Goal: Transaction & Acquisition: Purchase product/service

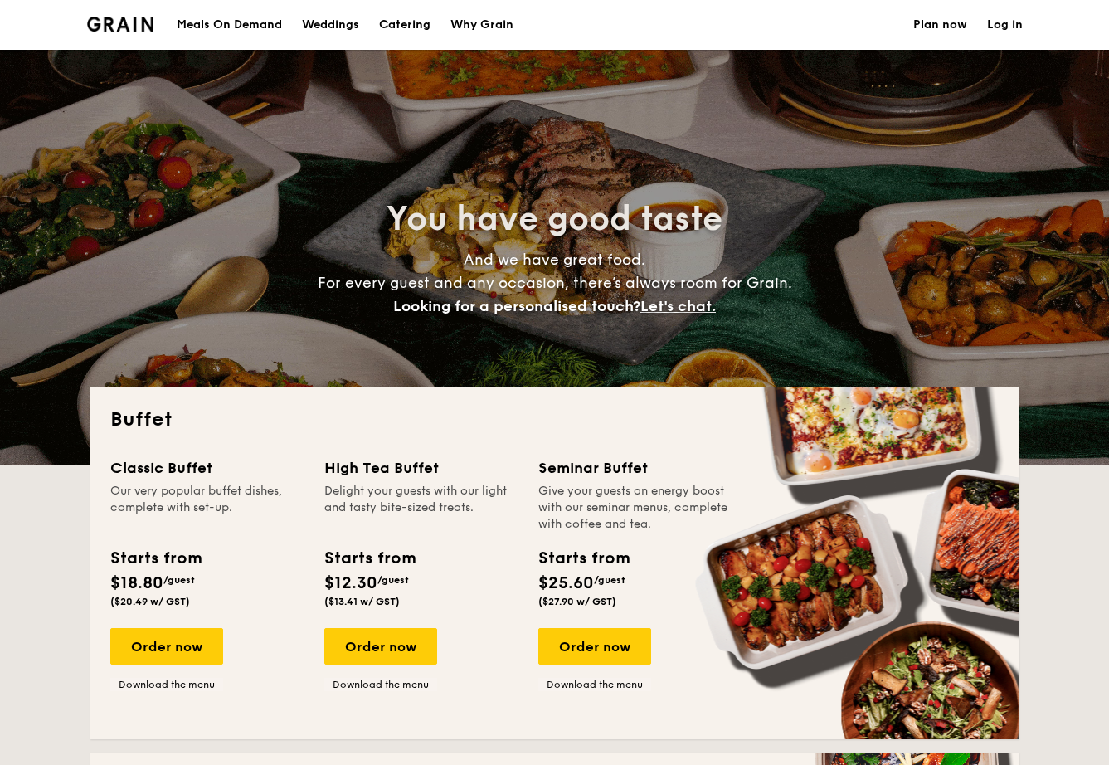
select select
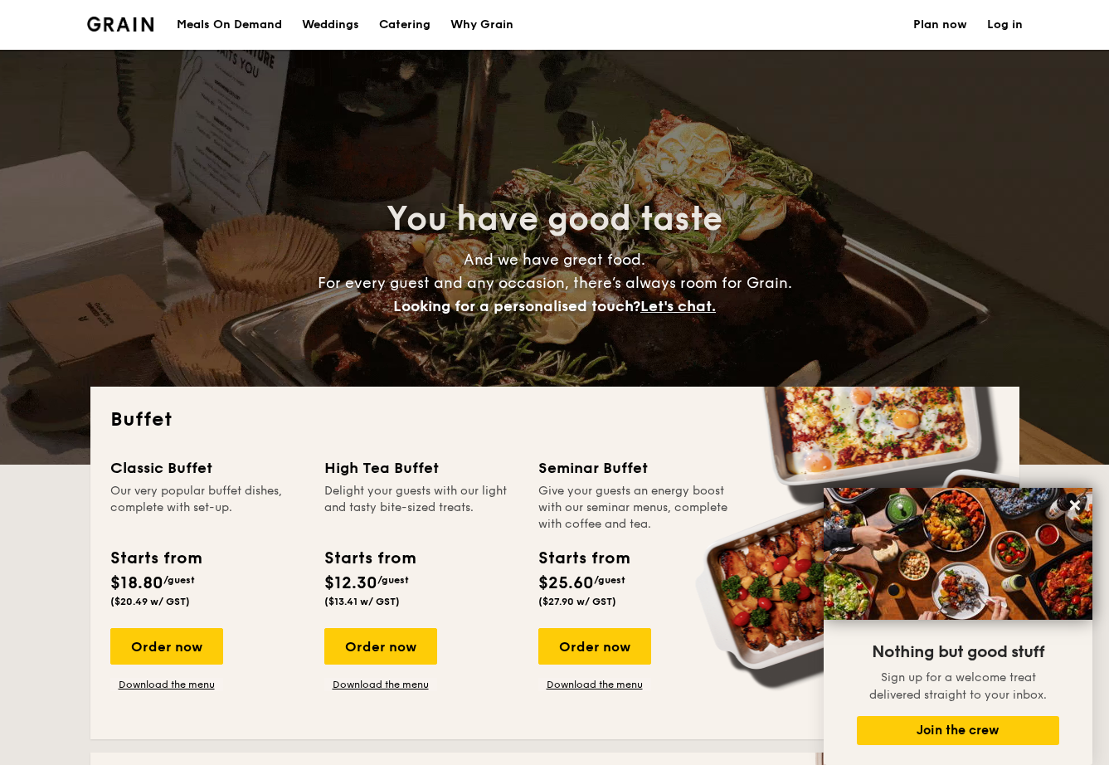
click at [225, 21] on div "Meals On Demand" at bounding box center [229, 25] width 105 height 50
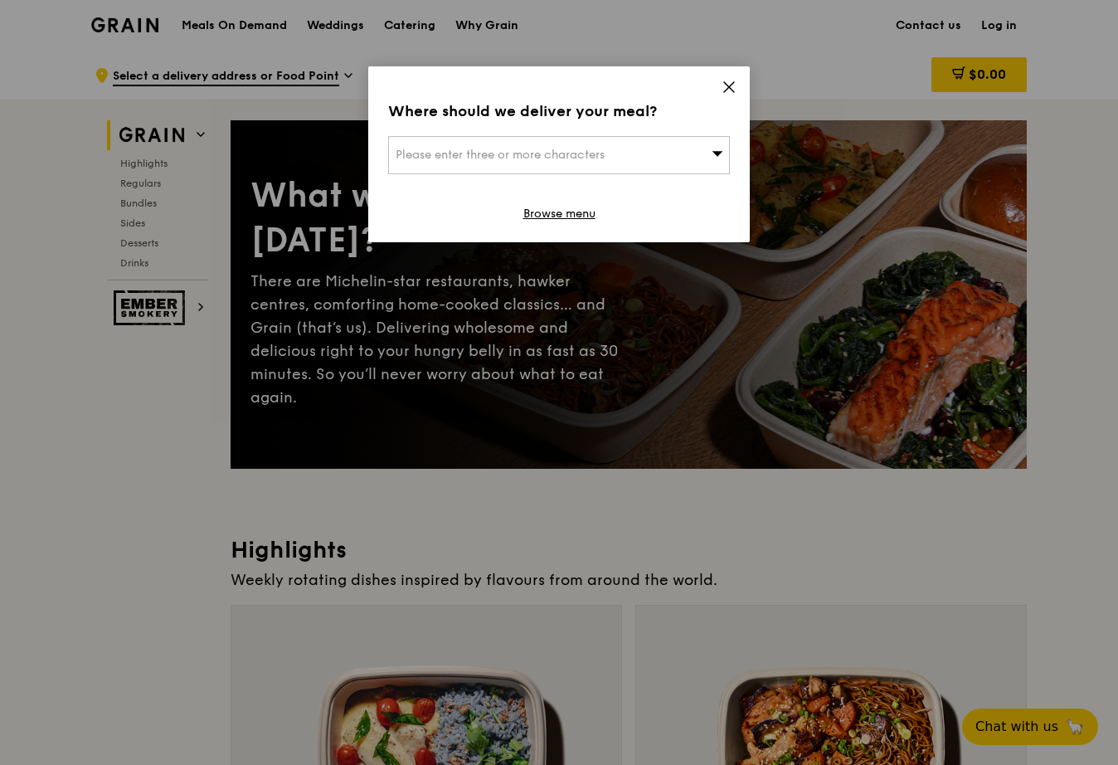
click at [665, 151] on div "Please enter three or more characters" at bounding box center [559, 155] width 342 height 38
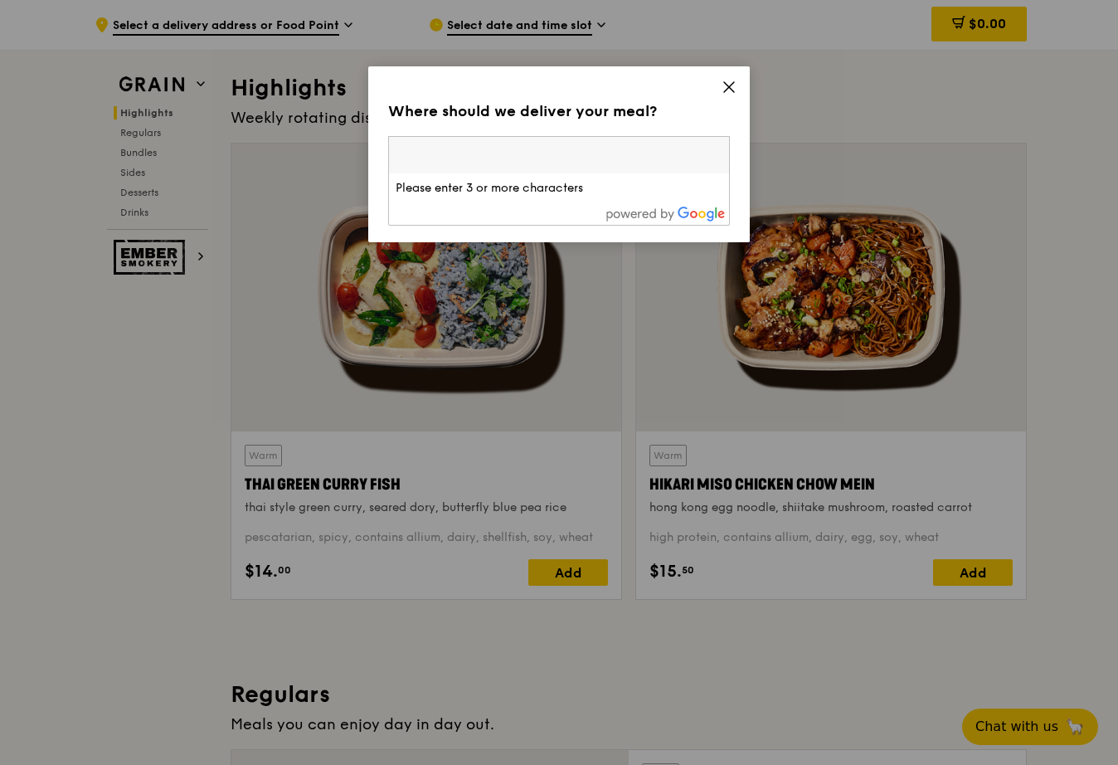
scroll to position [446, 0]
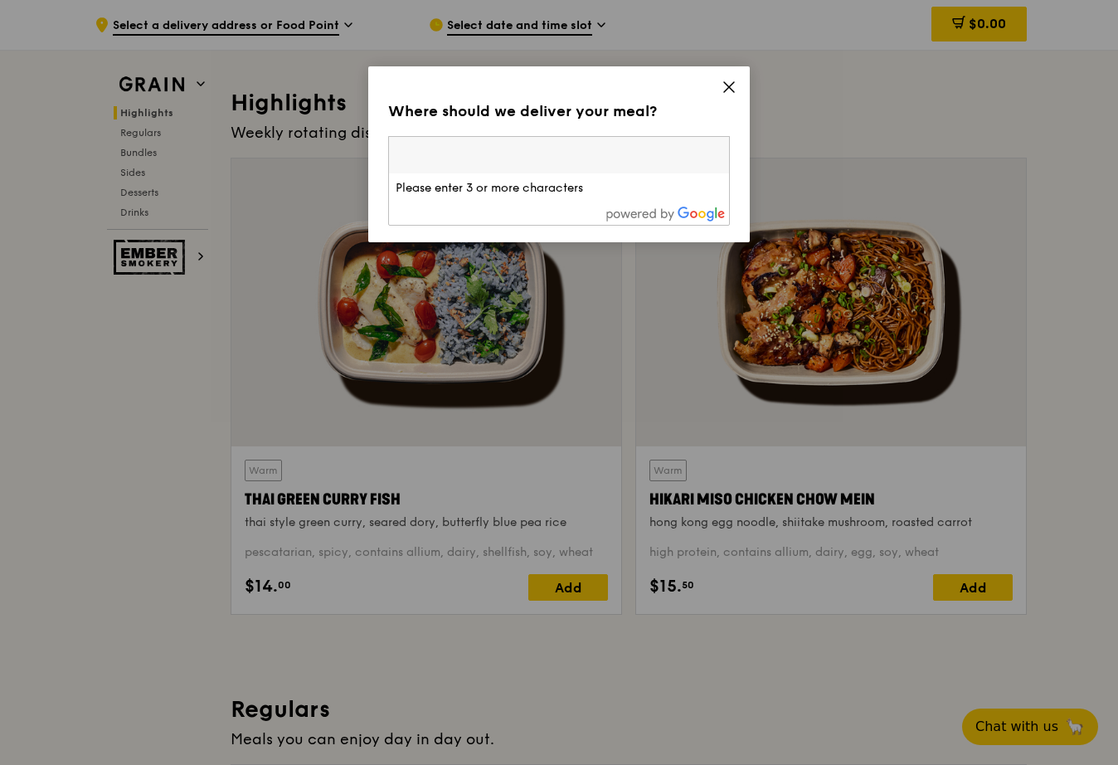
paste input "188064"
type input "188064"
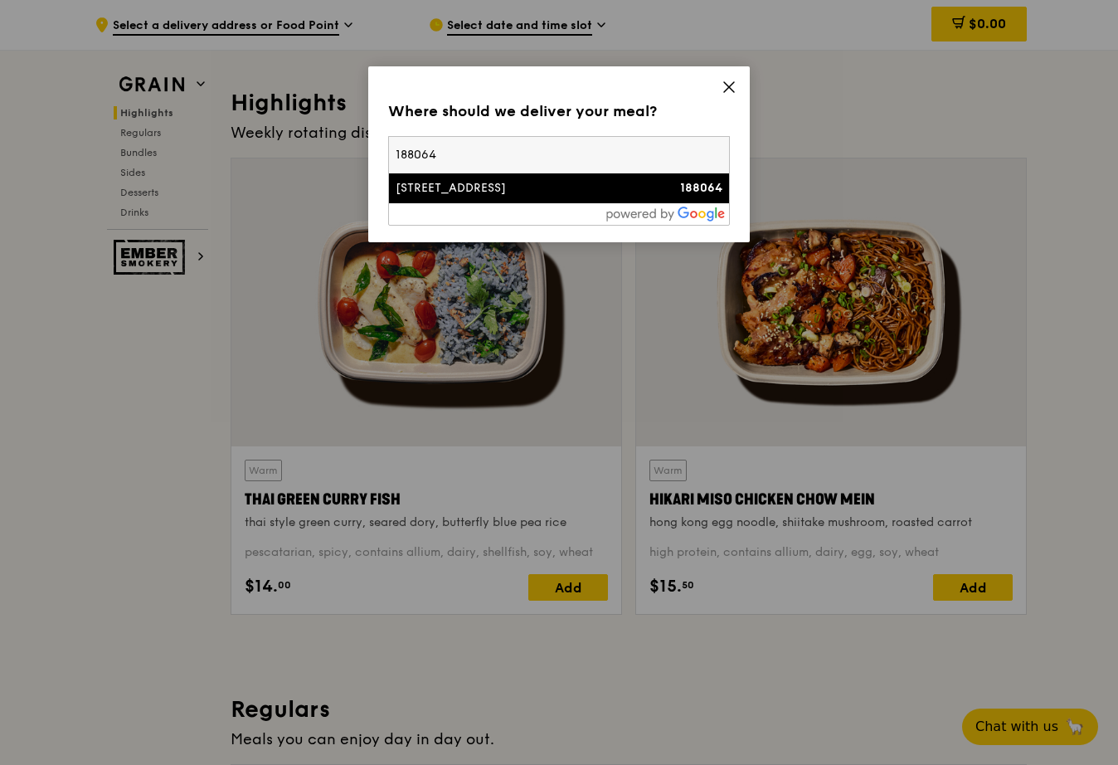
click at [552, 199] on li "100 Victoria Street 188064" at bounding box center [559, 188] width 340 height 30
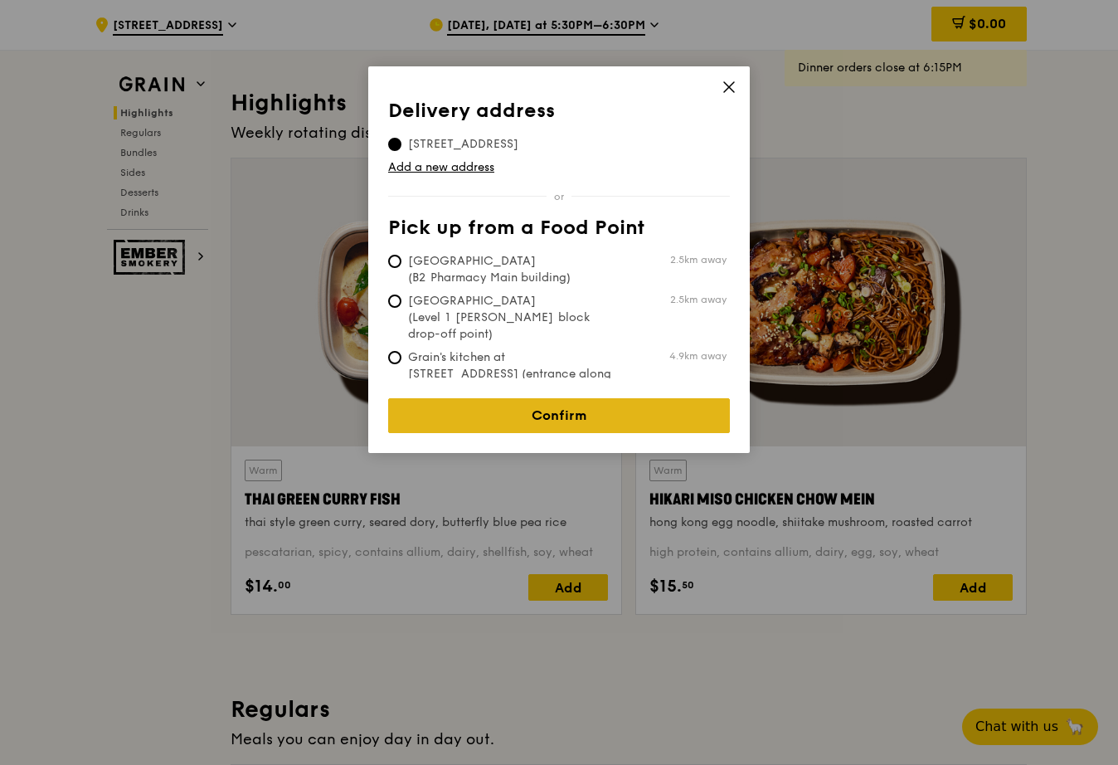
click at [514, 403] on link "Confirm" at bounding box center [559, 415] width 342 height 35
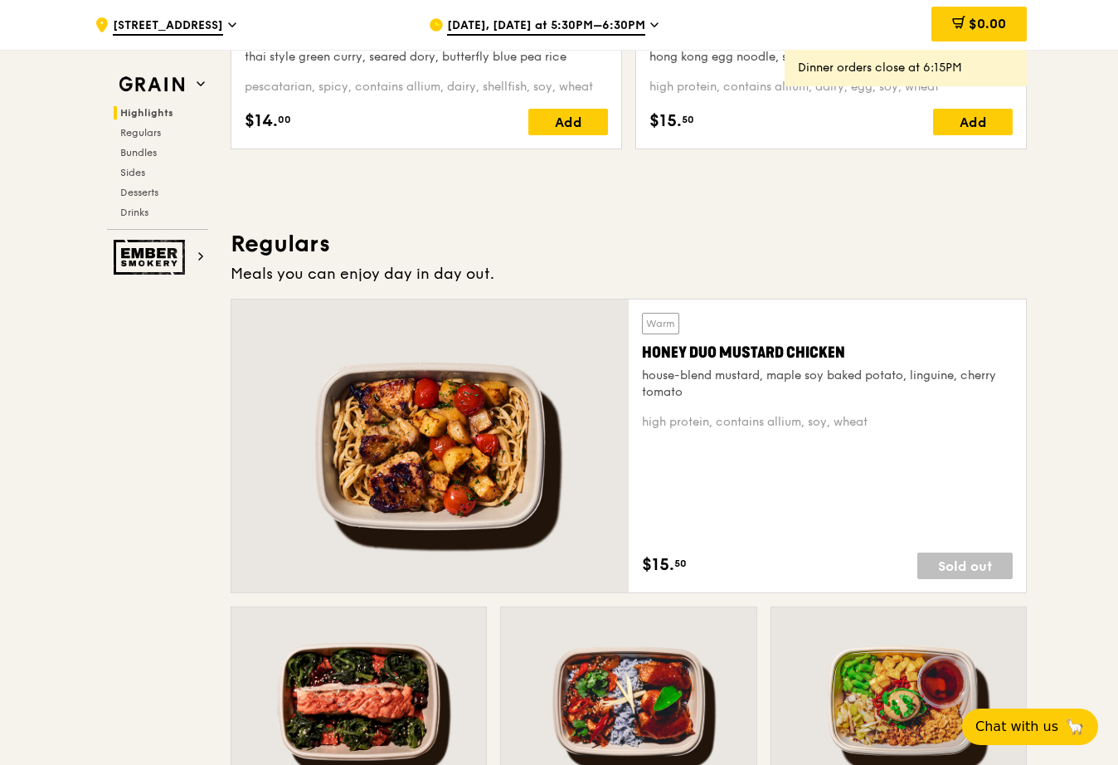
scroll to position [0, 0]
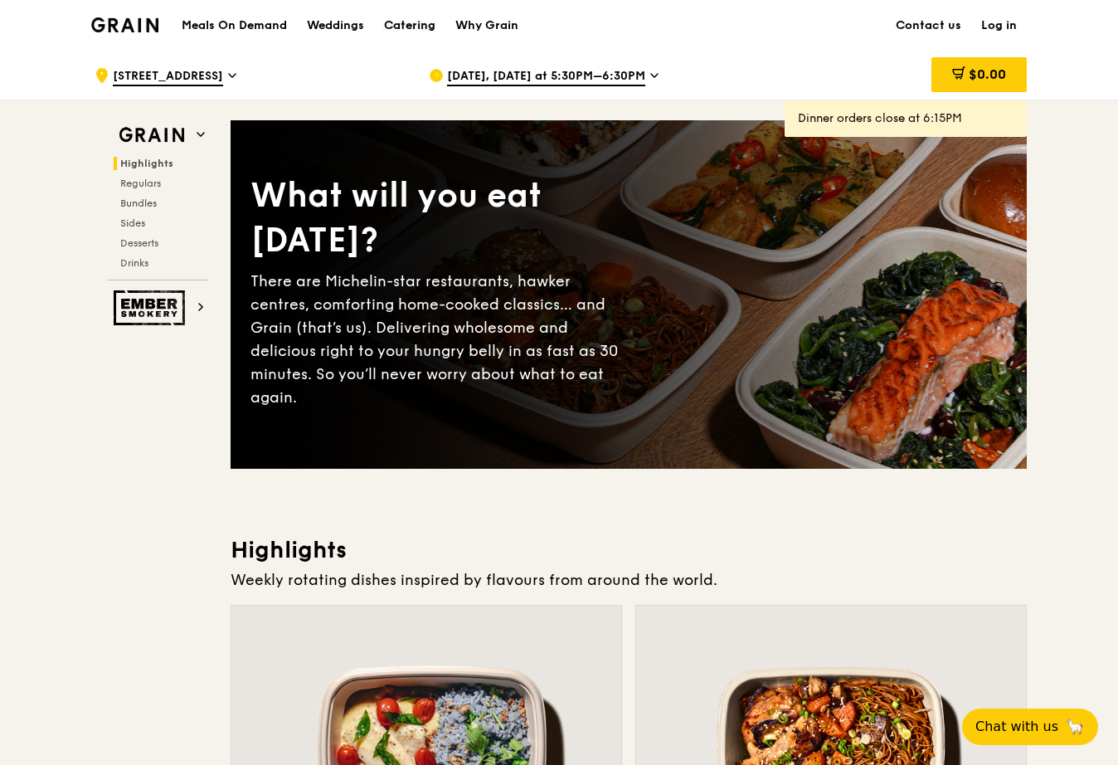
click at [417, 23] on div "Catering" at bounding box center [409, 26] width 51 height 50
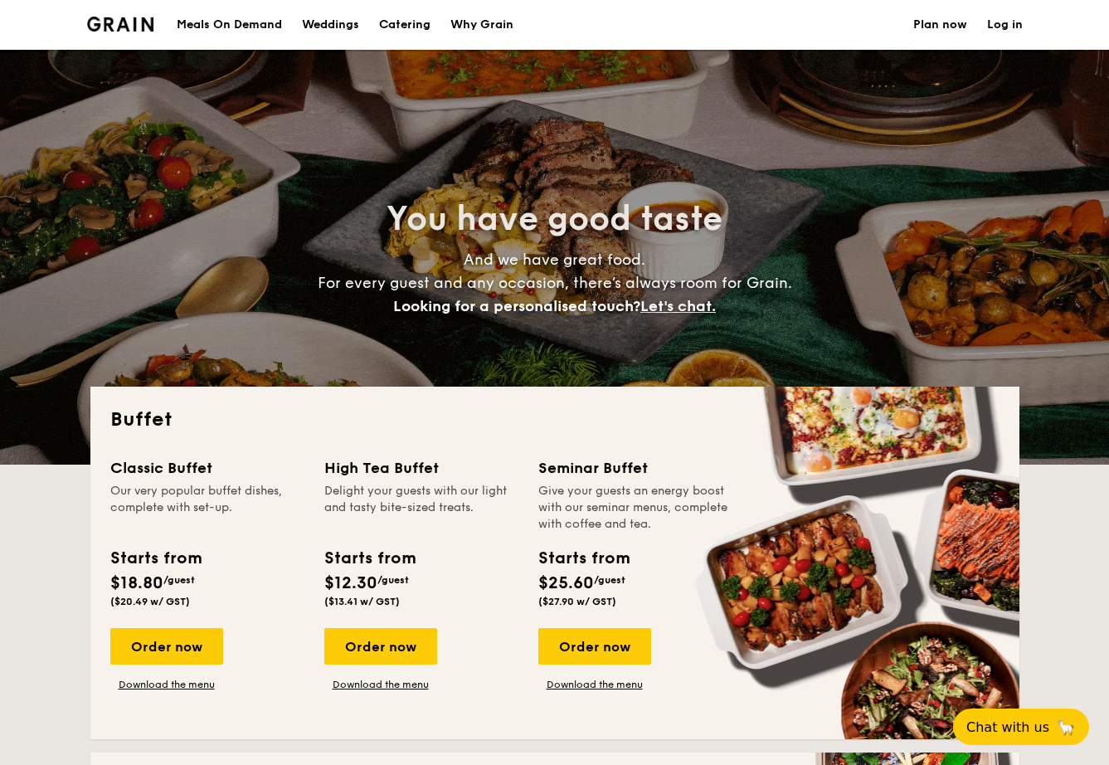
select select
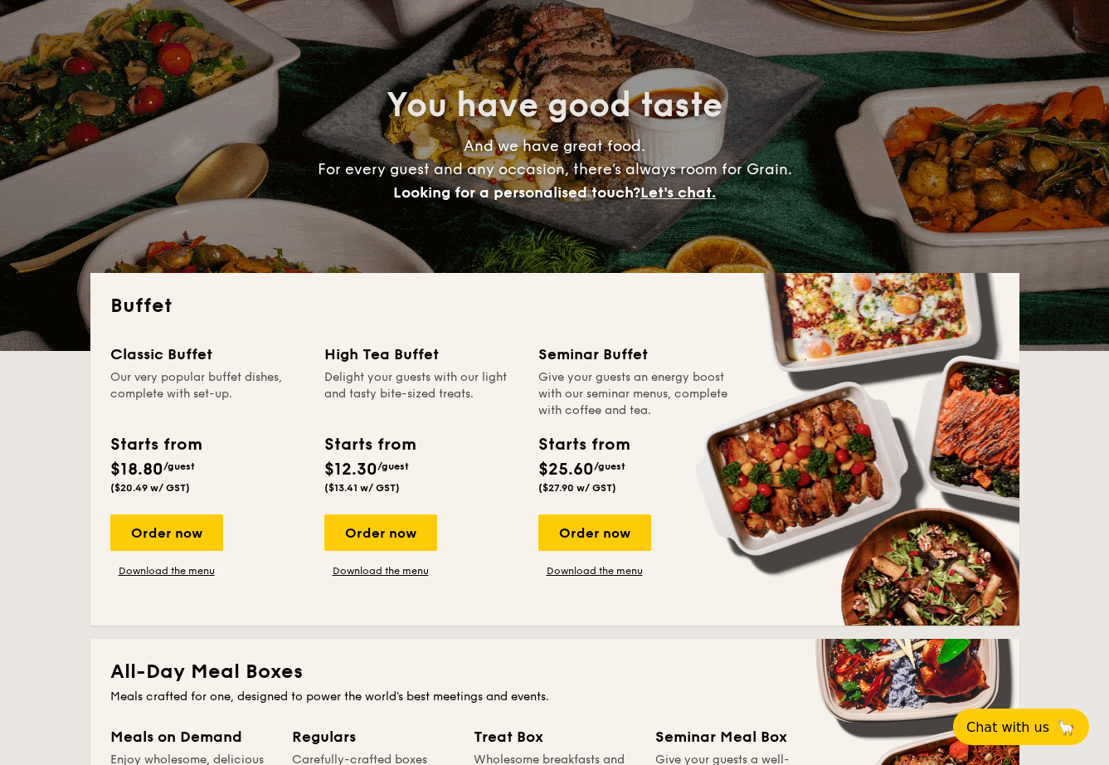
scroll to position [96, 0]
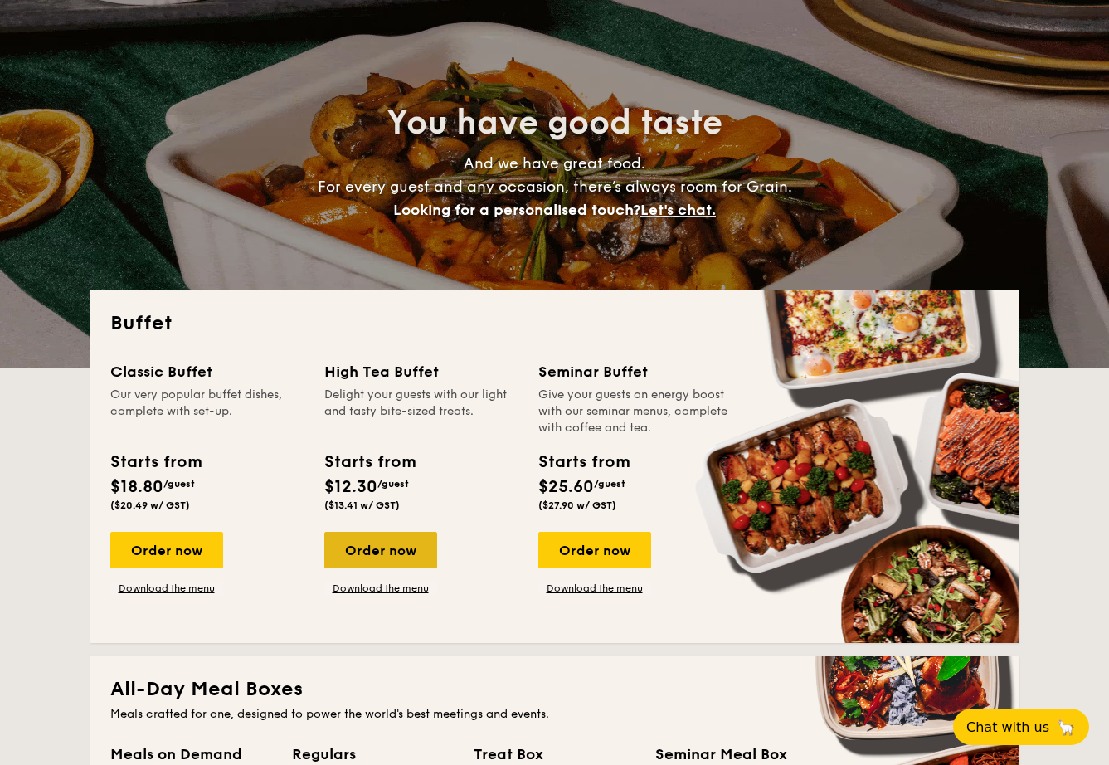
click at [396, 556] on div "Order now" at bounding box center [380, 550] width 113 height 36
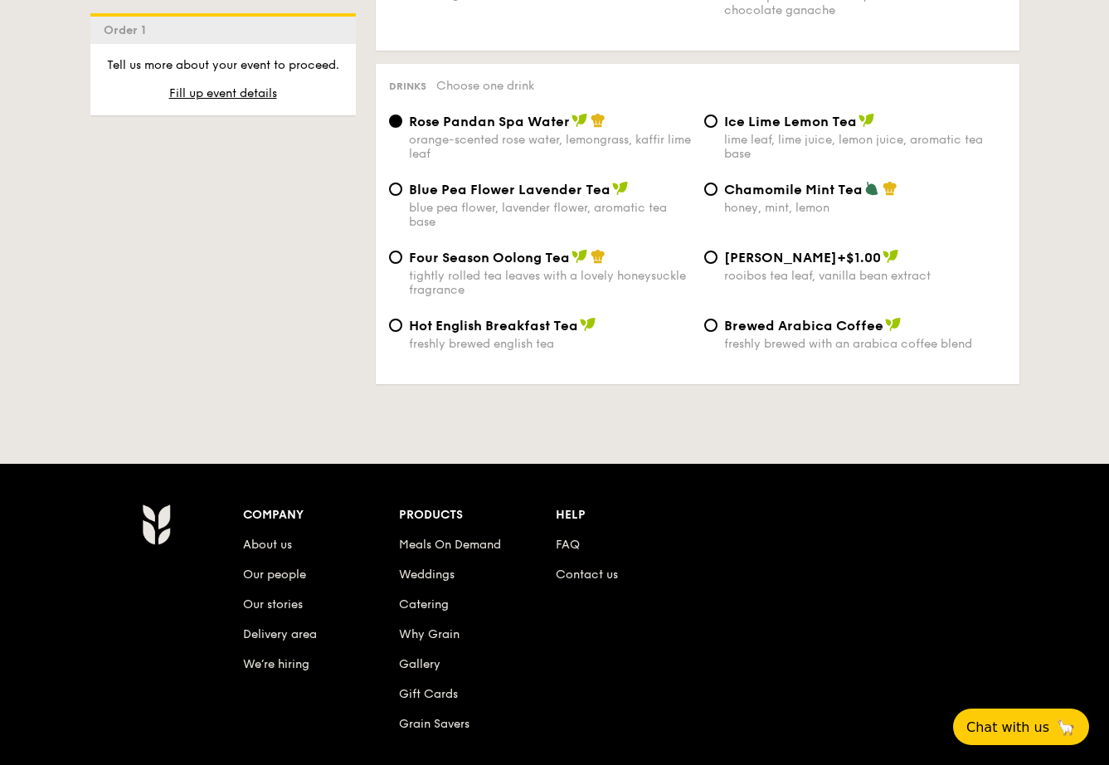
scroll to position [2737, 0]
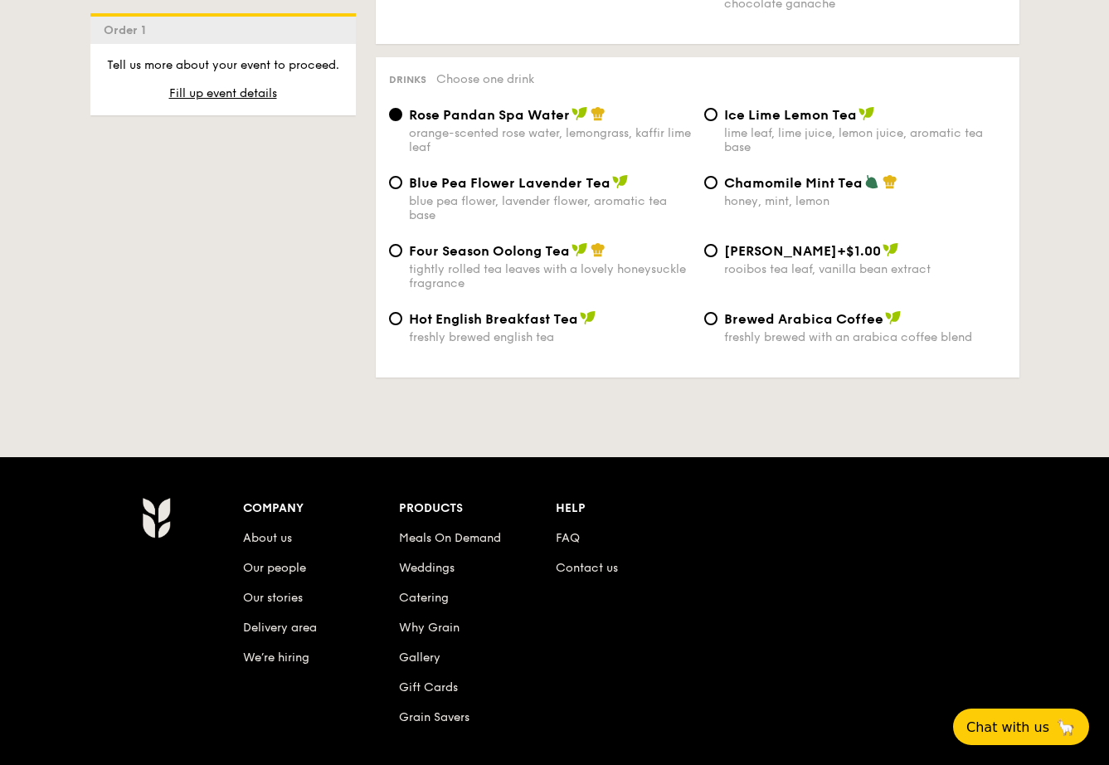
click at [483, 262] on div "tightly rolled tea leaves with a lovely honeysuckle fragrance" at bounding box center [550, 276] width 282 height 28
click at [402, 257] on input "Four Season Oolong Tea tightly rolled tea leaves with a lovely honeysuckle frag…" at bounding box center [395, 250] width 13 height 13
radio input "true"
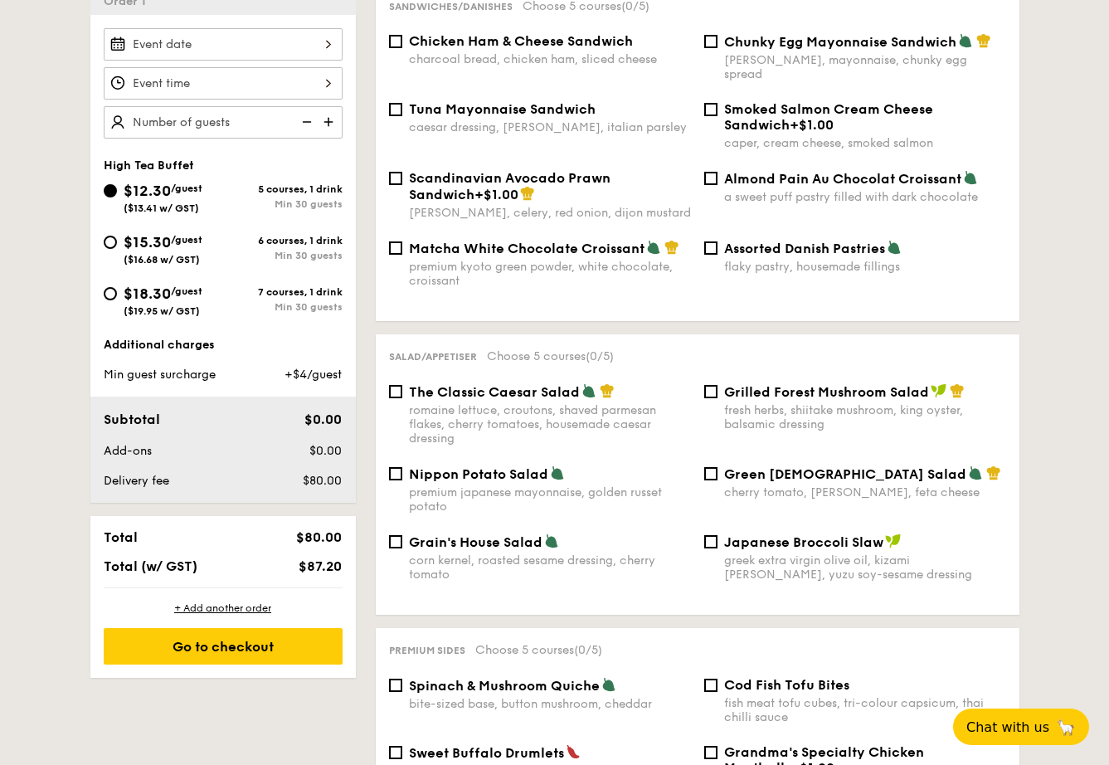
scroll to position [483, 0]
click at [232, 248] on div "6 courses, 1 drink Min 30 guests" at bounding box center [282, 249] width 119 height 27
click at [117, 248] on input "$15.30 /guest ($16.68 w/ GST) 6 courses, 1 drink Min 30 guests" at bounding box center [110, 242] width 13 height 13
radio input "true"
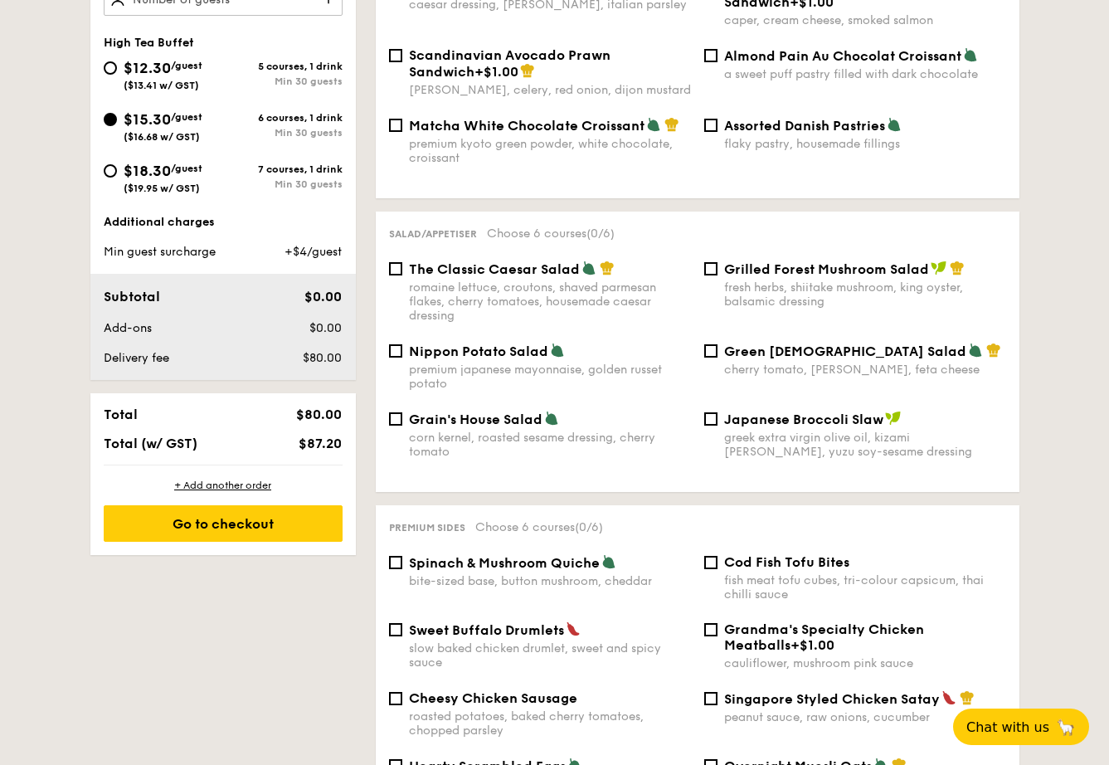
scroll to position [605, 0]
click at [101, 71] on div "$12.30 /guest ($13.41 w/ GST) 5 courses, 1 drink Min 30 guests" at bounding box center [223, 79] width 252 height 45
drag, startPoint x: 109, startPoint y: 67, endPoint x: 338, endPoint y: 287, distance: 317.9
click at [109, 67] on input "$12.30 /guest ($13.41 w/ GST) 5 courses, 1 drink Min 30 guests" at bounding box center [110, 68] width 13 height 13
radio input "true"
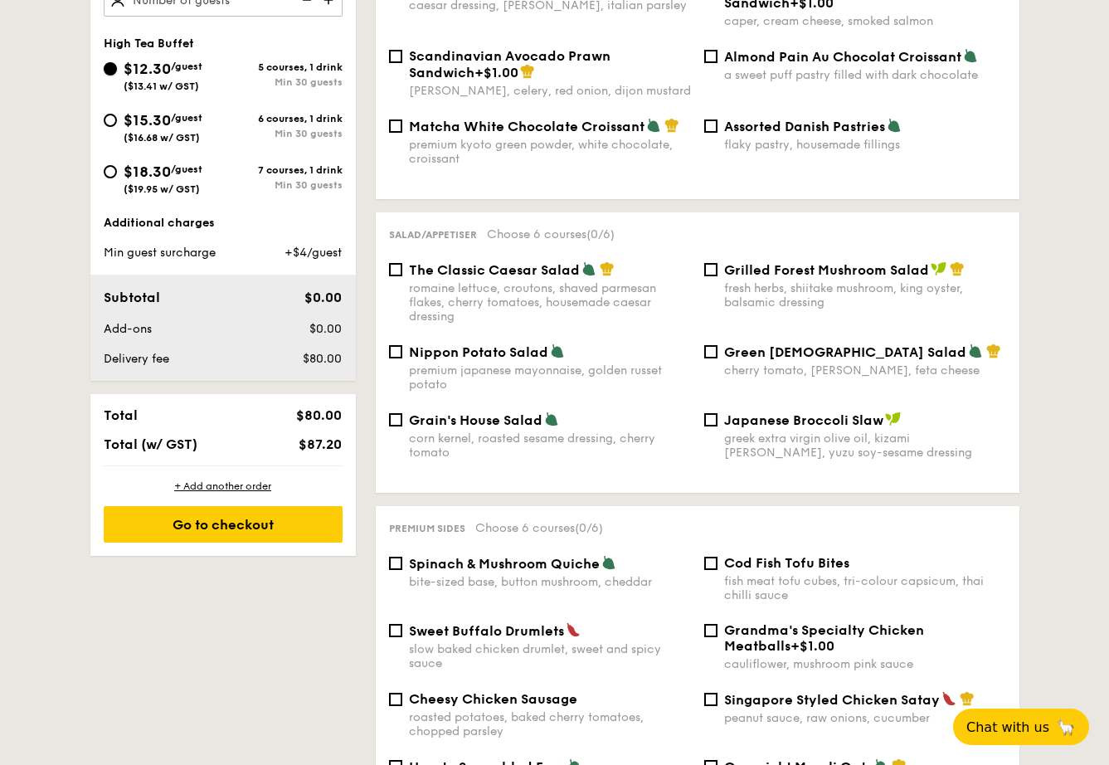
radio input "true"
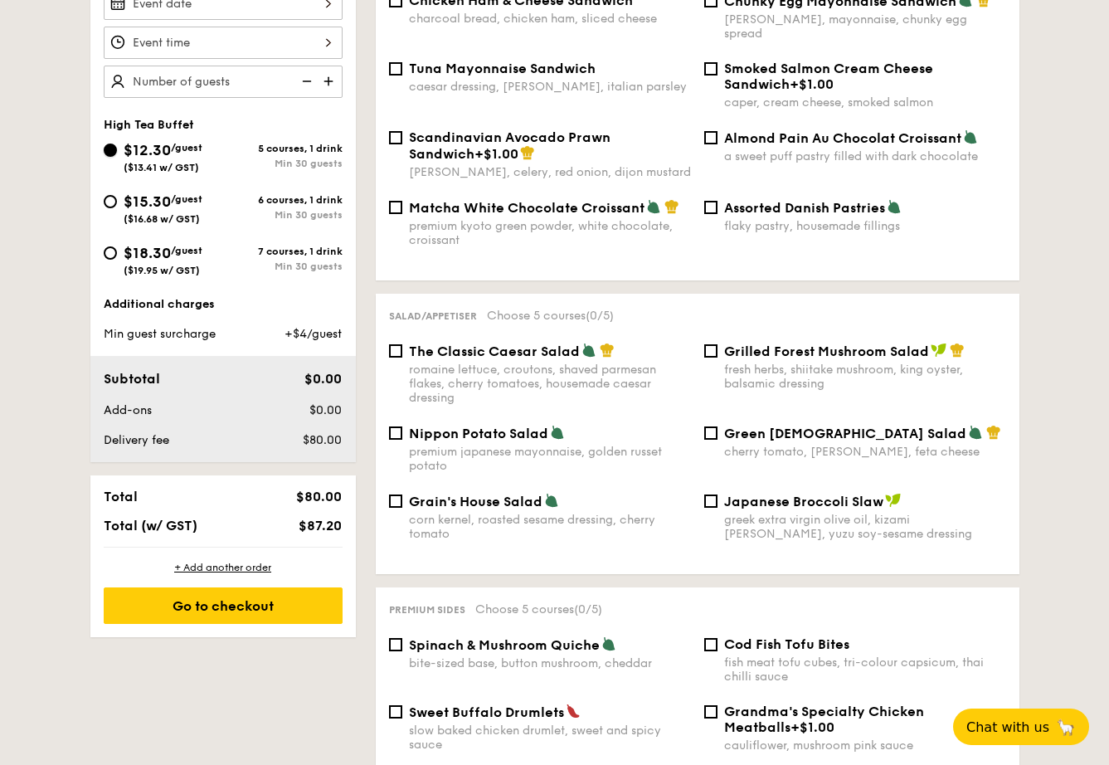
scroll to position [275, 0]
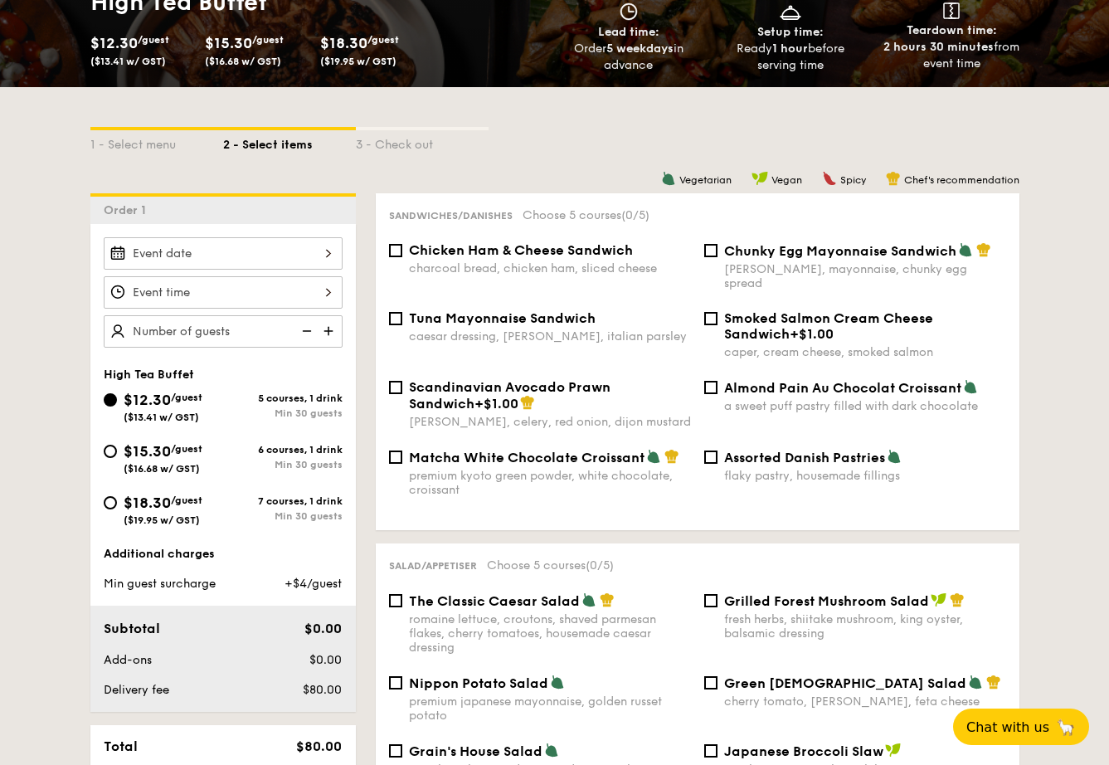
click at [240, 256] on div at bounding box center [223, 253] width 239 height 32
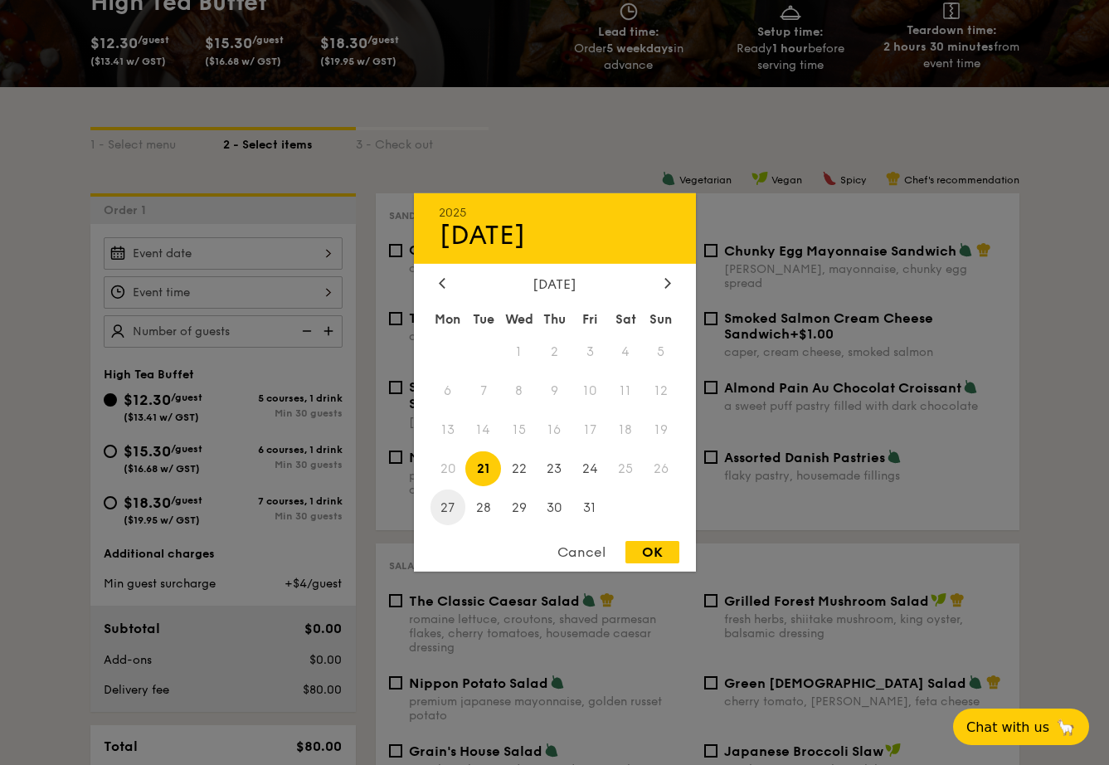
click at [449, 508] on span "27" at bounding box center [448, 507] width 36 height 36
click at [654, 549] on div "OK" at bounding box center [652, 552] width 54 height 22
type input "[DATE]"
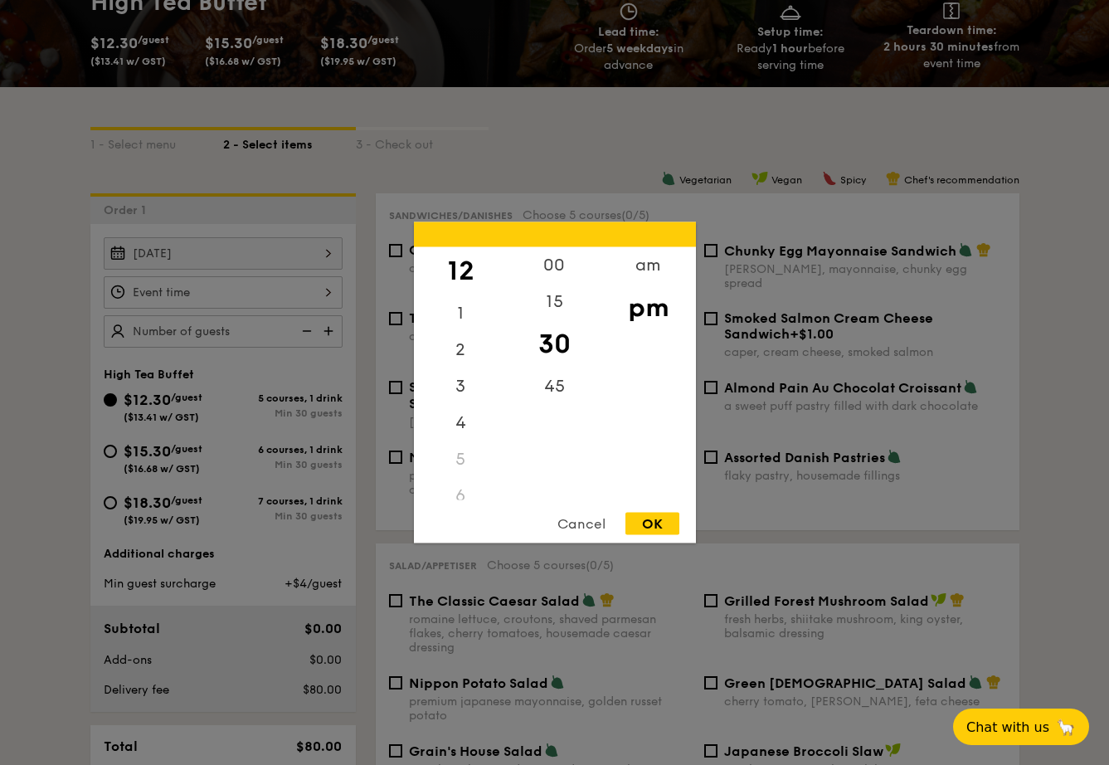
click at [240, 295] on div "12 1 2 3 4 5 6 7 8 9 10 11 00 15 30 45 am pm Cancel OK" at bounding box center [223, 292] width 239 height 32
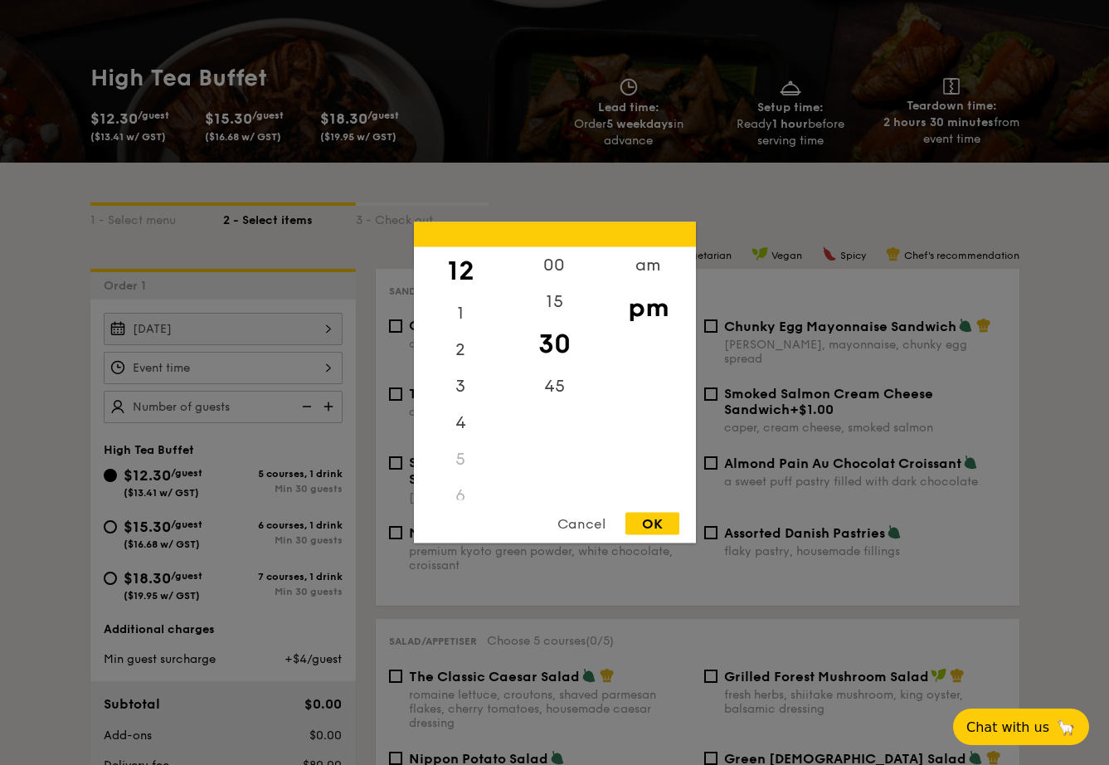
scroll to position [199, 0]
click at [660, 265] on div "am" at bounding box center [648, 271] width 94 height 48
click at [470, 473] on div "10" at bounding box center [461, 483] width 94 height 48
click at [543, 266] on div "00" at bounding box center [555, 271] width 94 height 48
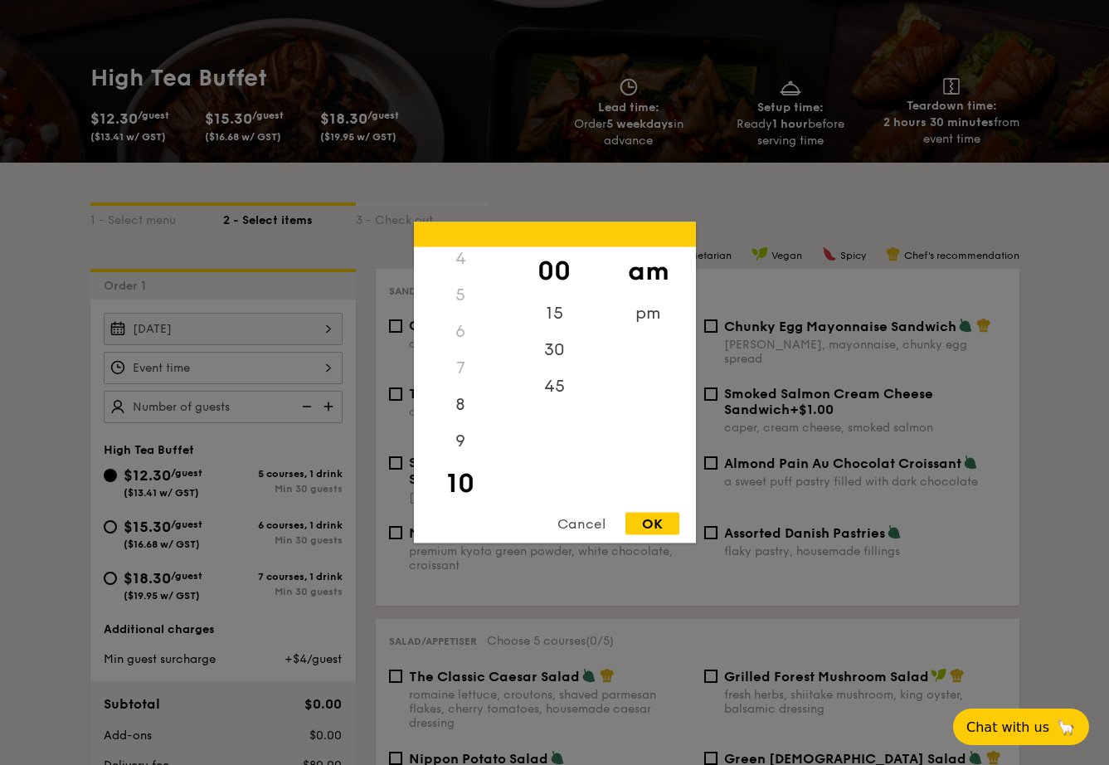
click at [662, 526] on div "OK" at bounding box center [652, 524] width 54 height 22
type input "10:00AM"
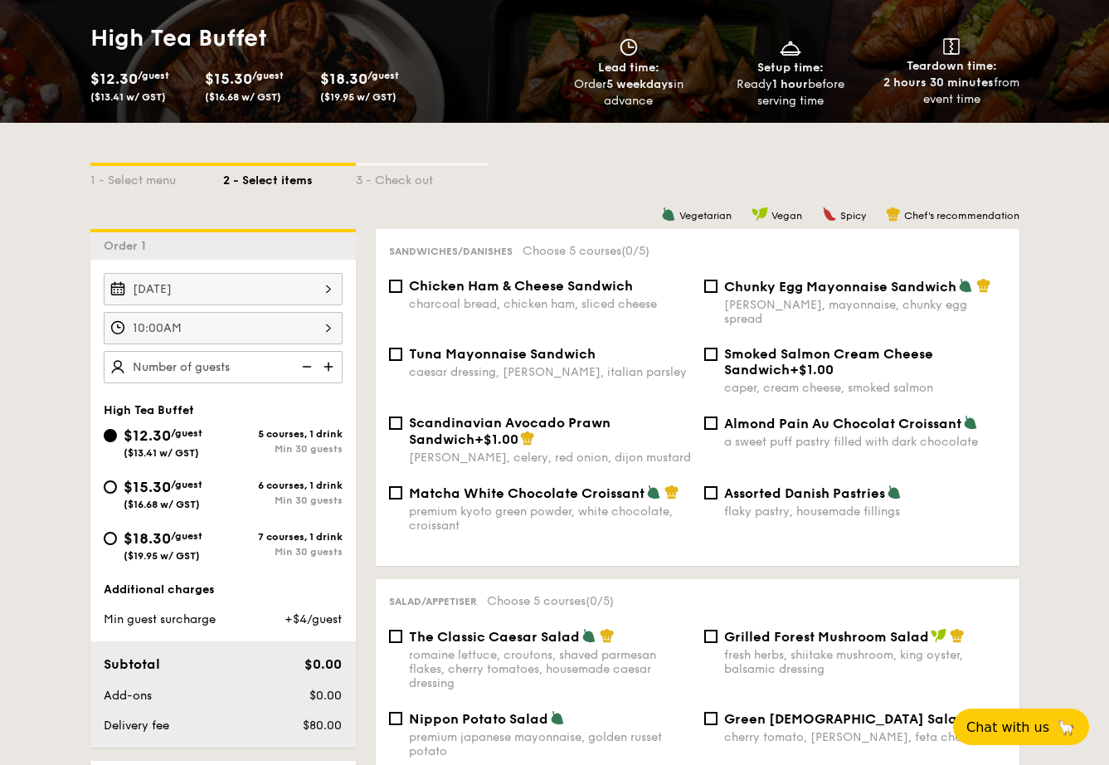
scroll to position [240, 0]
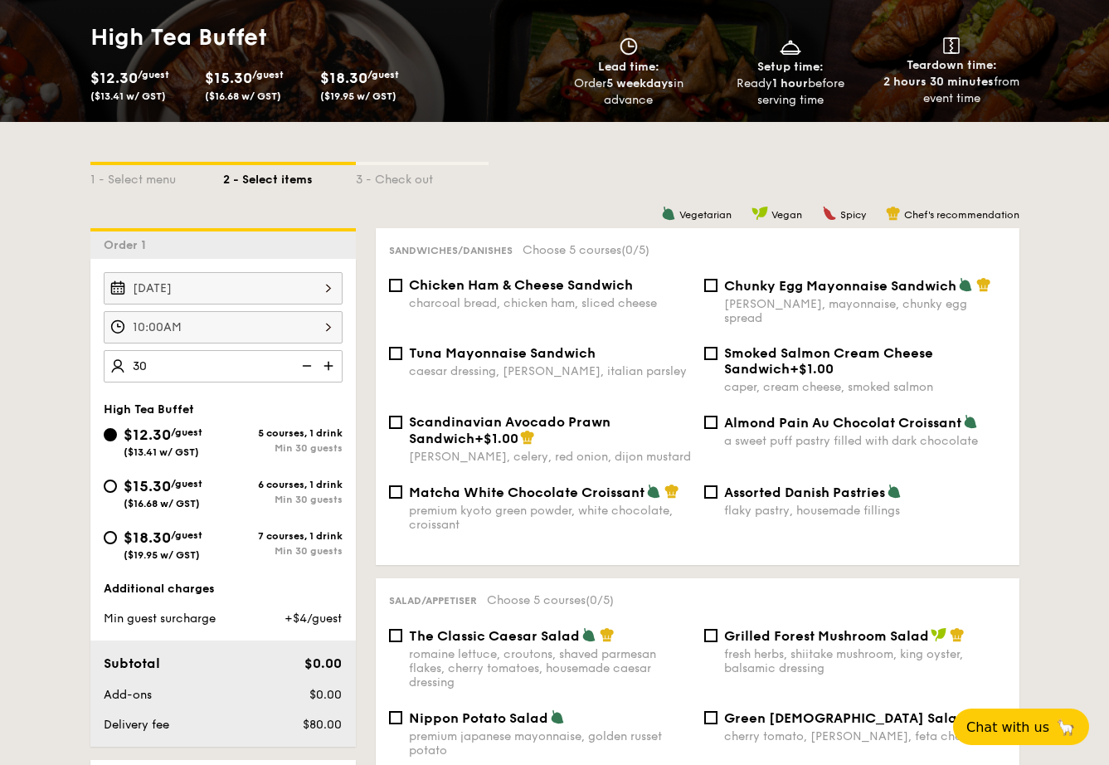
type input "30 guests"
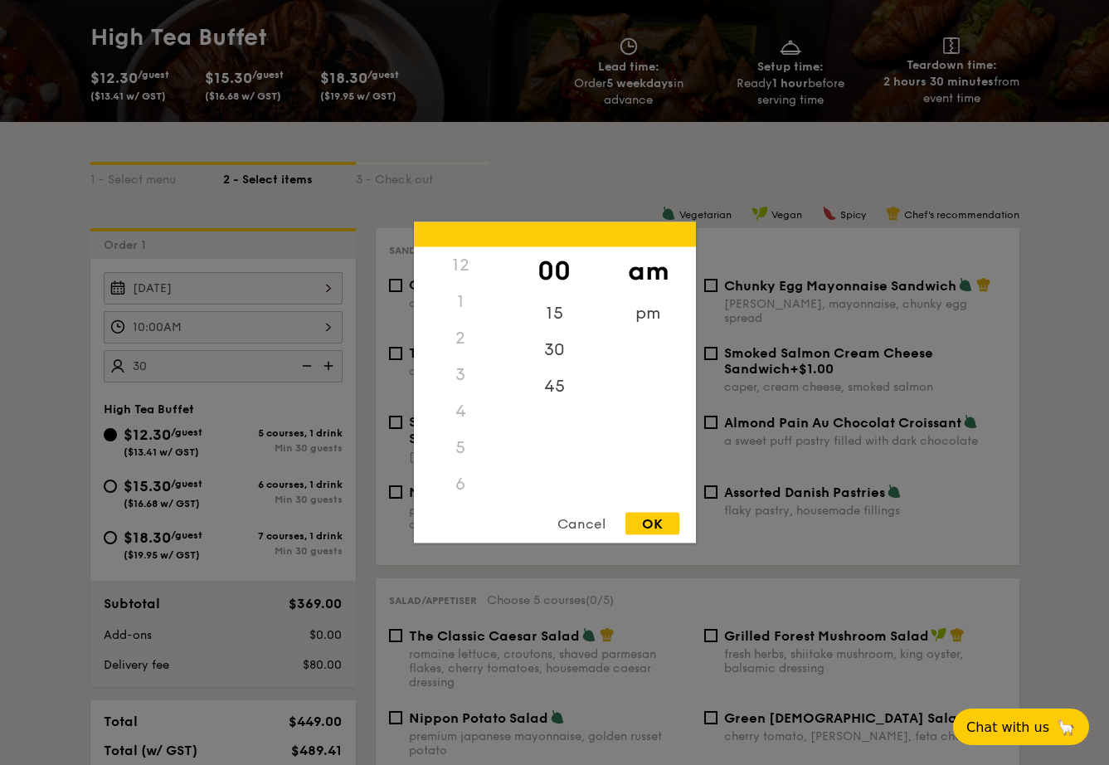
click at [229, 324] on div "10:00AM 12 1 2 3 4 5 6 7 8 9 10 11 00 15 30 45 am pm Cancel OK" at bounding box center [223, 327] width 239 height 32
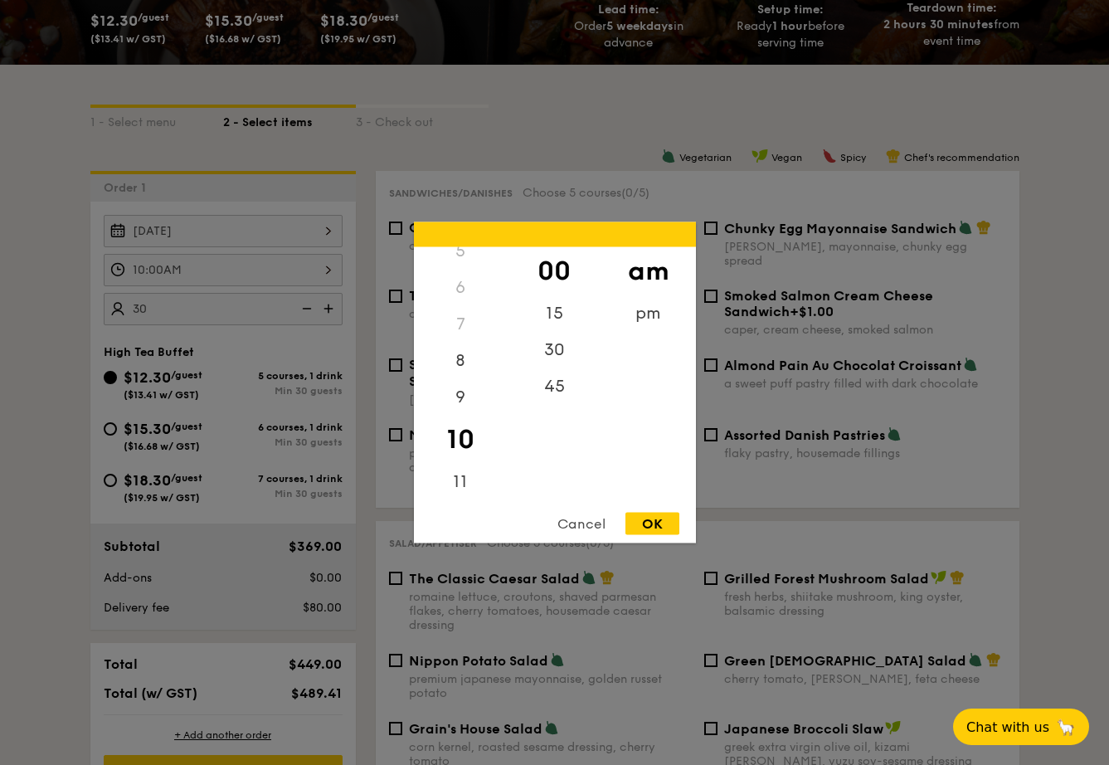
scroll to position [310, 0]
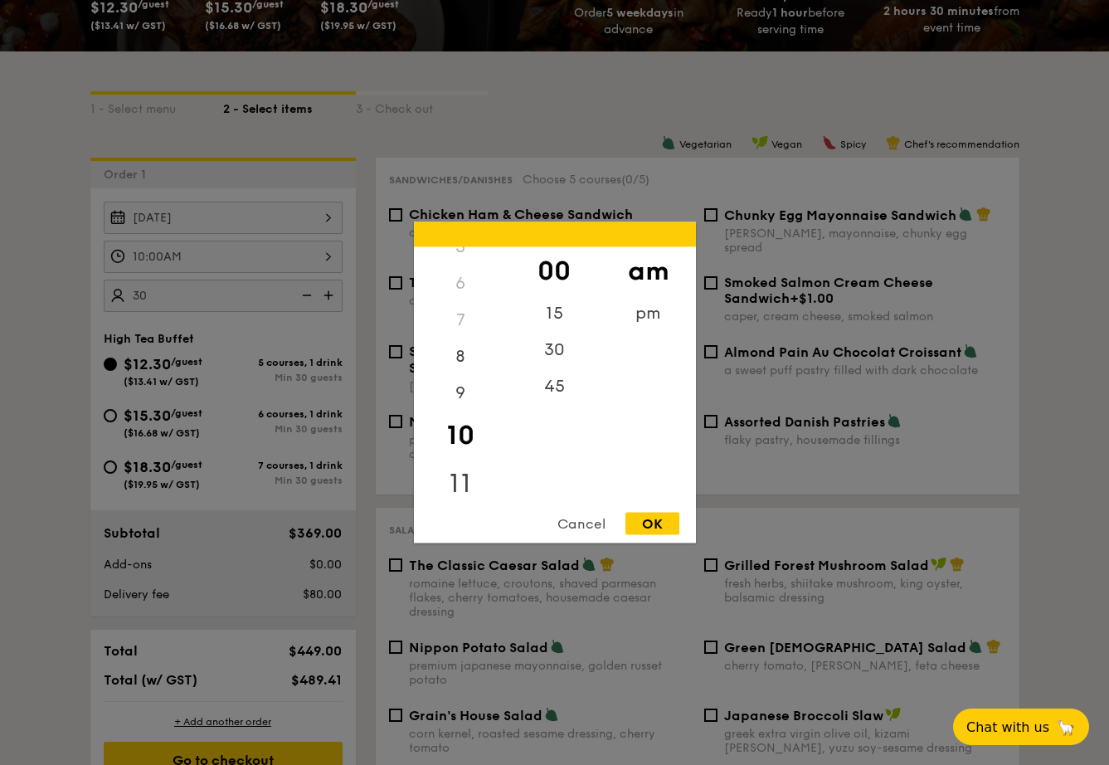
click at [462, 482] on div "11" at bounding box center [461, 483] width 94 height 48
click at [648, 517] on div "OK" at bounding box center [652, 524] width 54 height 22
type input "11:00AM"
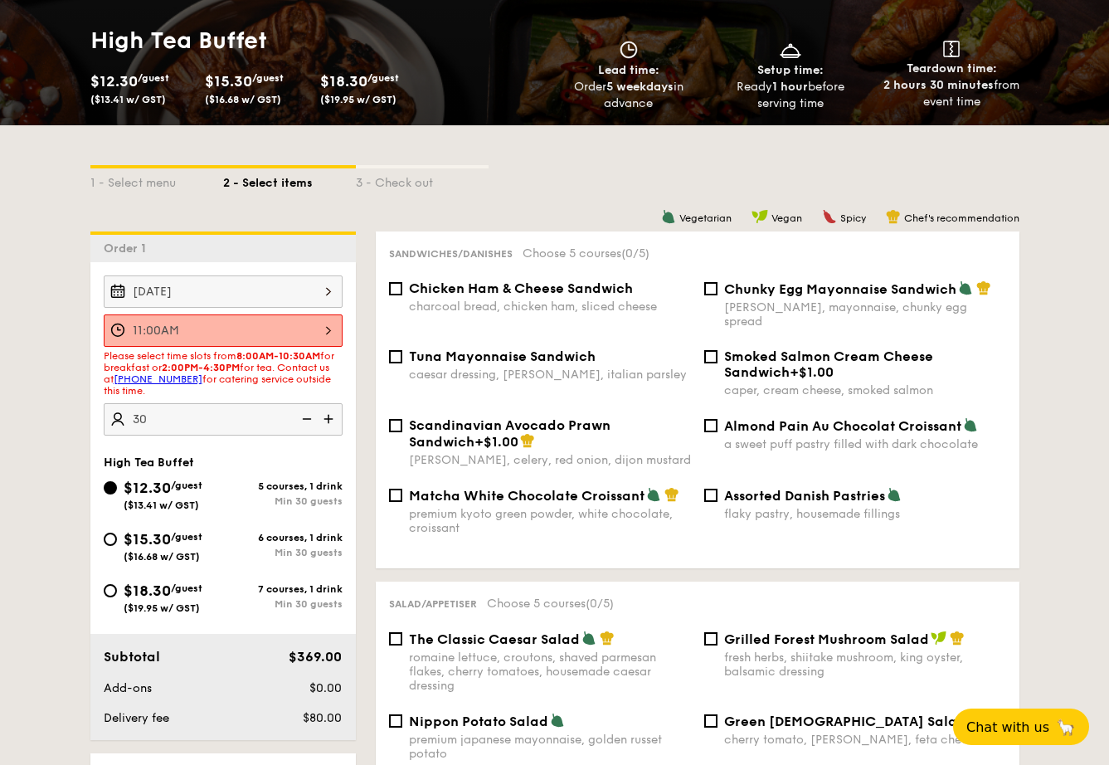
scroll to position [224, 0]
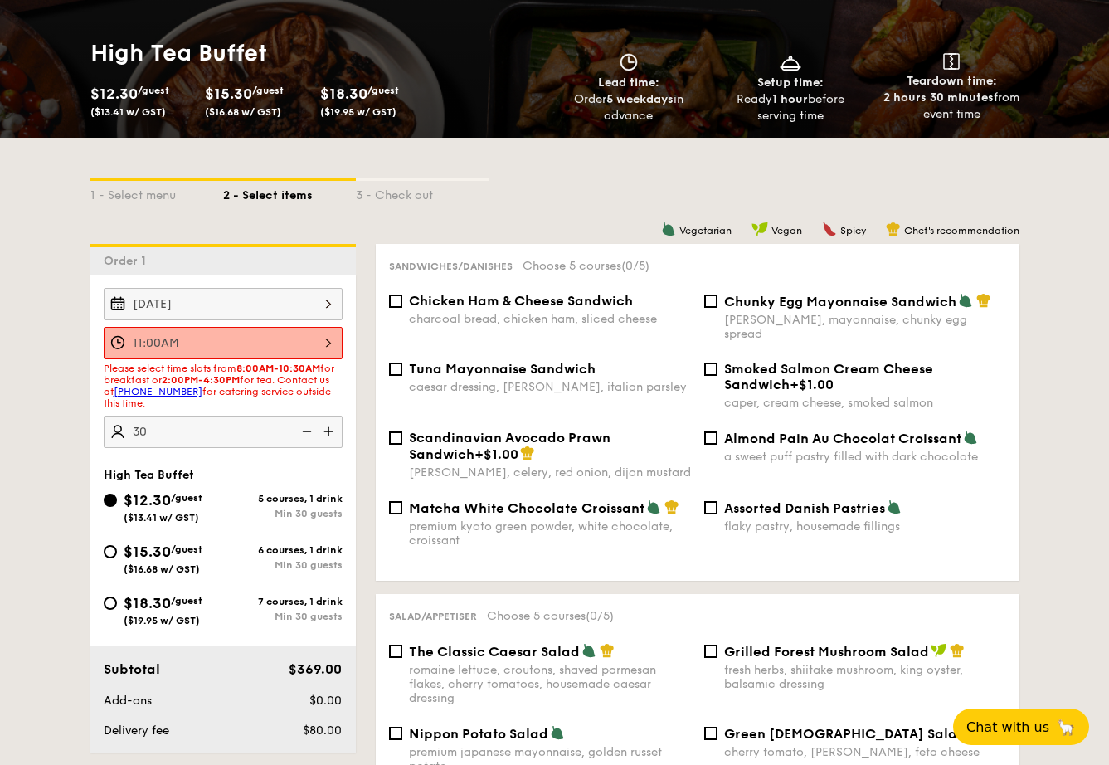
click at [440, 313] on div "charcoal bread, chicken ham, sliced cheese" at bounding box center [550, 319] width 282 height 14
click at [402, 308] on input "Chicken Ham & Cheese Sandwich charcoal bread, chicken ham, sliced cheese" at bounding box center [395, 300] width 13 height 13
checkbox input "true"
click at [411, 500] on span "Matcha White Chocolate Croissant" at bounding box center [527, 508] width 236 height 16
click at [402, 501] on input "Matcha White Chocolate Croissant premium kyoto green powder, white chocolate, c…" at bounding box center [395, 507] width 13 height 13
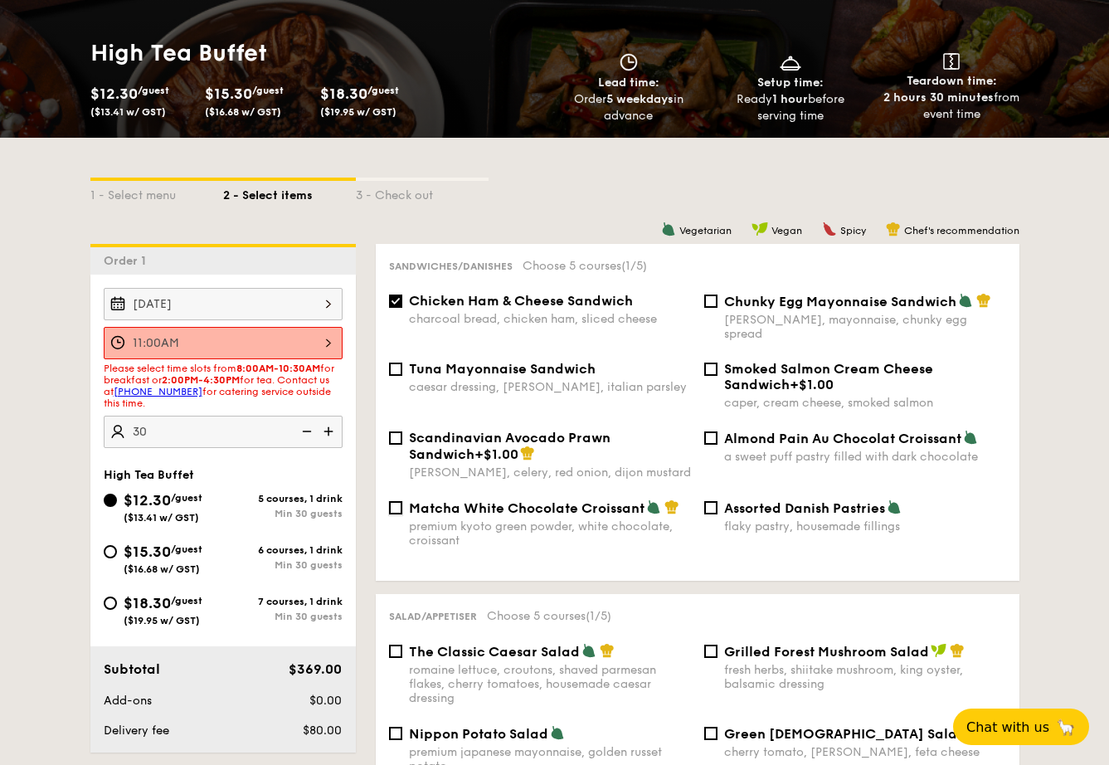
checkbox input "true"
click at [760, 500] on span "Assorted Danish Pastries" at bounding box center [804, 508] width 161 height 16
click at [717, 501] on input "Assorted Danish Pastries flaky pastry, housemade fillings" at bounding box center [710, 507] width 13 height 13
checkbox input "true"
click at [741, 315] on div "dijon mustard, mayonnaise, chunky egg spread" at bounding box center [865, 327] width 282 height 28
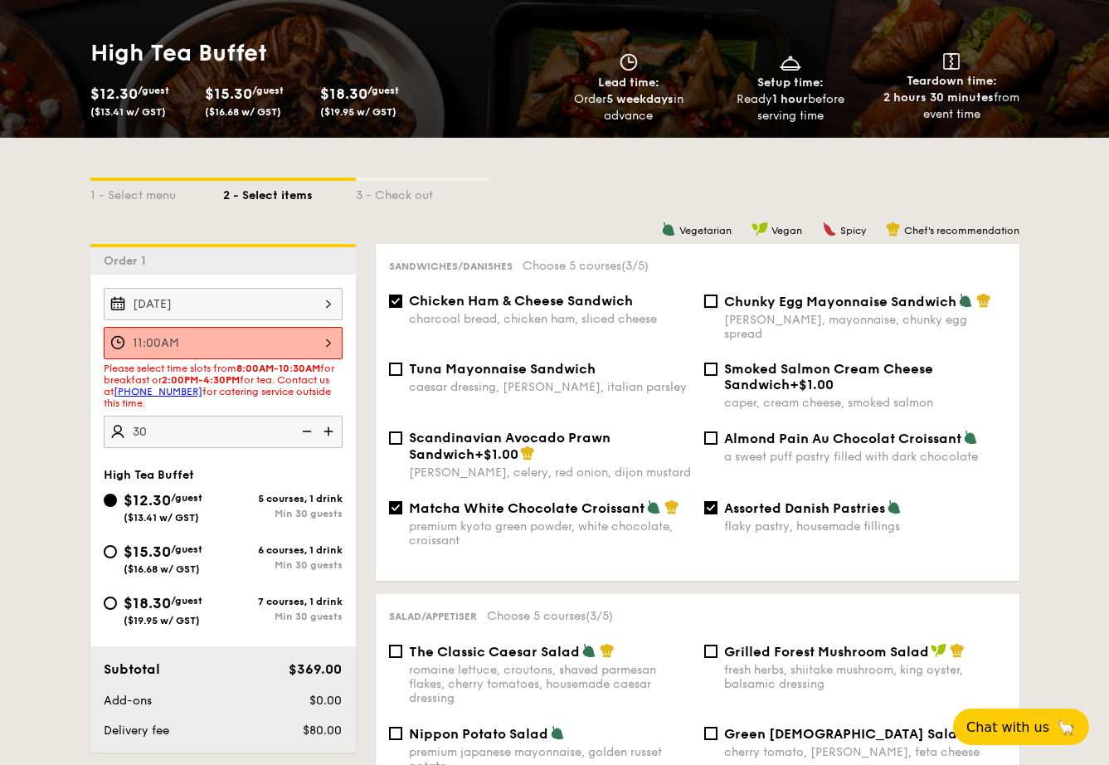
click at [717, 308] on input "Chunky Egg Mayonnaise Sandwich dijon mustard, mayonnaise, chunky egg spread" at bounding box center [710, 300] width 13 height 13
checkbox input "true"
click at [478, 380] on div "caesar dressing, gherkin, italian parsley" at bounding box center [550, 387] width 282 height 14
click at [402, 372] on input "Tuna Mayonnaise Sandwich caesar dressing, gherkin, italian parsley" at bounding box center [395, 368] width 13 height 13
checkbox input "true"
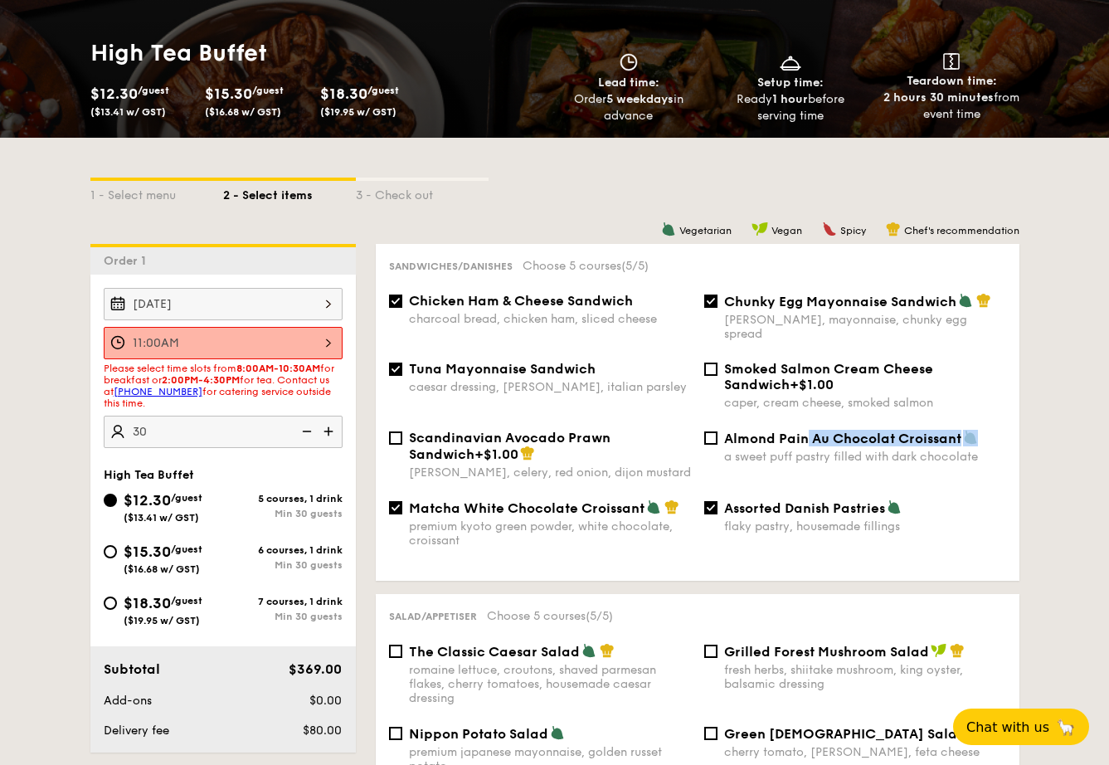
click at [804, 433] on div "Almond Pain Au Chocolat Croissant a sweet puff pastry filled with dark chocolate" at bounding box center [865, 447] width 282 height 34
click at [722, 430] on div "Almond Pain Au Chocolat Croissant a sweet puff pastry filled with dark chocolate" at bounding box center [854, 447] width 315 height 34
click at [706, 431] on input "Almond Pain Au Chocolat Croissant a sweet puff pastry filled with dark chocolate" at bounding box center [710, 437] width 13 height 13
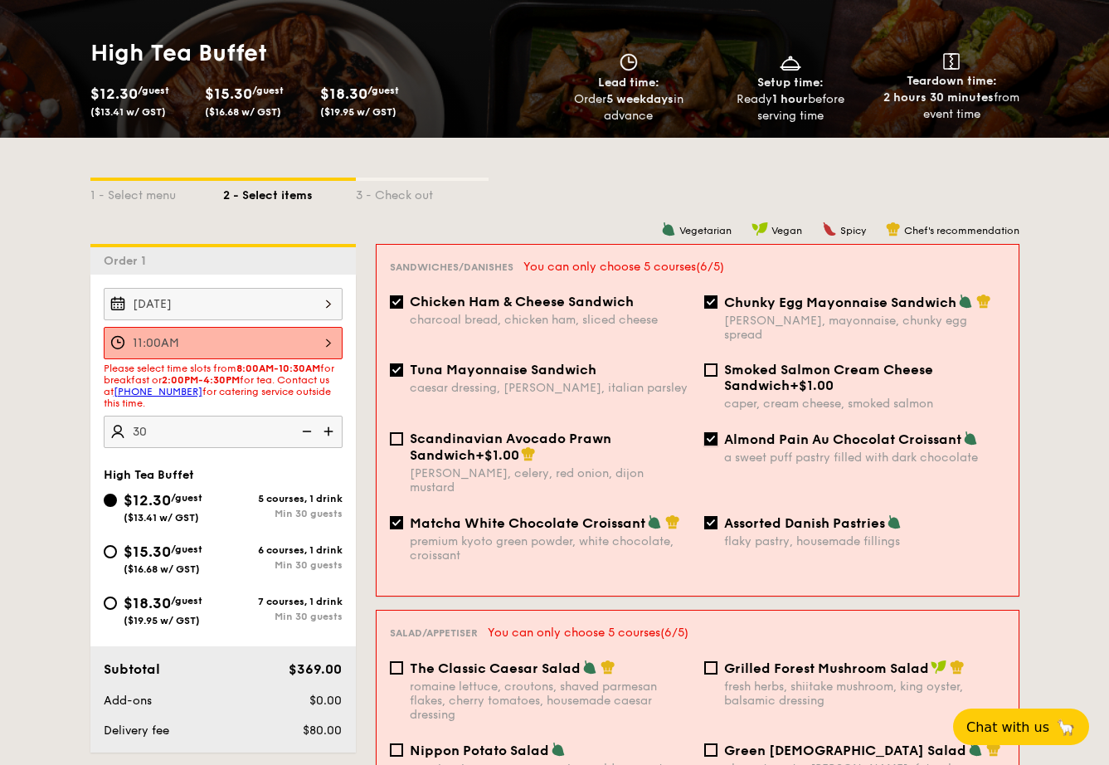
click at [708, 432] on input "Almond Pain Au Chocolat Croissant a sweet puff pastry filled with dark chocolate" at bounding box center [710, 438] width 13 height 13
checkbox input "false"
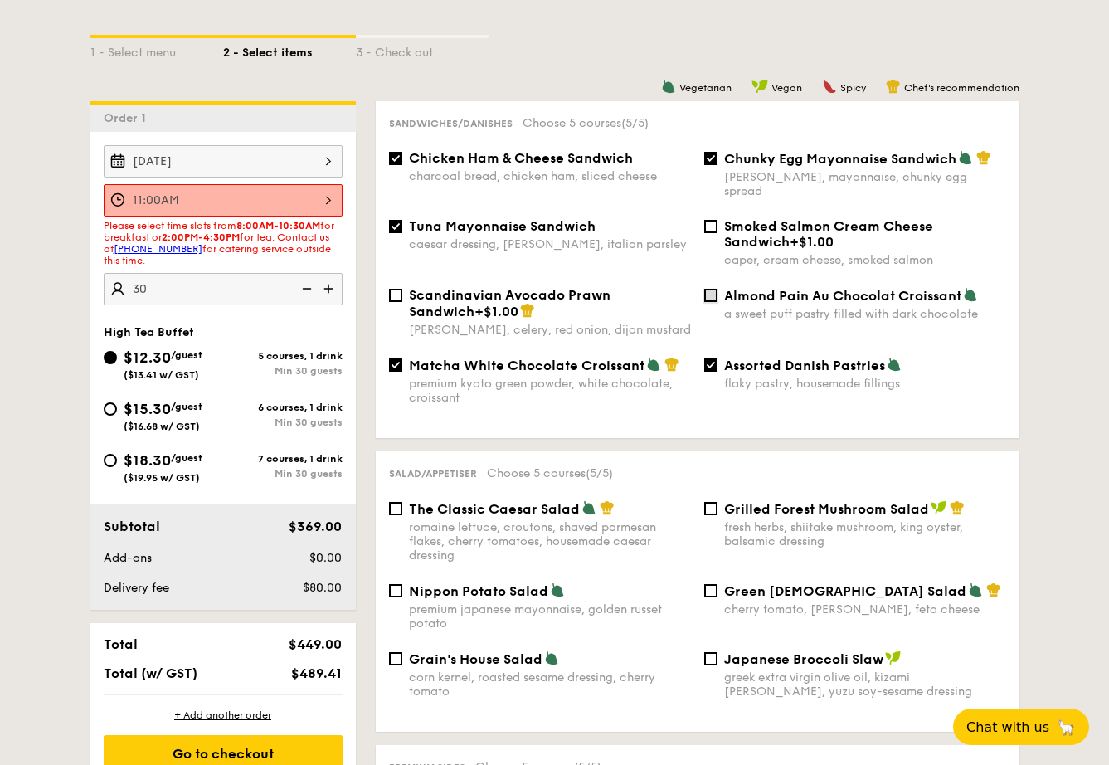
scroll to position [393, 0]
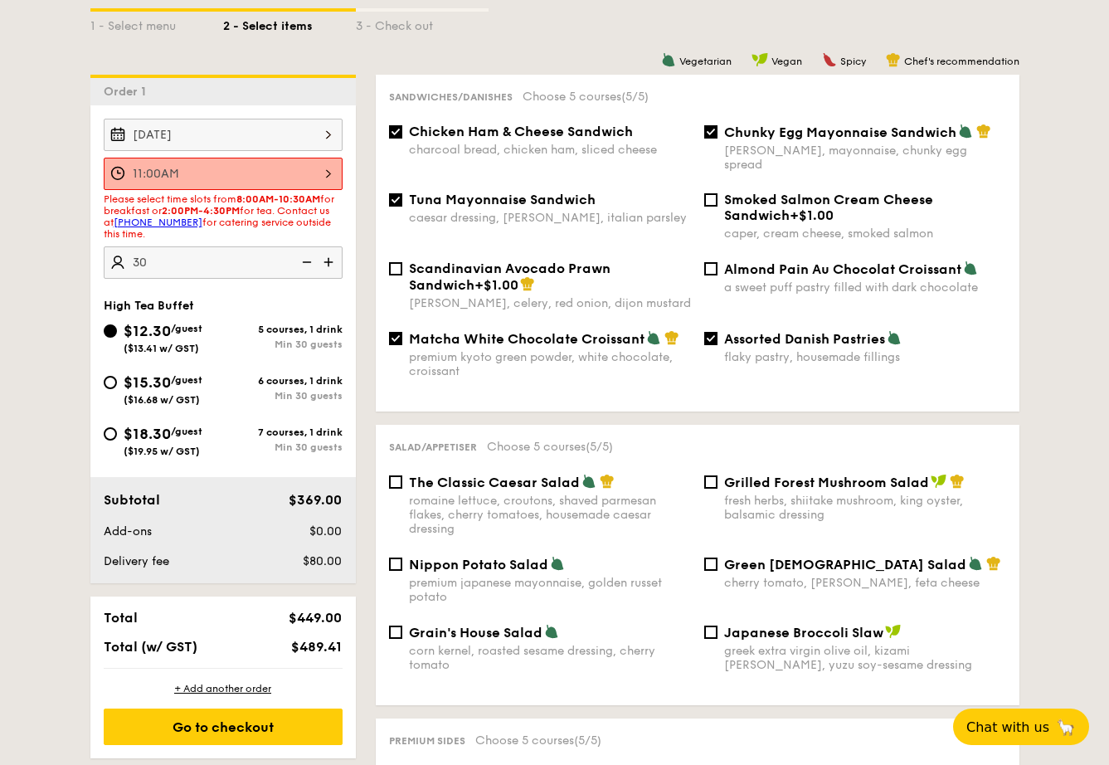
click at [387, 330] on div "Matcha White Chocolate Croissant premium kyoto green powder, white chocolate, c…" at bounding box center [539, 354] width 315 height 48
click at [401, 335] on div "Matcha White Chocolate Croissant premium kyoto green powder, white chocolate, c…" at bounding box center [539, 354] width 315 height 48
click at [394, 332] on input "Matcha White Chocolate Croissant premium kyoto green powder, white chocolate, c…" at bounding box center [395, 338] width 13 height 13
checkbox input "false"
click at [730, 474] on span "Grilled Forest Mushroom Salad" at bounding box center [826, 482] width 205 height 16
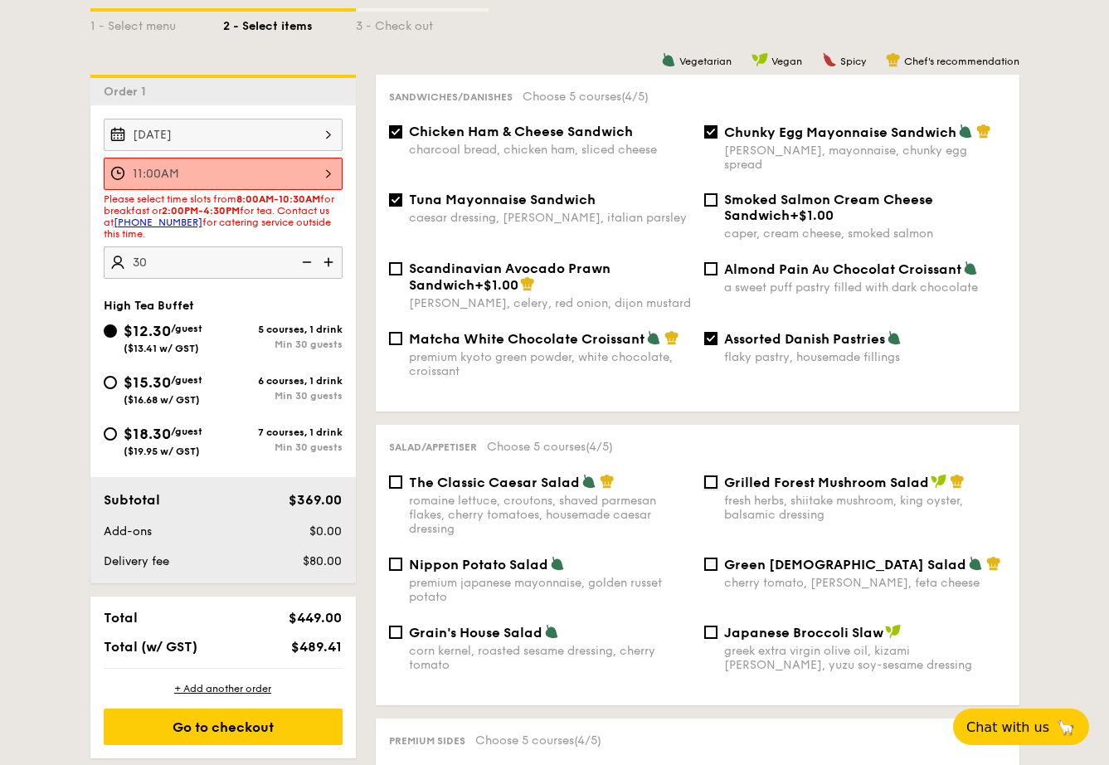
click at [717, 475] on input "Grilled Forest Mushroom Salad fresh herbs, shiitake mushroom, king oyster, bals…" at bounding box center [710, 481] width 13 height 13
checkbox input "true"
click at [720, 474] on div "Grilled Forest Mushroom Salad fresh herbs, shiitake mushroom, king oyster, bals…" at bounding box center [854, 498] width 315 height 48
click at [402, 475] on div "The Classic Caesar Salad romaine lettuce, croutons, shaved parmesan flakes, che…" at bounding box center [539, 505] width 315 height 62
click at [401, 475] on input "The Classic Caesar Salad romaine lettuce, croutons, shaved parmesan flakes, che…" at bounding box center [395, 481] width 13 height 13
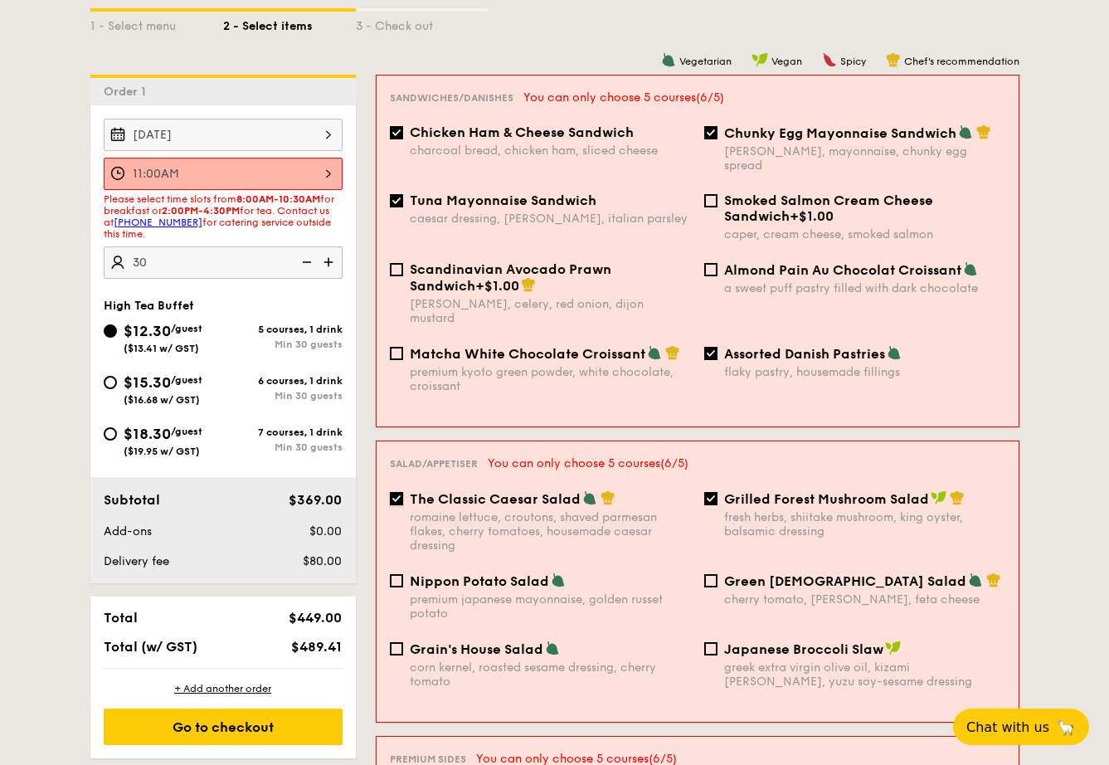
click at [401, 492] on input "The Classic Caesar Salad romaine lettuce, croutons, shaved parmesan flakes, che…" at bounding box center [396, 498] width 13 height 13
checkbox input "false"
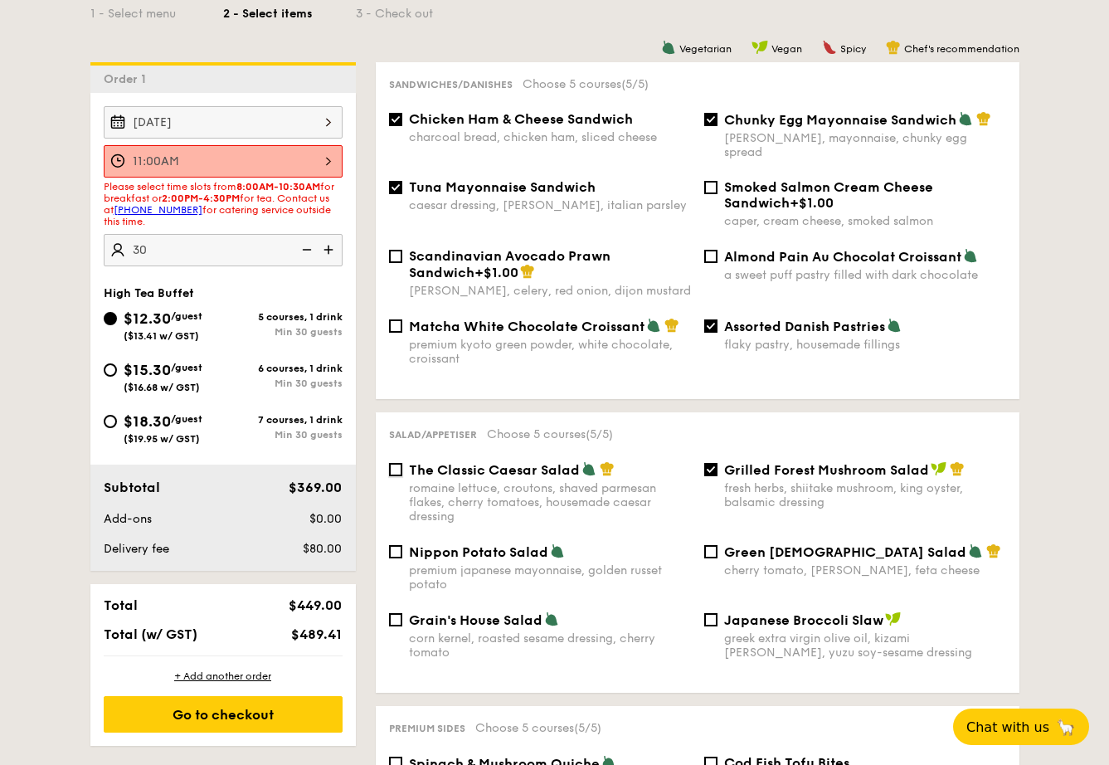
scroll to position [408, 0]
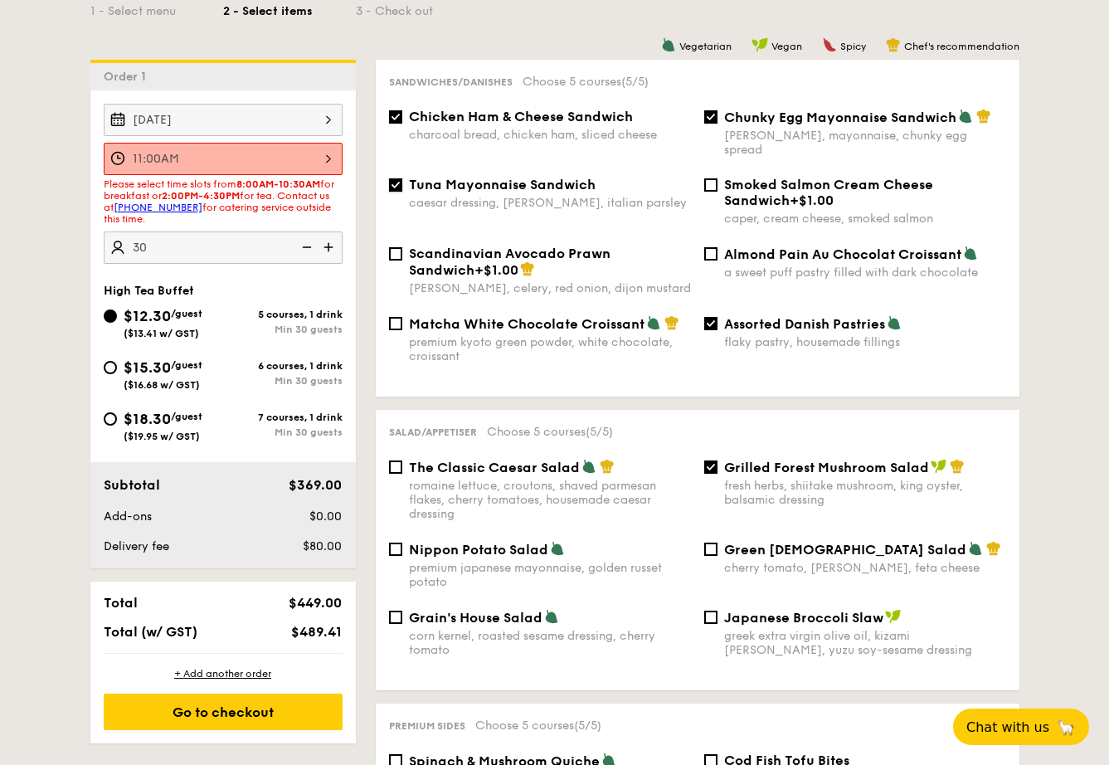
click at [401, 178] on input "Tuna Mayonnaise Sandwich caesar dressing, gherkin, italian parsley" at bounding box center [395, 184] width 13 height 13
checkbox input "false"
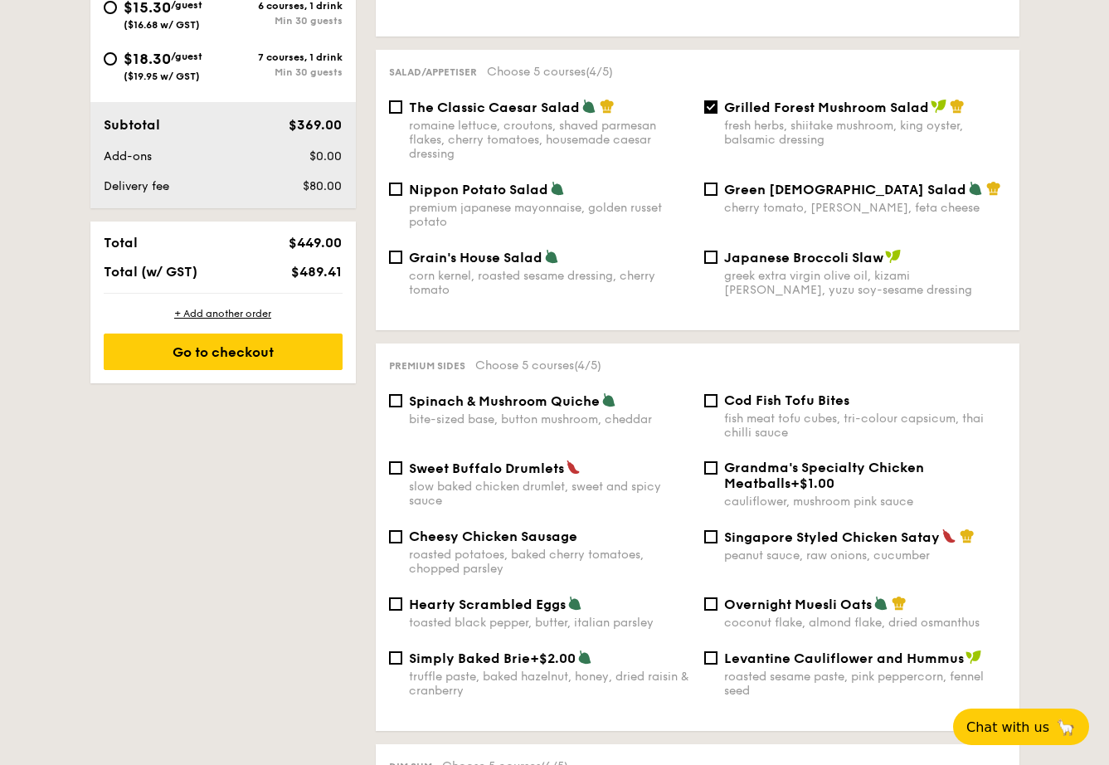
scroll to position [770, 0]
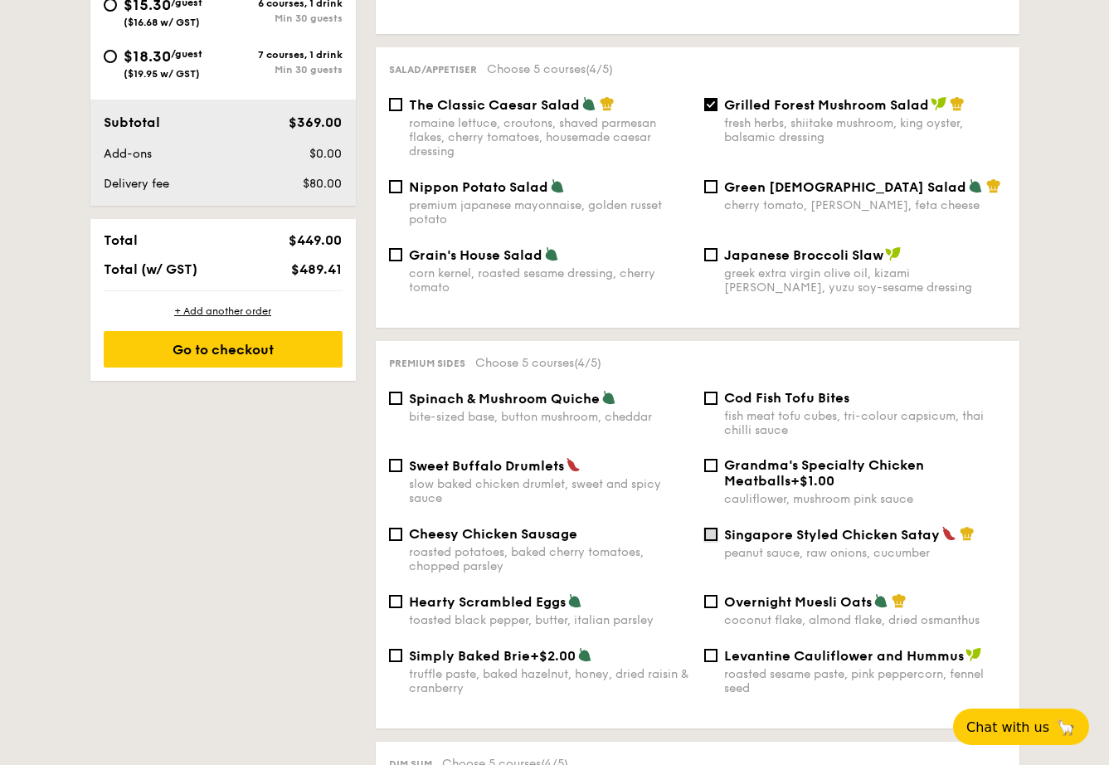
click at [704, 528] on input "Singapore Styled Chicken Satay peanut sauce, raw onions, cucumber" at bounding box center [710, 533] width 13 height 13
click at [707, 527] on input "Singapore Styled Chicken Satay peanut sauce, raw onions, cucumber" at bounding box center [710, 533] width 13 height 13
checkbox input "false"
click at [401, 458] on div "Sweet Buffalo Drumlets slow baked chicken drumlet, sweet and spicy sauce" at bounding box center [539, 481] width 315 height 48
click at [409, 464] on span "Sweet Buffalo Drumlets" at bounding box center [486, 466] width 155 height 16
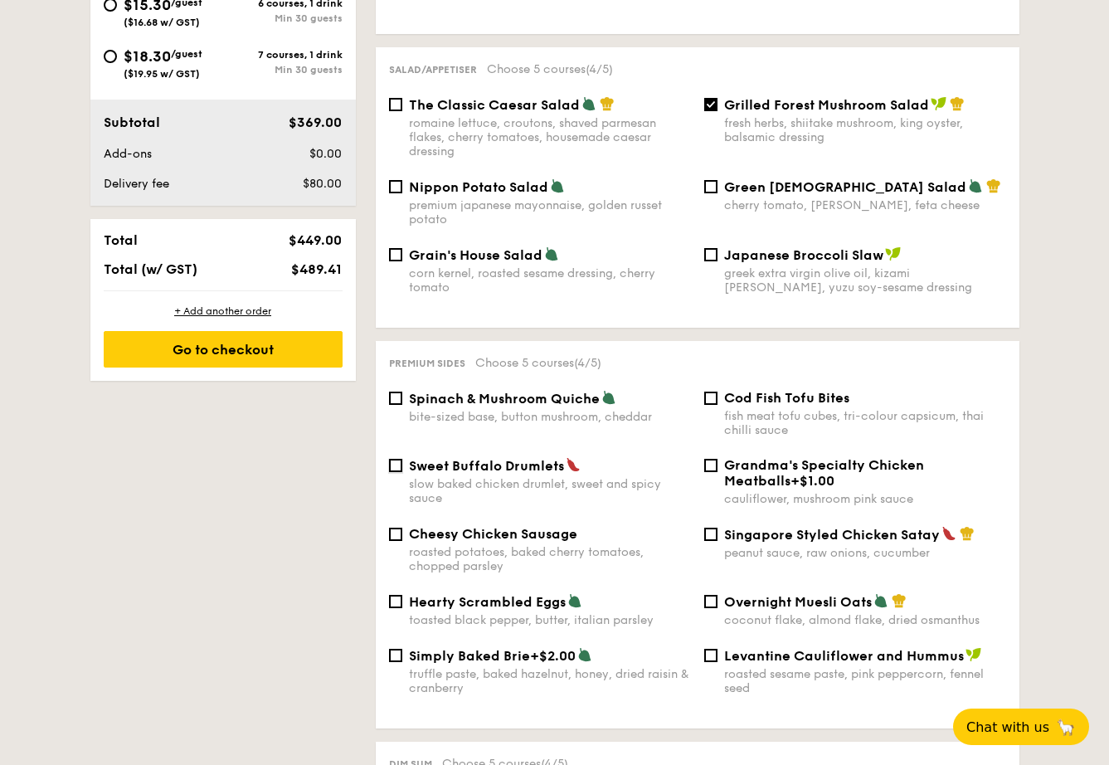
click at [402, 464] on input "Sweet Buffalo Drumlets slow baked chicken drumlet, sweet and spicy sauce" at bounding box center [395, 465] width 13 height 13
checkbox input "true"
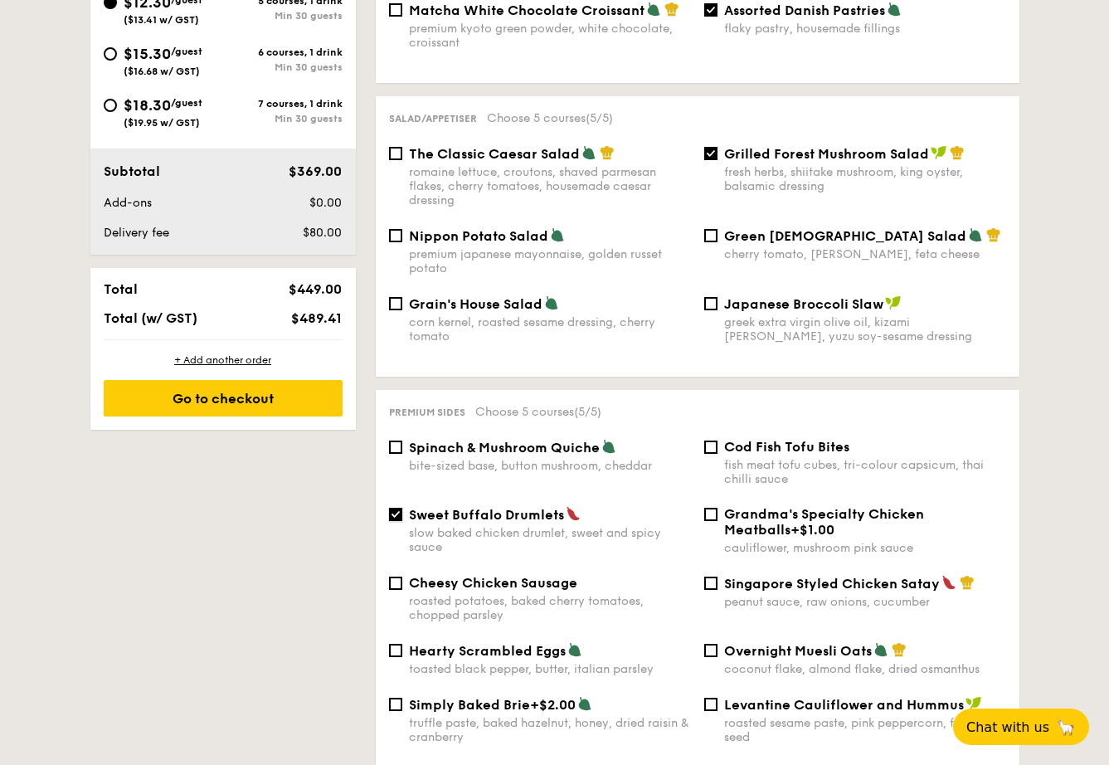
scroll to position [721, 0]
click at [567, 447] on span "Spinach & Mushroom Quiche" at bounding box center [504, 448] width 191 height 16
click at [402, 447] on input "Spinach & Mushroom Quiche bite-sized base, button mushroom, cheddar" at bounding box center [395, 447] width 13 height 13
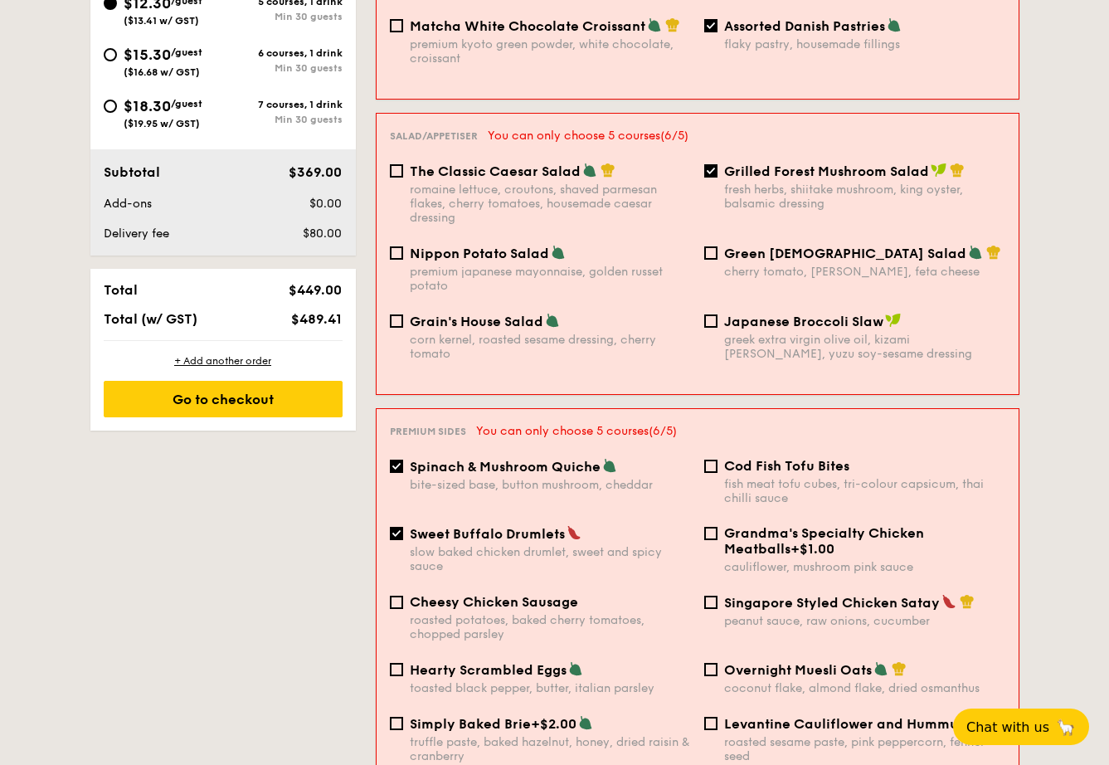
click at [576, 458] on div "Spinach & Mushroom Quiche bite-sized base, button mushroom, cheddar" at bounding box center [550, 475] width 281 height 34
click at [403, 459] on input "Spinach & Mushroom Quiche bite-sized base, button mushroom, cheddar" at bounding box center [396, 465] width 13 height 13
checkbox input "false"
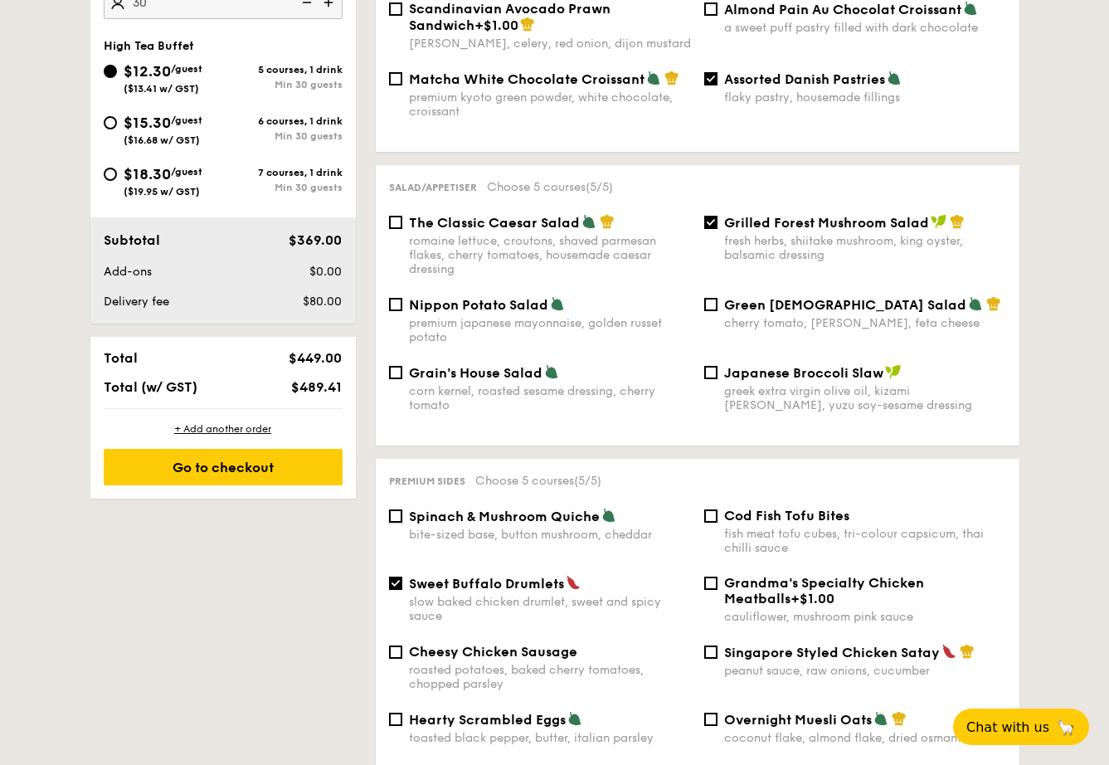
scroll to position [565, 0]
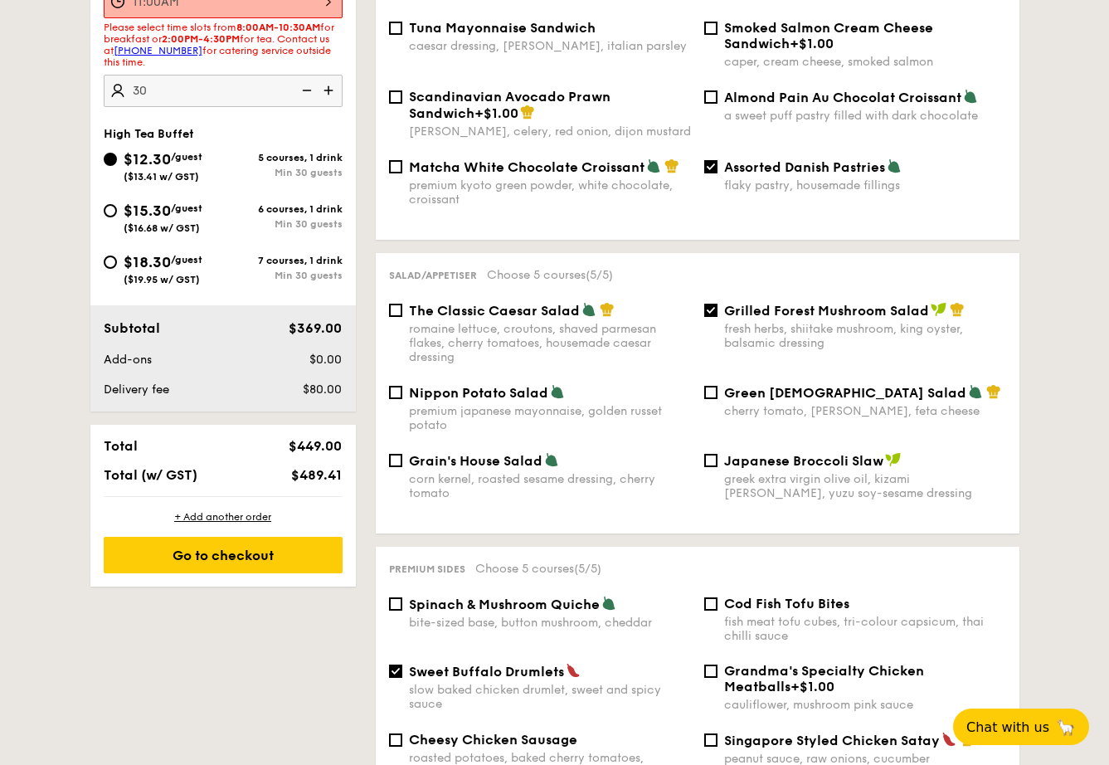
click at [693, 302] on div "The Classic Caesar Salad romaine lettuce, croutons, shaved parmesan flakes, che…" at bounding box center [539, 333] width 315 height 62
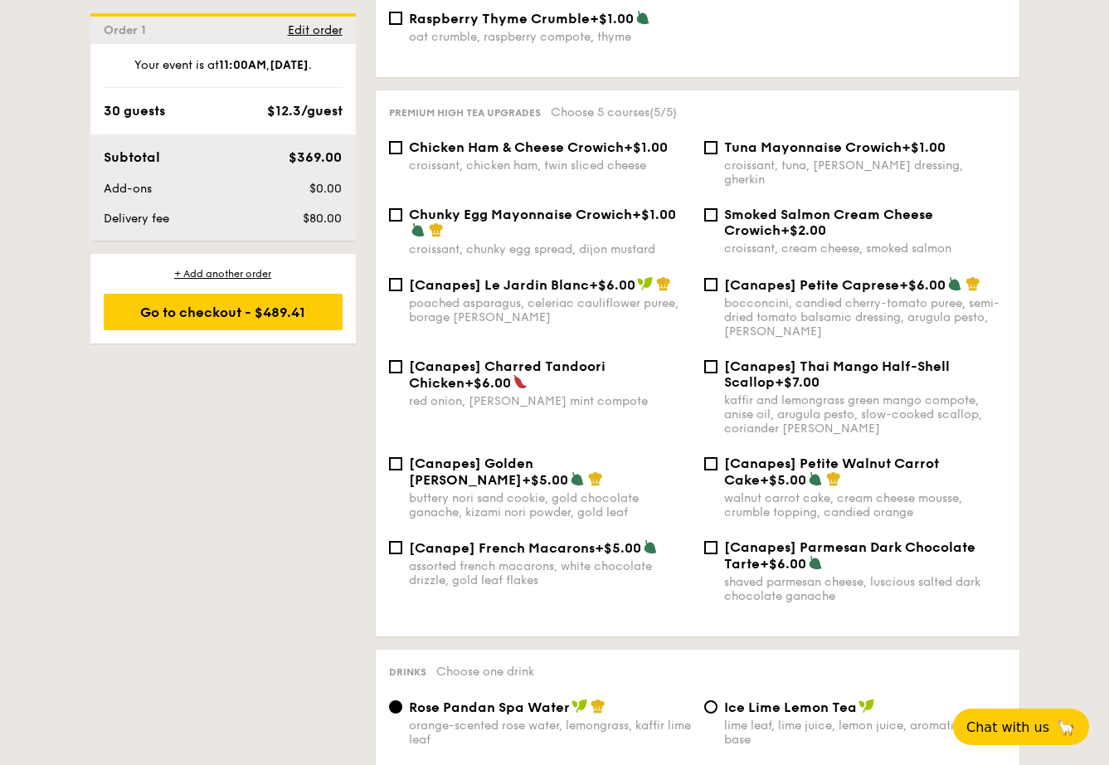
scroll to position [2678, 0]
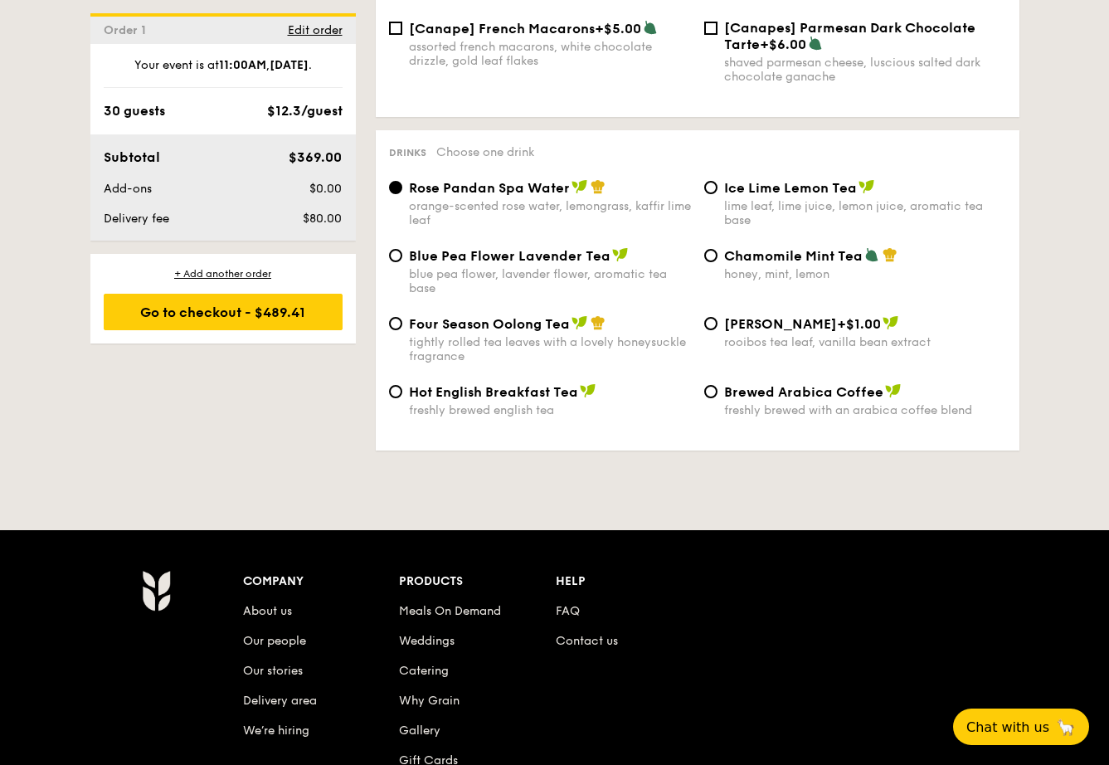
click at [427, 323] on span "Four Season Oolong Tea" at bounding box center [489, 324] width 161 height 16
click at [402, 323] on input "Four Season Oolong Tea tightly rolled tea leaves with a lovely honeysuckle frag…" at bounding box center [395, 323] width 13 height 13
radio input "true"
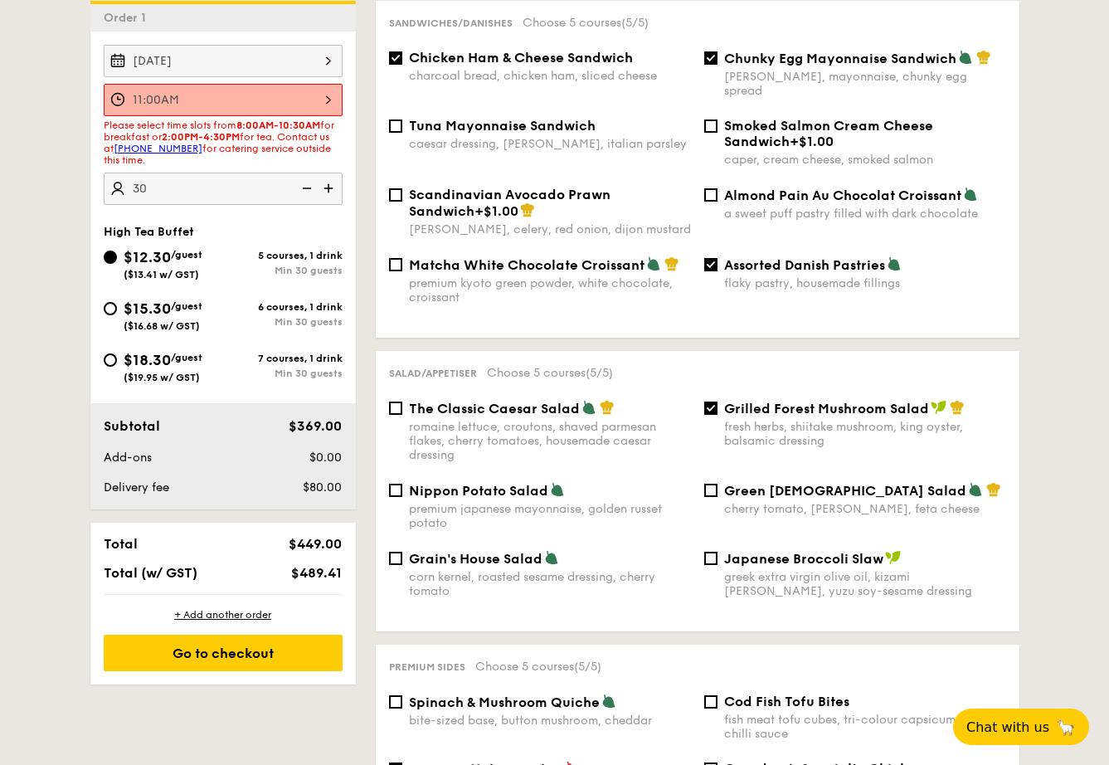
scroll to position [388, 0]
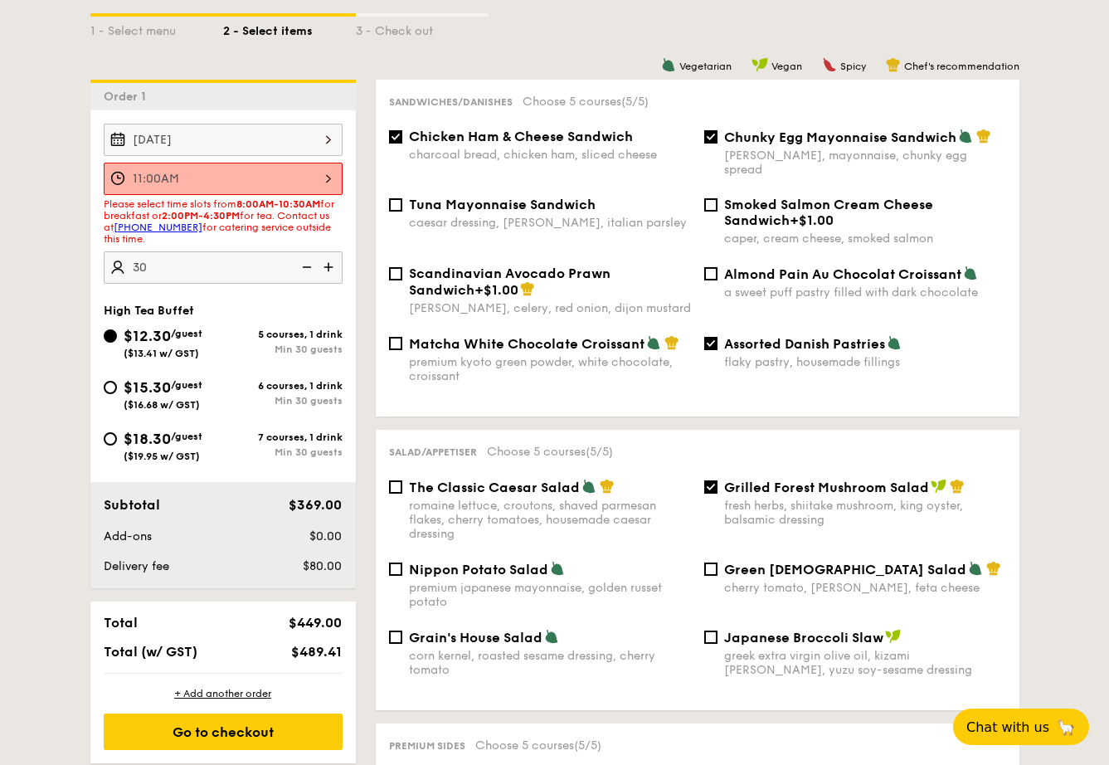
click at [326, 166] on div "11:00AM" at bounding box center [223, 179] width 239 height 32
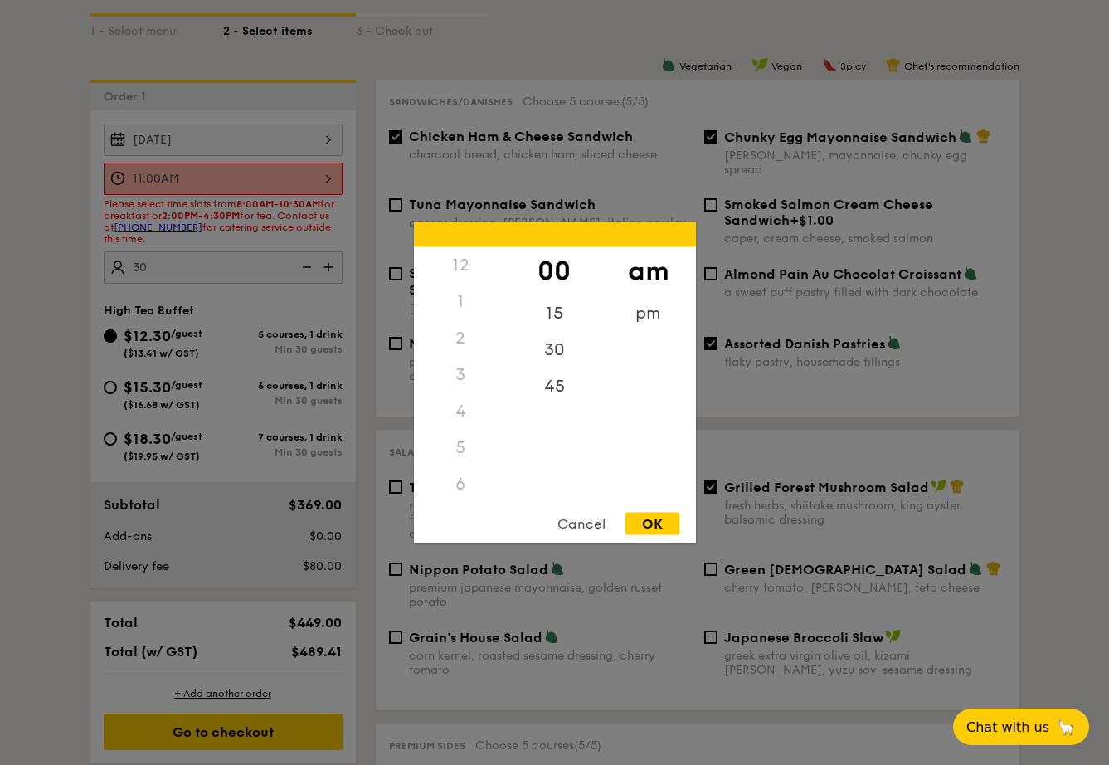
scroll to position [197, 0]
click at [464, 438] on div "10" at bounding box center [461, 439] width 94 height 48
click at [560, 357] on div "30" at bounding box center [555, 356] width 94 height 48
click at [644, 528] on div "OK" at bounding box center [652, 524] width 54 height 22
type input "10:30AM"
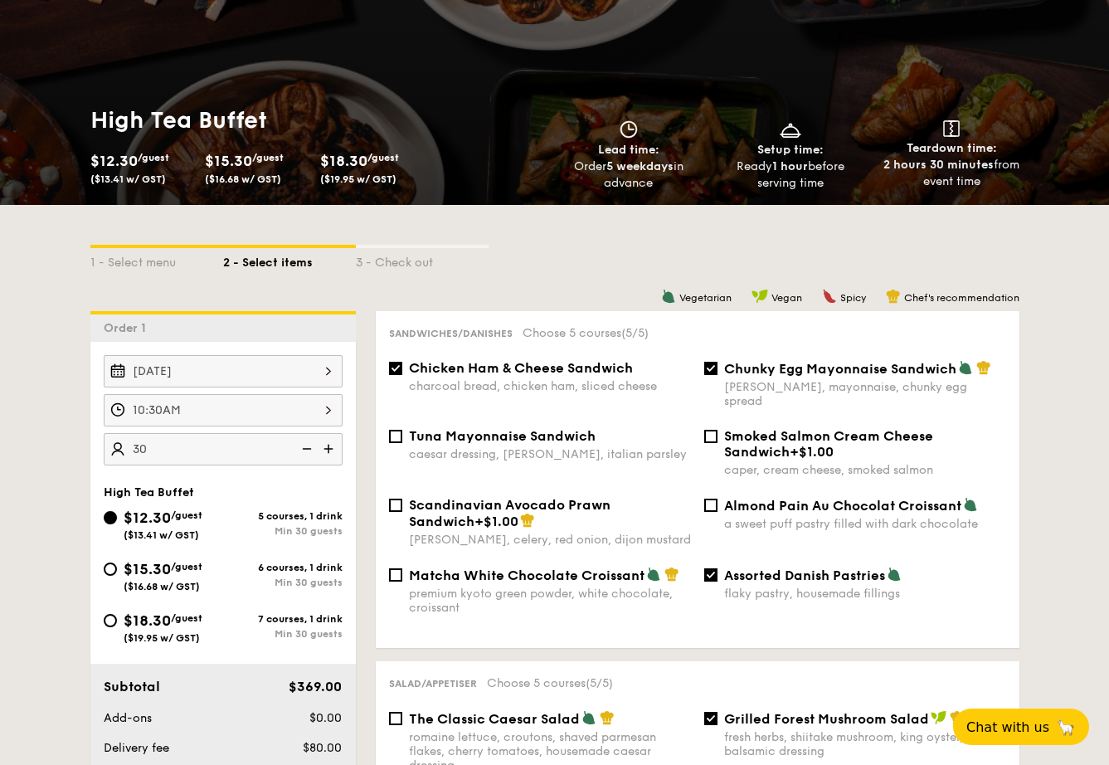
scroll to position [149, 0]
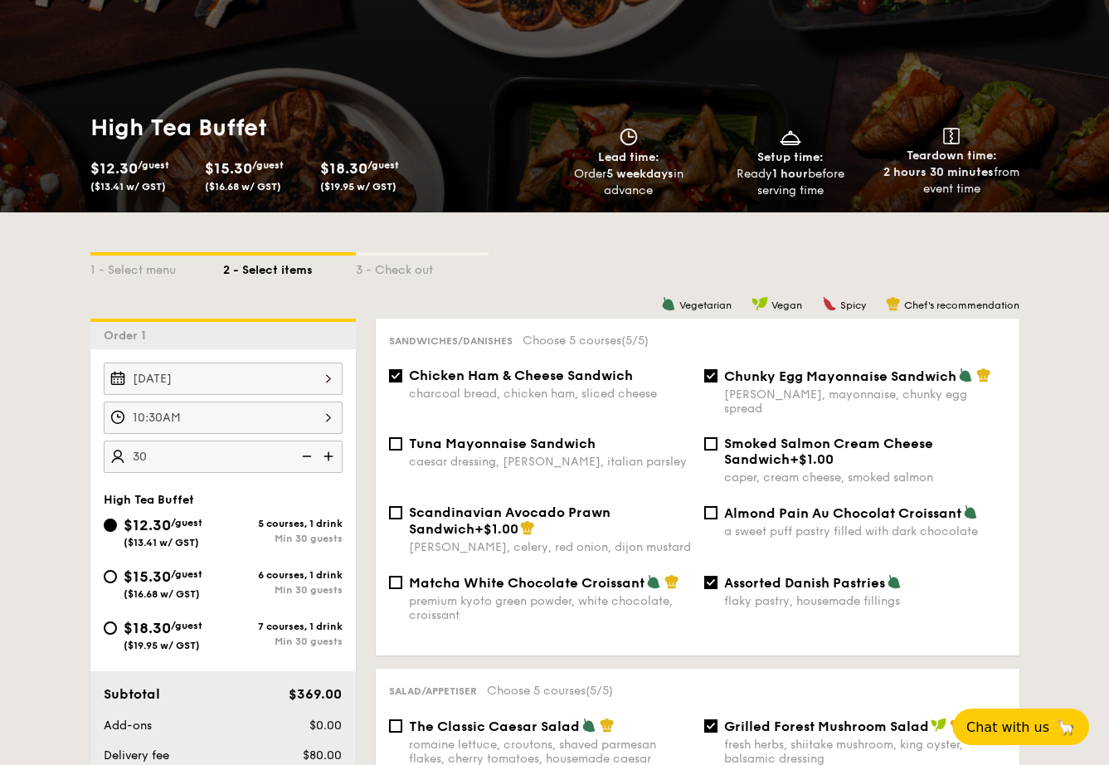
click at [278, 428] on div "10:30AM" at bounding box center [223, 417] width 239 height 32
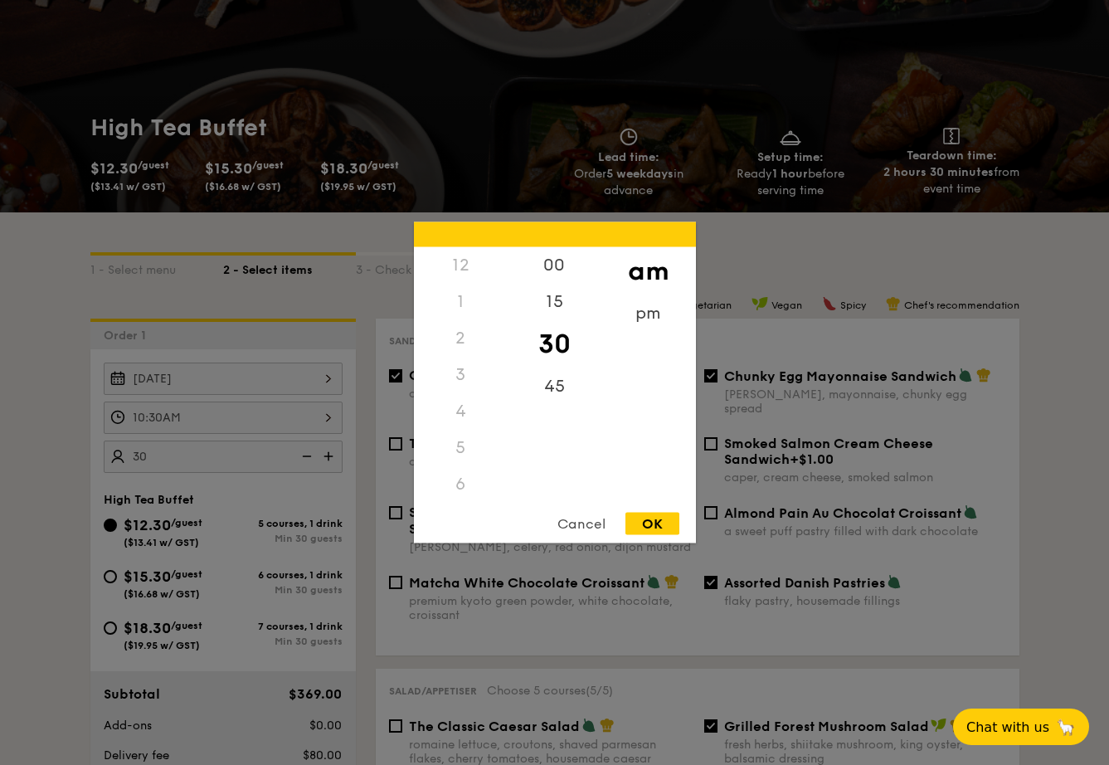
scroll to position [182, 0]
click at [1029, 404] on div at bounding box center [554, 382] width 1109 height 765
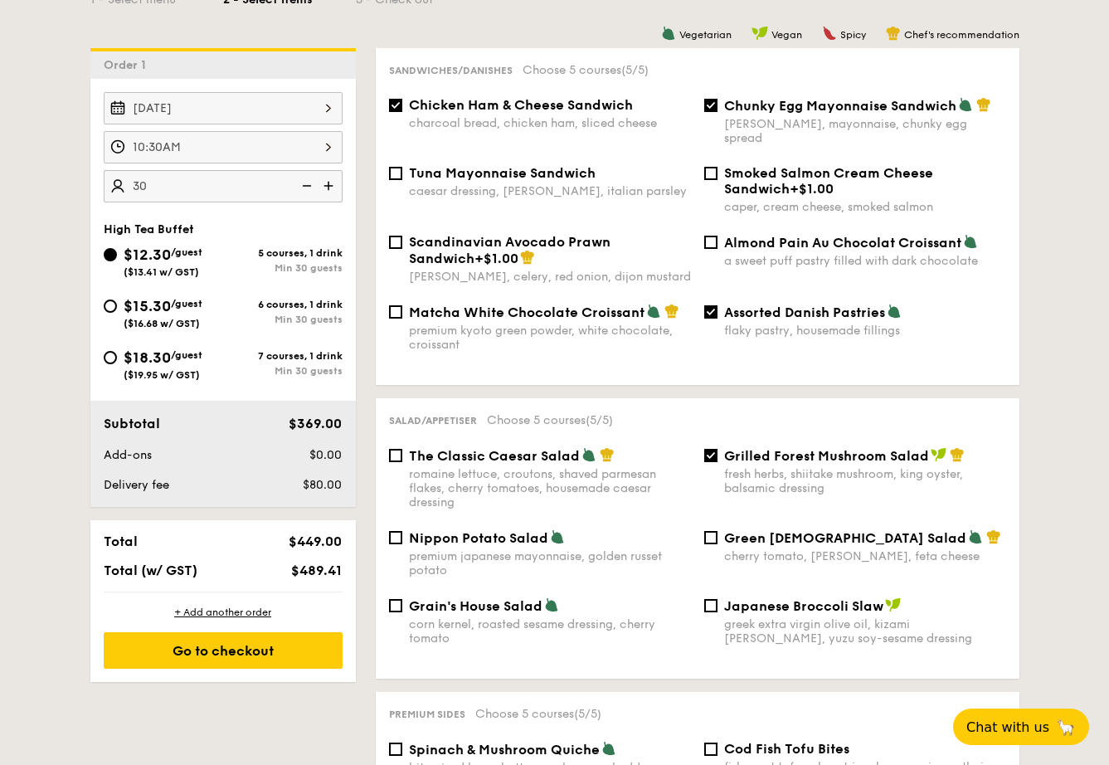
scroll to position [421, 0]
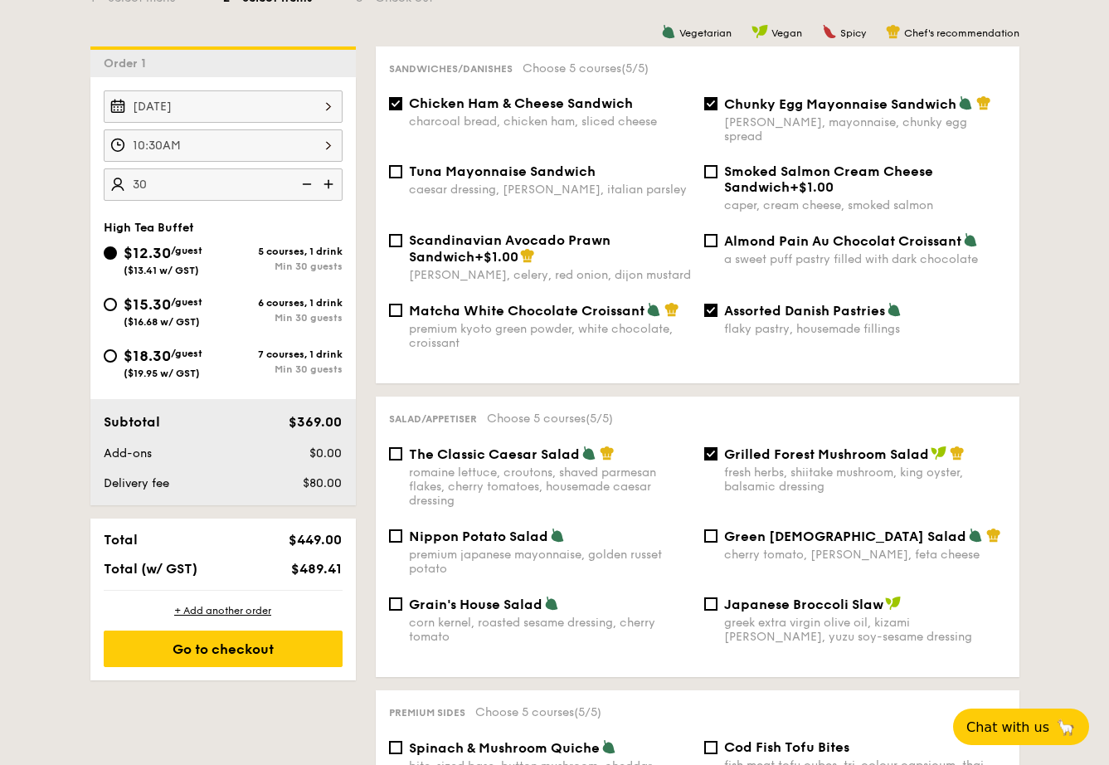
click at [478, 446] on span "The Classic Caesar Salad" at bounding box center [494, 454] width 171 height 16
click at [402, 447] on input "The Classic Caesar Salad romaine lettuce, croutons, shaved parmesan flakes, che…" at bounding box center [395, 453] width 13 height 13
checkbox input "true"
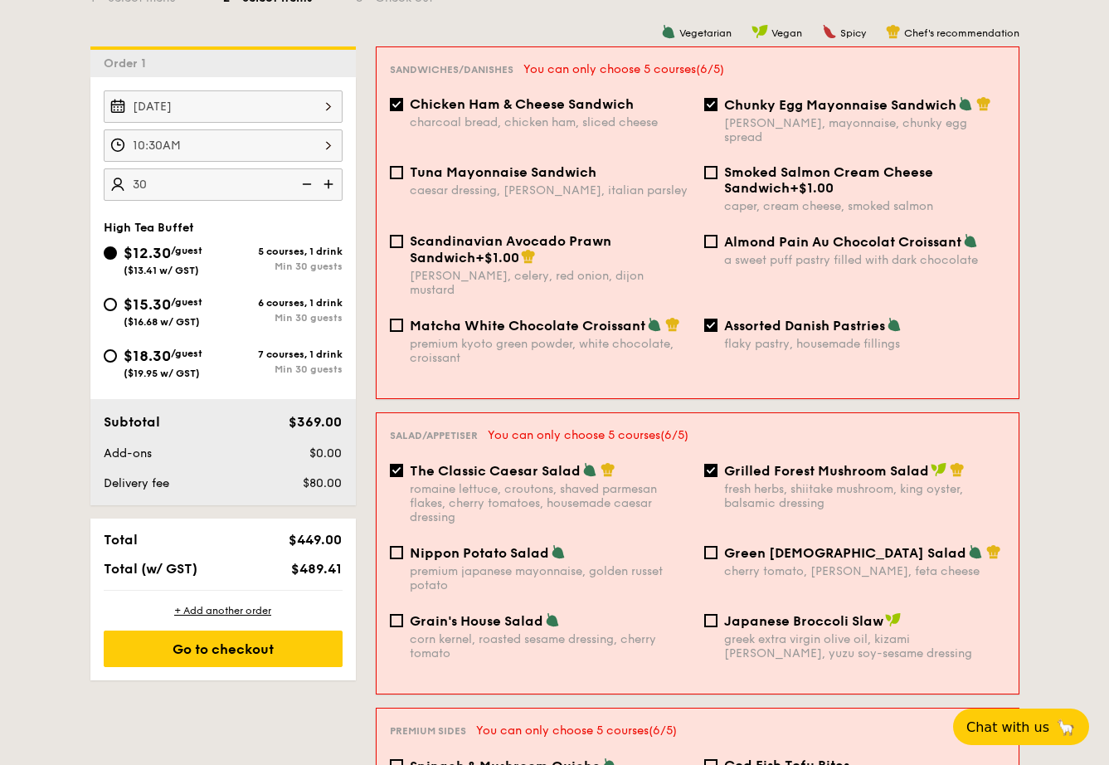
click at [717, 462] on div "Grilled Forest Mushroom Salad fresh herbs, shiitake mushroom, king oyster, bals…" at bounding box center [854, 486] width 314 height 48
click at [715, 464] on input "Grilled Forest Mushroom Salad fresh herbs, shiitake mushroom, king oyster, bals…" at bounding box center [710, 470] width 13 height 13
checkbox input "false"
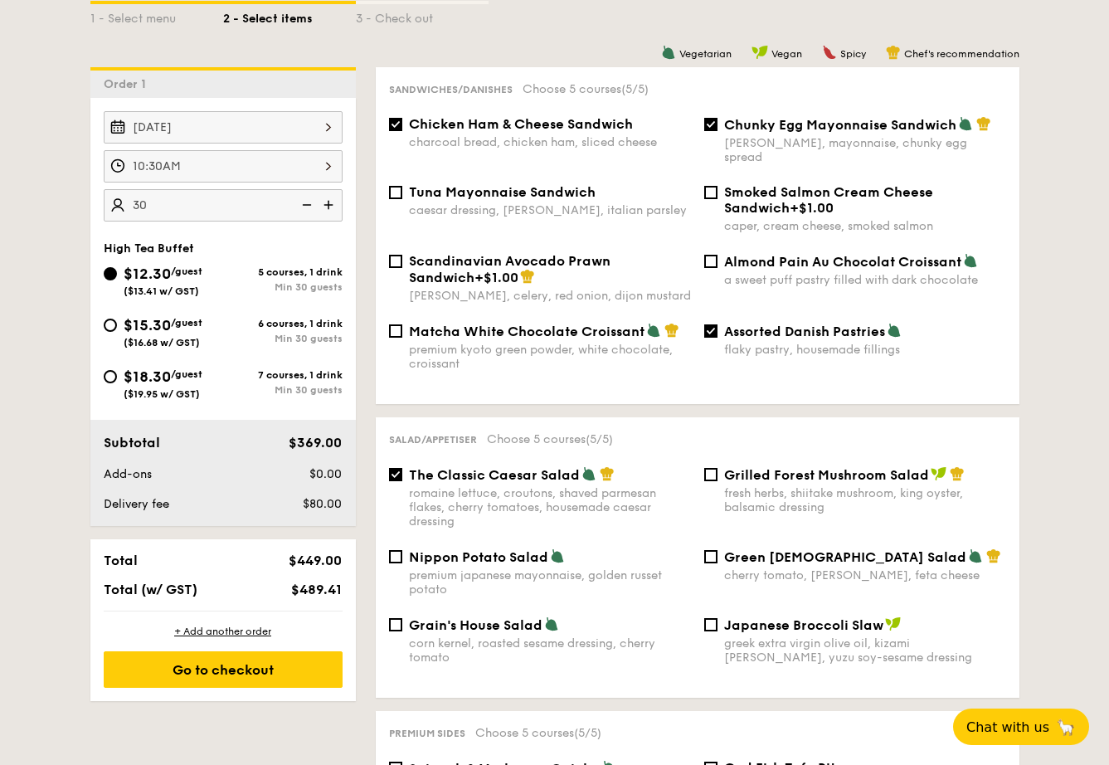
scroll to position [399, 0]
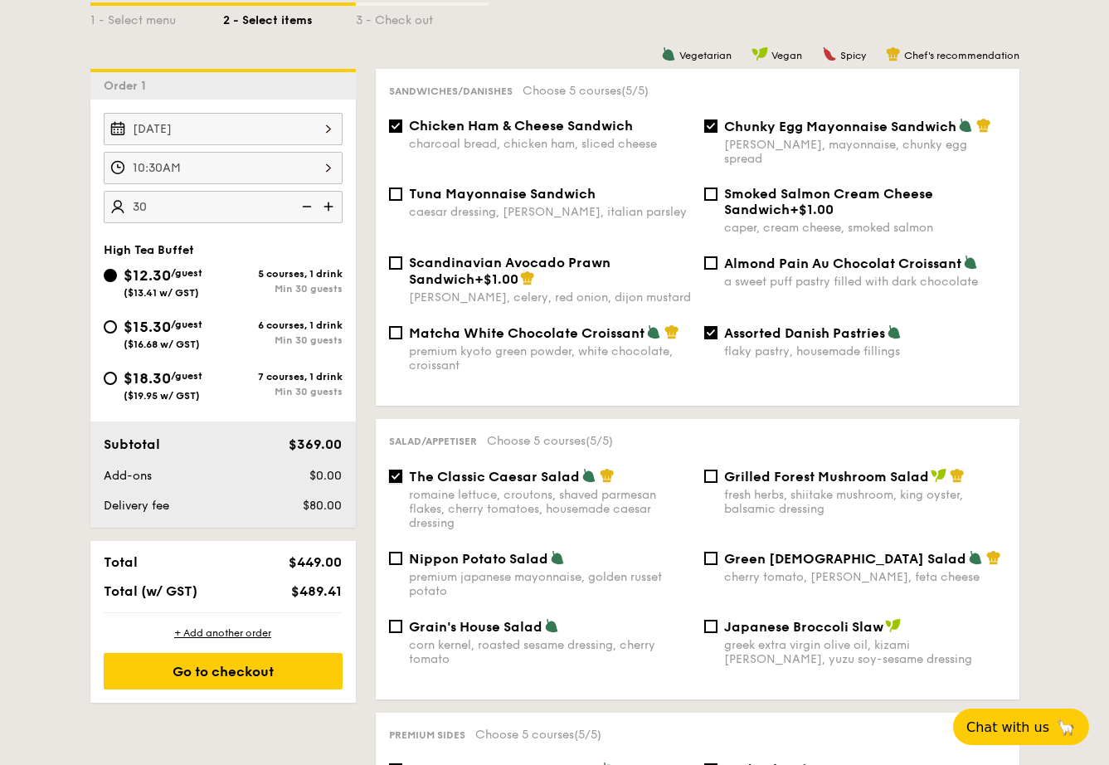
click at [393, 469] on input "The Classic Caesar Salad romaine lettuce, croutons, shaved parmesan flakes, che…" at bounding box center [395, 475] width 13 height 13
checkbox input "false"
click at [712, 469] on input "Grilled Forest Mushroom Salad fresh herbs, shiitake mushroom, king oyster, bals…" at bounding box center [710, 475] width 13 height 13
checkbox input "true"
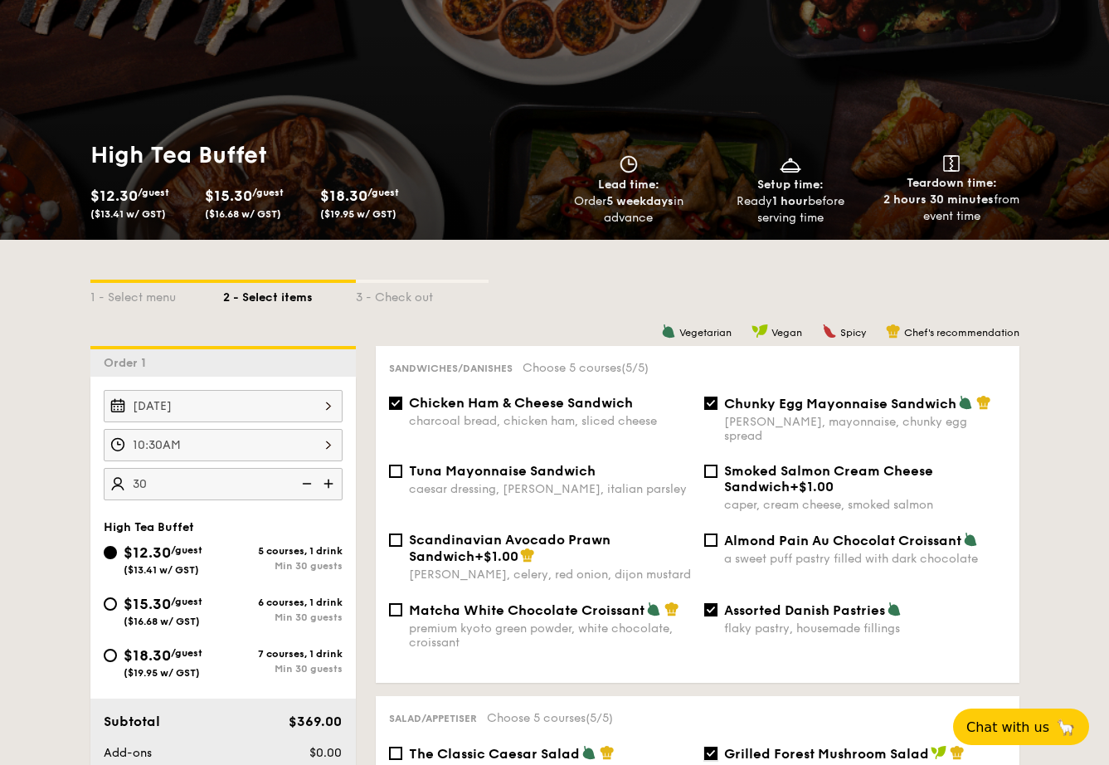
scroll to position [324, 0]
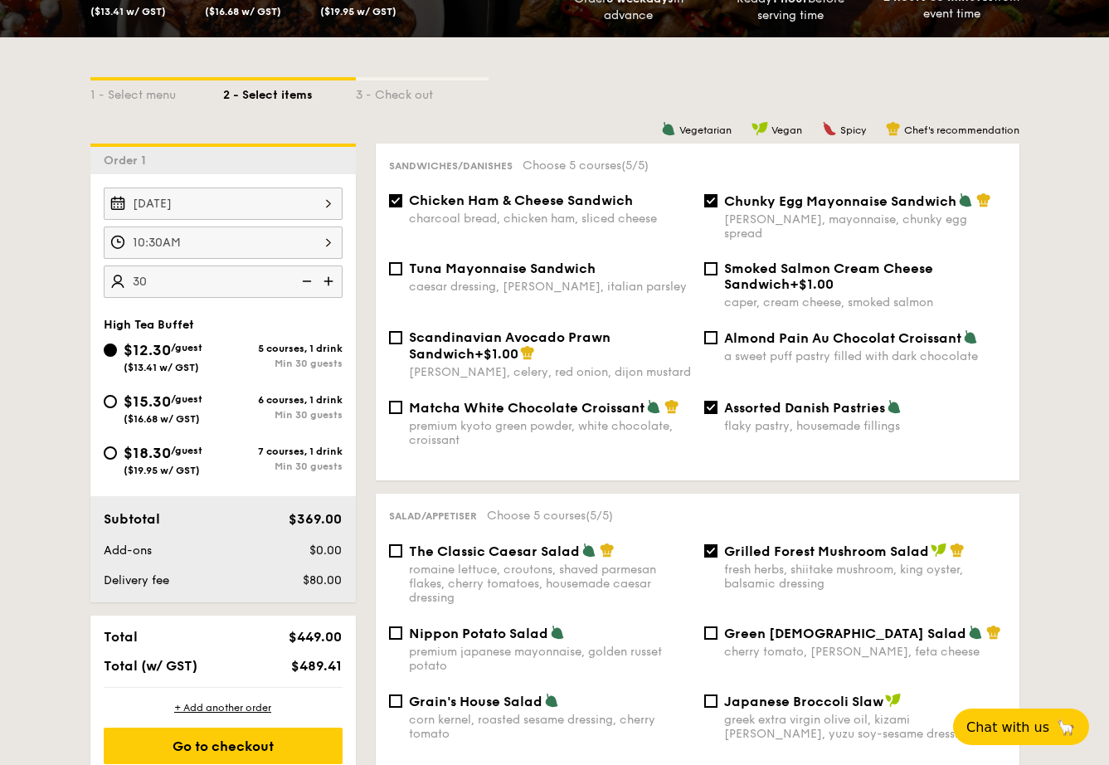
click at [223, 197] on div "Oct 27, 2025 2025 Oct 27 October 2025 Mon Tue Wed Thu Fri Sat Sun 1 2 3 4 5 6 7…" at bounding box center [223, 203] width 239 height 32
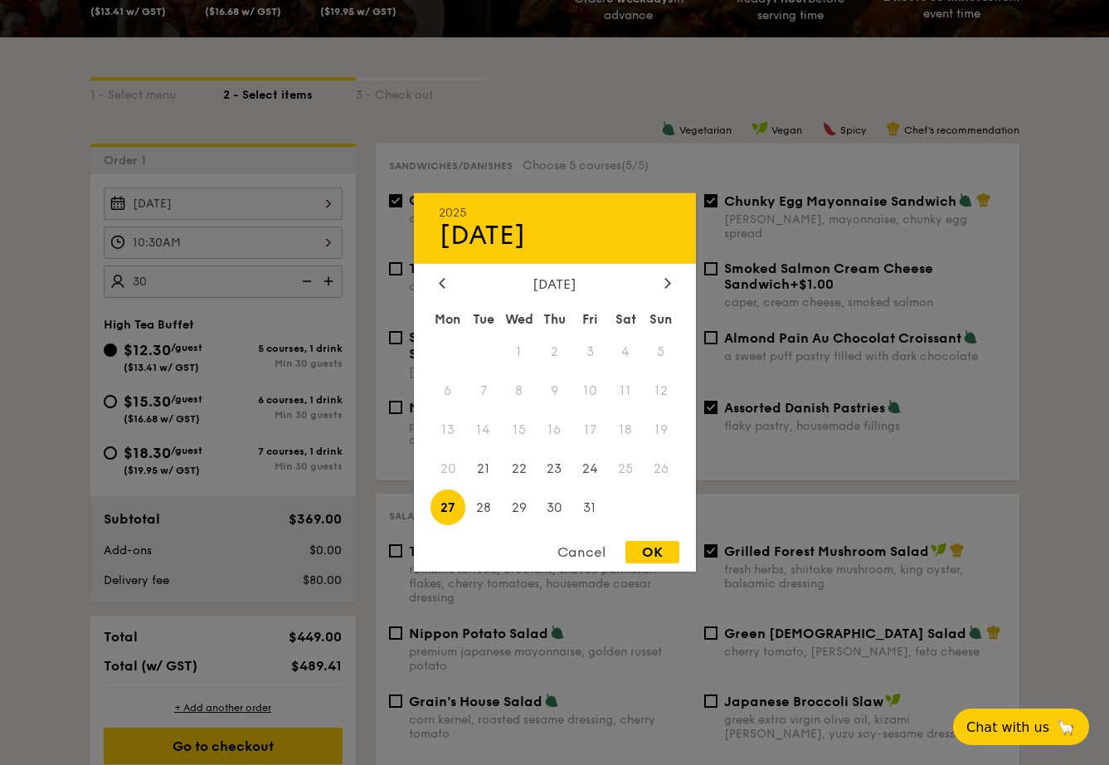
click at [1081, 478] on div at bounding box center [554, 382] width 1109 height 765
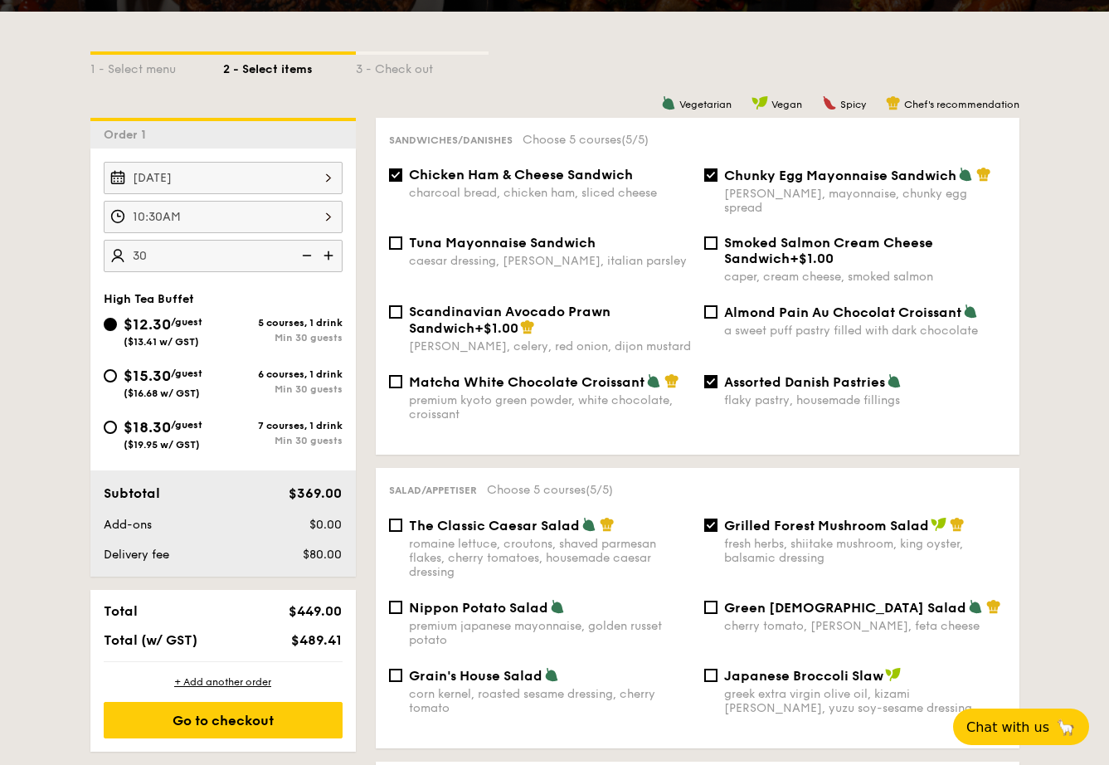
scroll to position [352, 0]
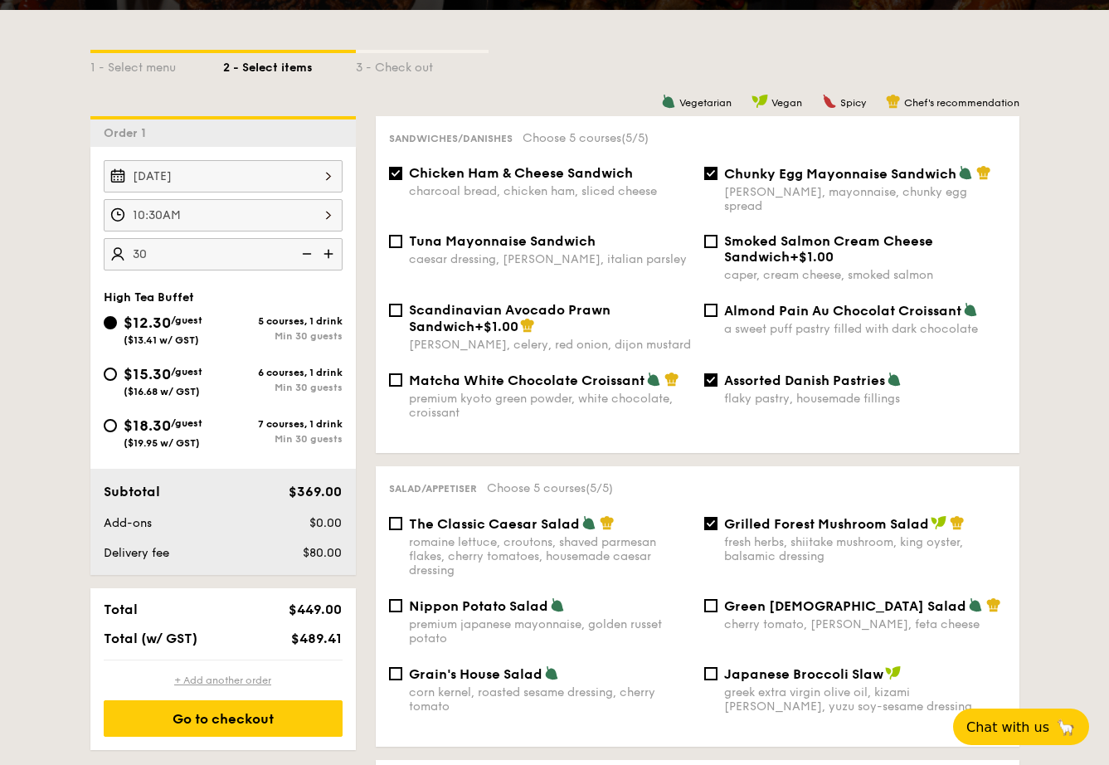
click at [247, 679] on div "+ Add another order" at bounding box center [223, 679] width 239 height 13
checkbox input "false"
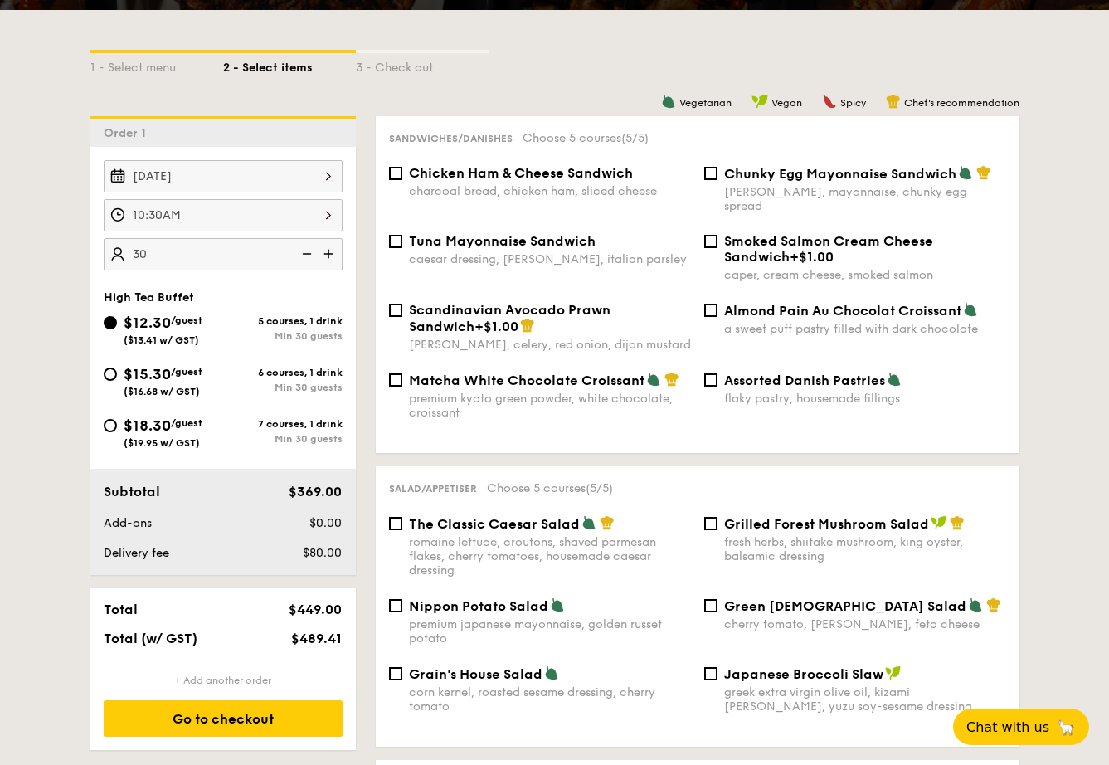
checkbox input "false"
radio input "true"
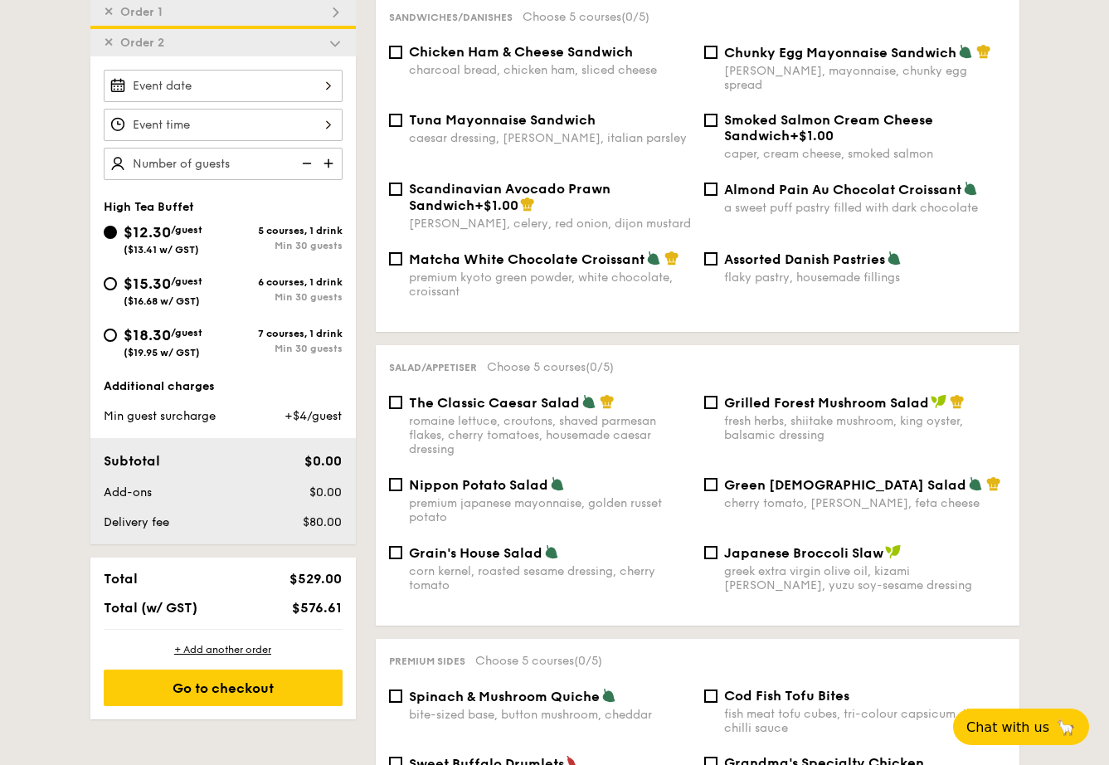
scroll to position [474, 0]
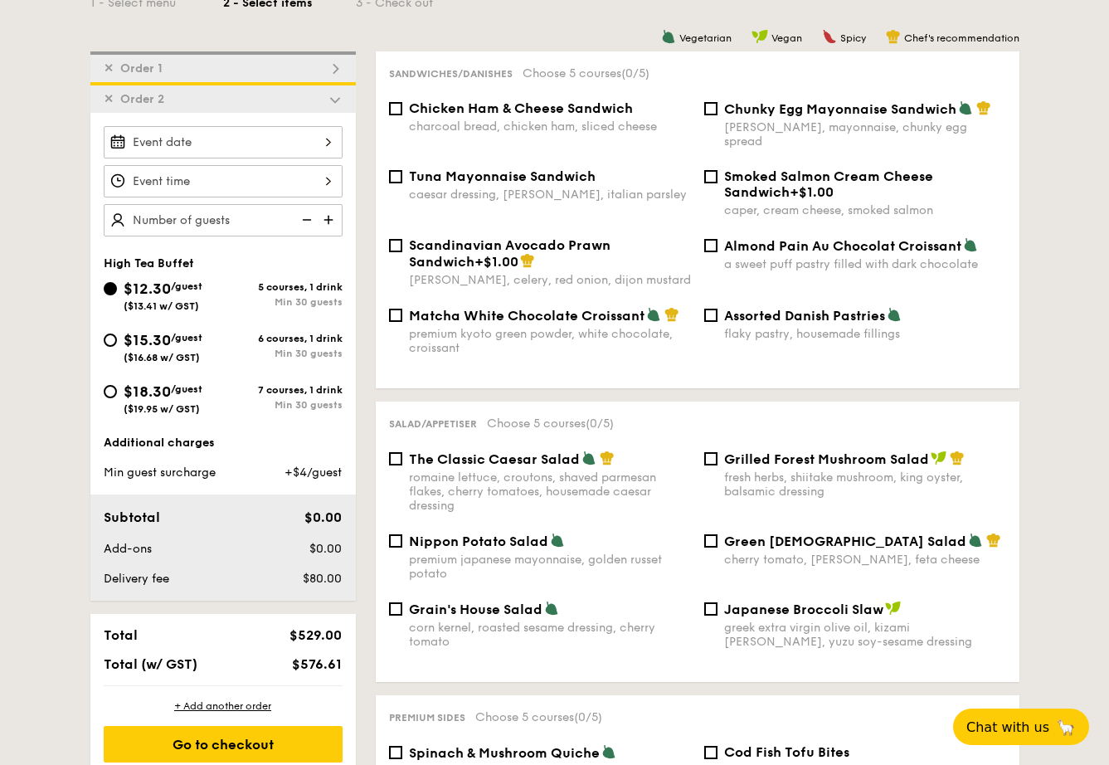
click at [300, 67] on div "✕ Order 1" at bounding box center [222, 66] width 265 height 31
checkbox input "true"
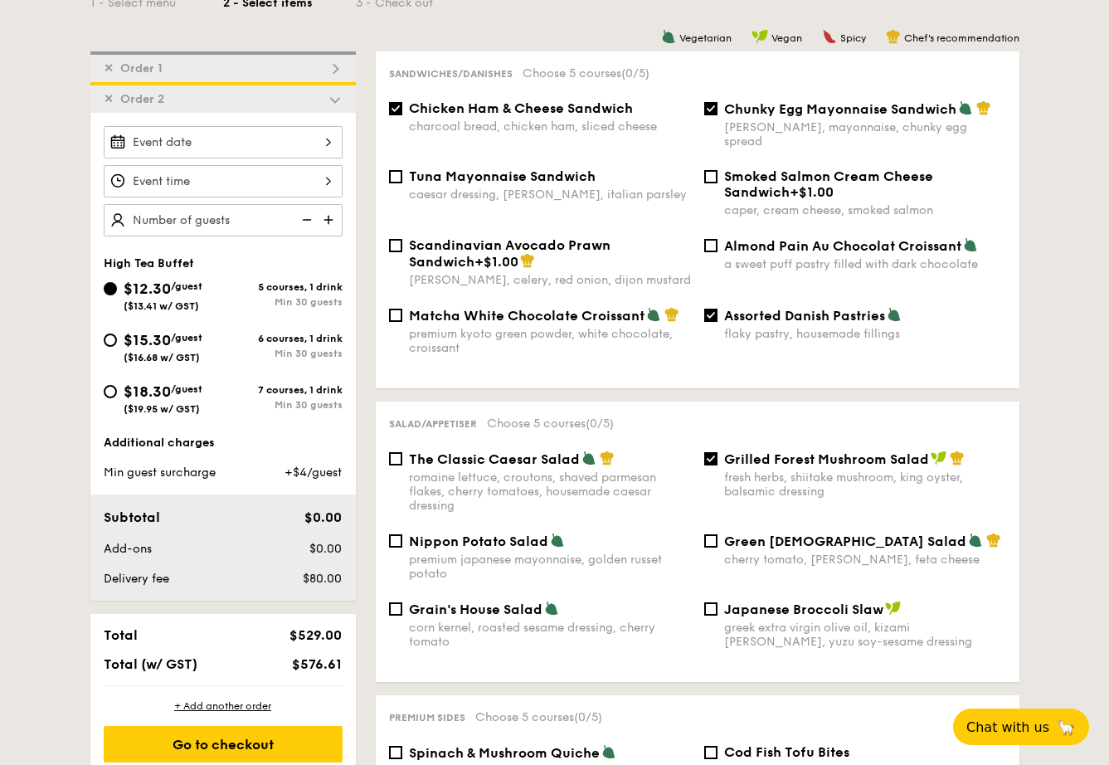
checkbox input "true"
radio input "false"
radio input "true"
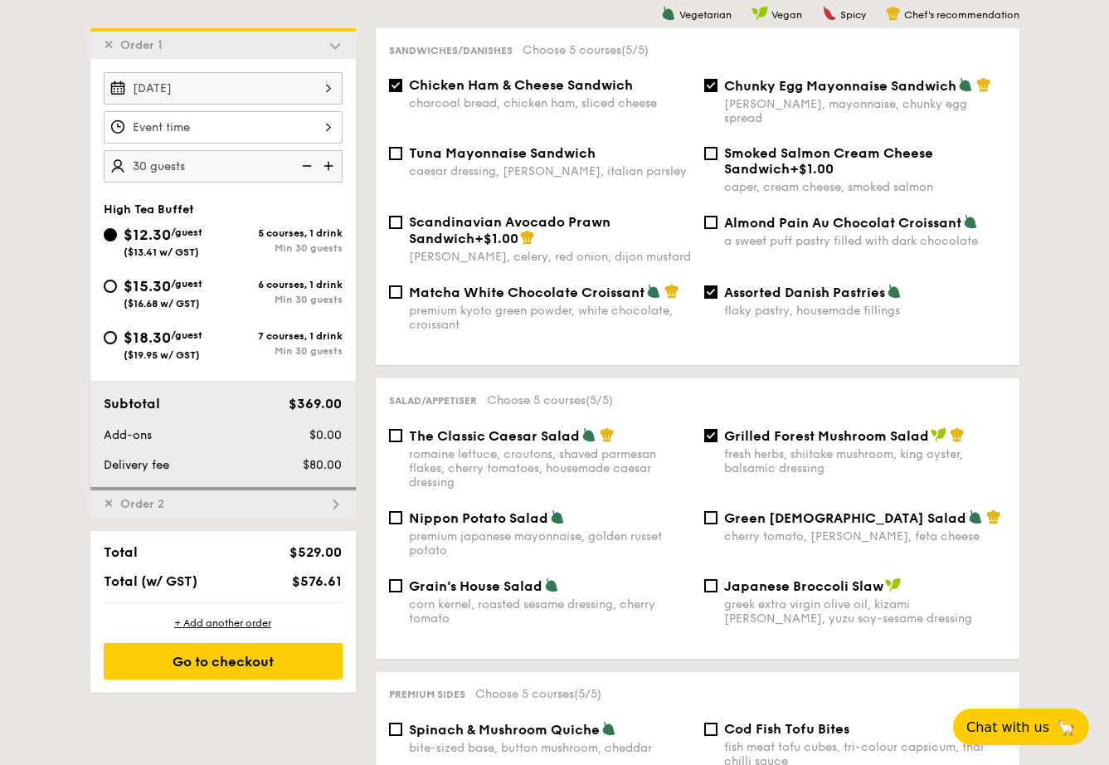
scroll to position [443, 0]
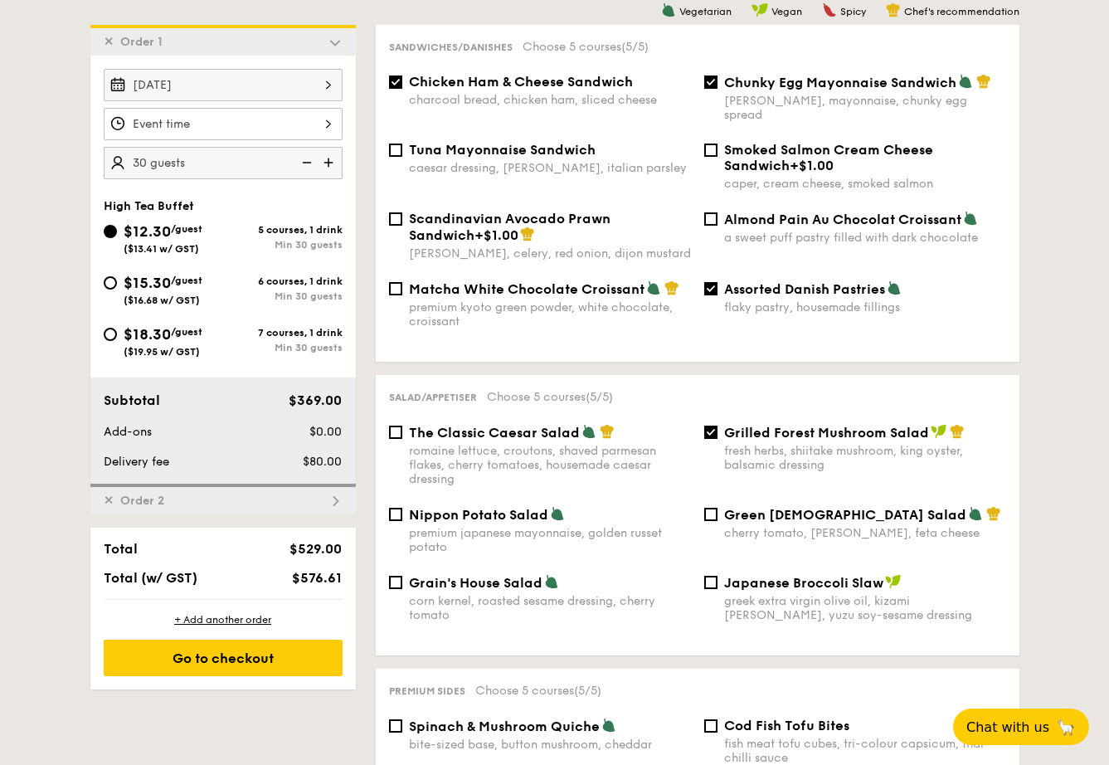
click at [318, 496] on div "✕ Order 2" at bounding box center [222, 498] width 265 height 31
checkbox input "false"
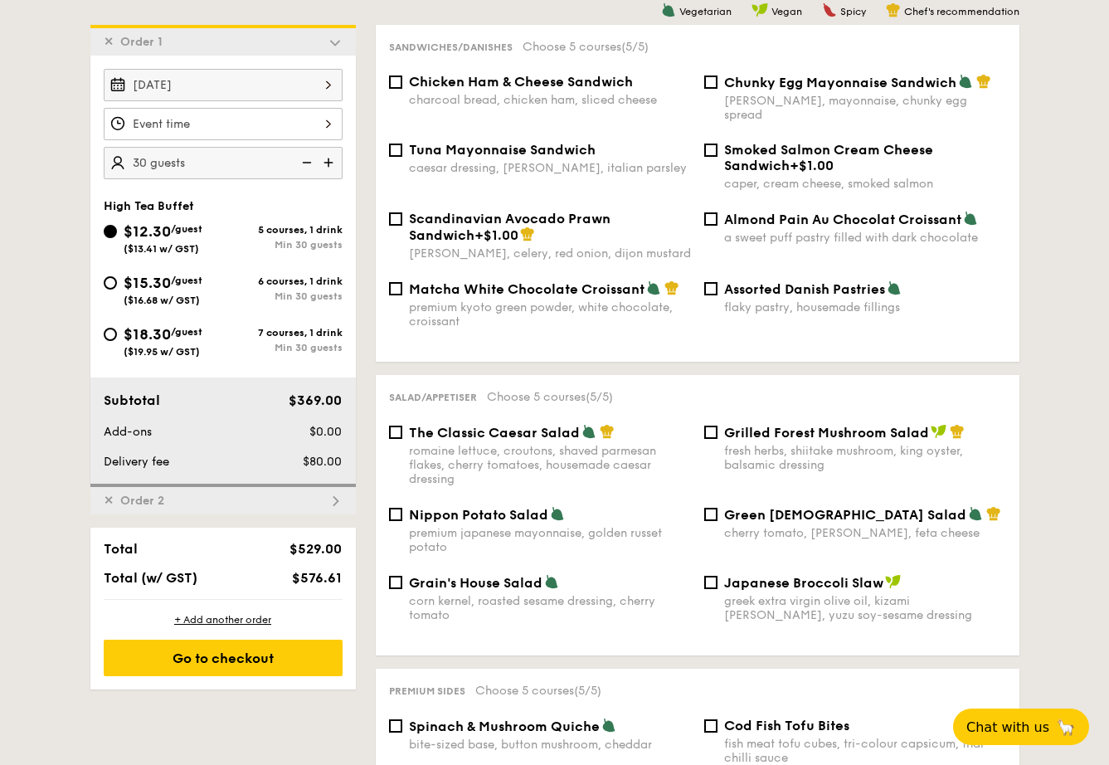
checkbox input "false"
radio input "true"
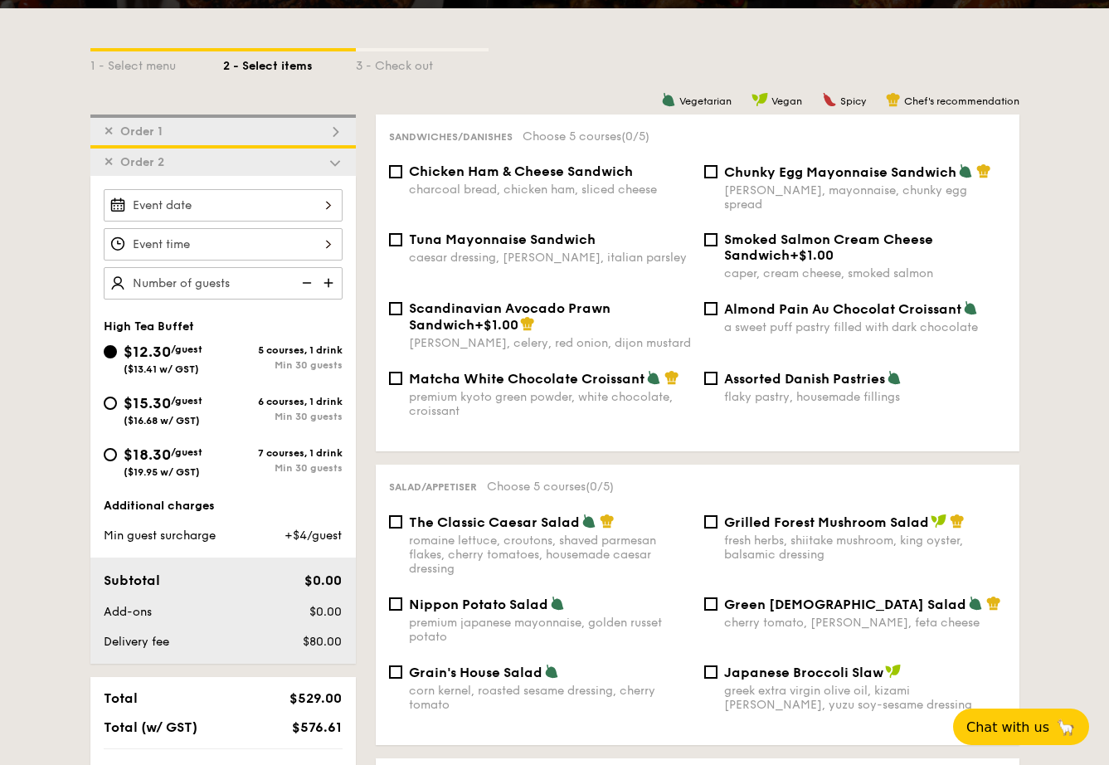
scroll to position [353, 0]
click at [299, 135] on div "✕ Order 1" at bounding box center [222, 129] width 265 height 31
checkbox input "true"
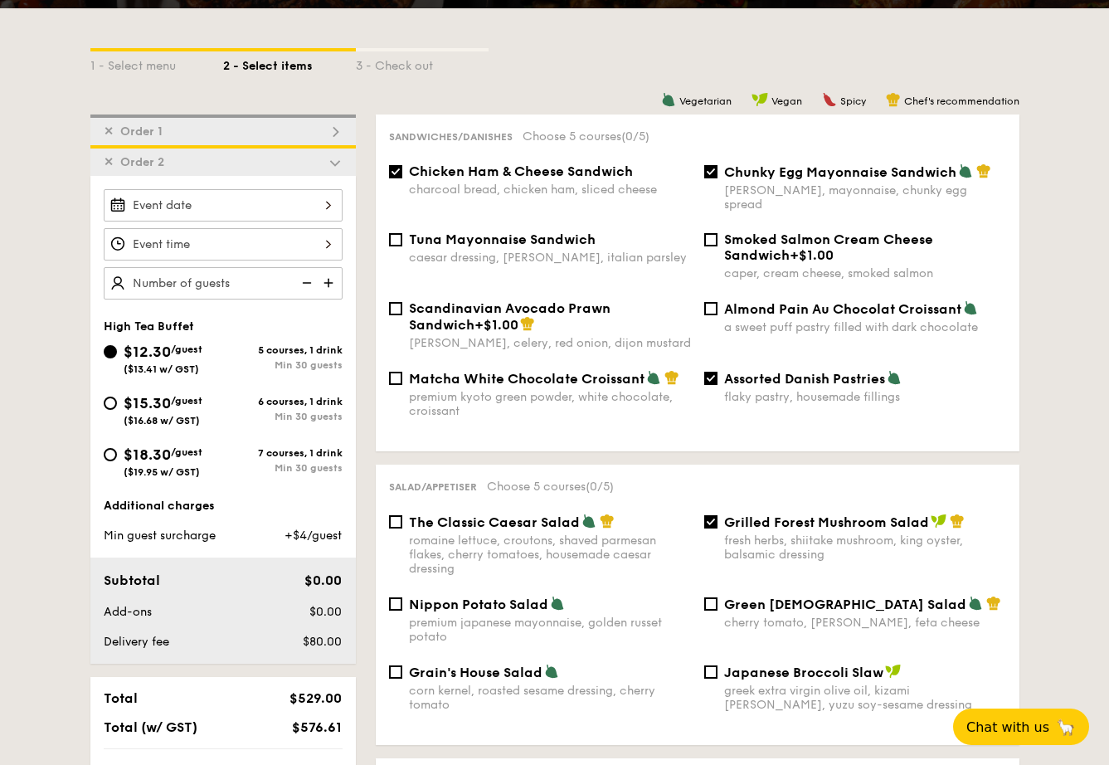
checkbox input "true"
radio input "false"
radio input "true"
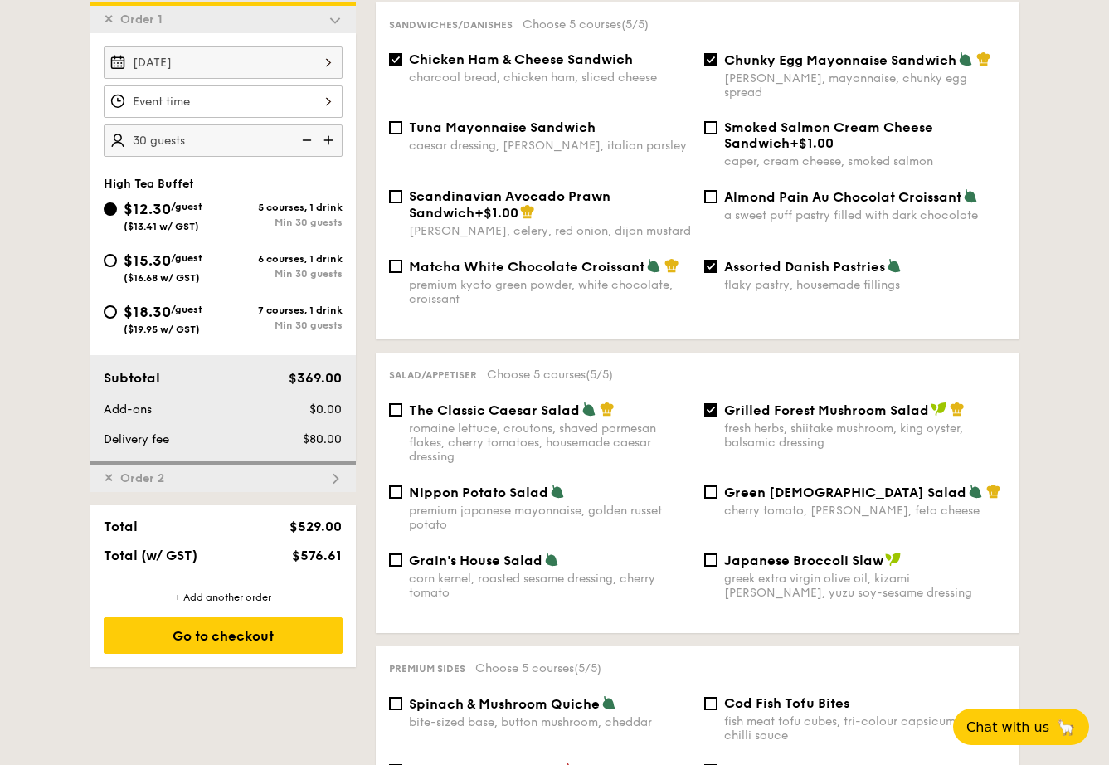
scroll to position [562, 0]
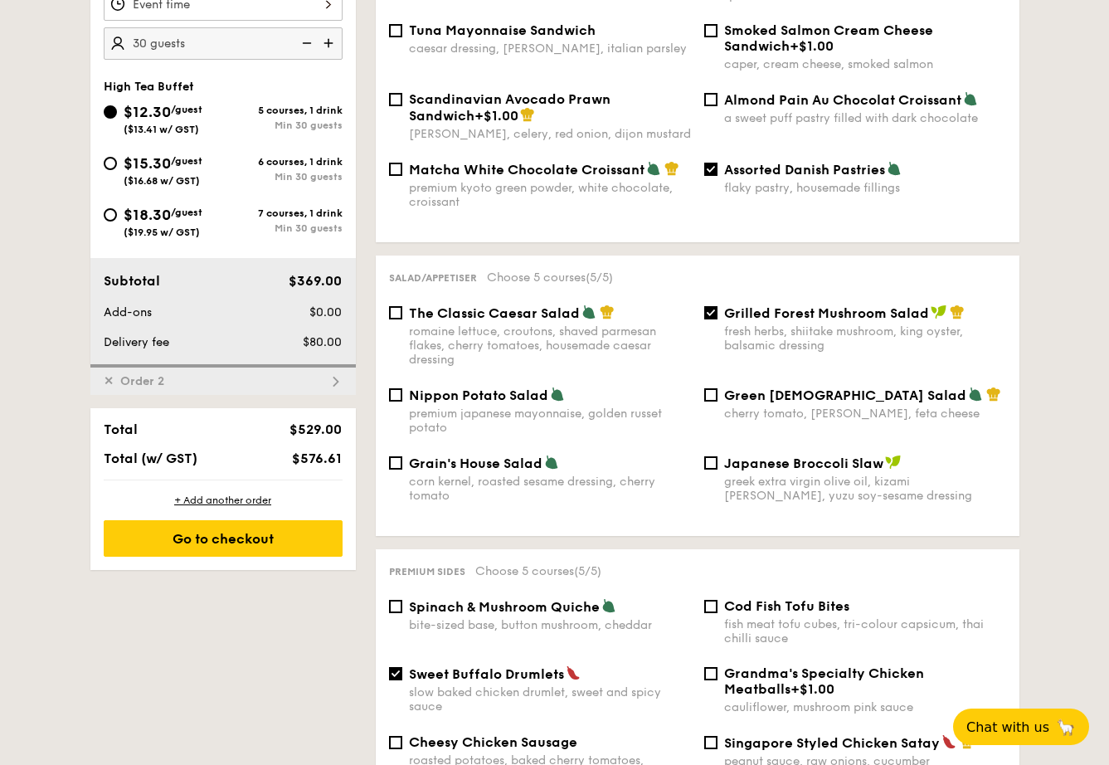
click at [231, 385] on div "✕ Order 2" at bounding box center [222, 379] width 265 height 31
checkbox input "false"
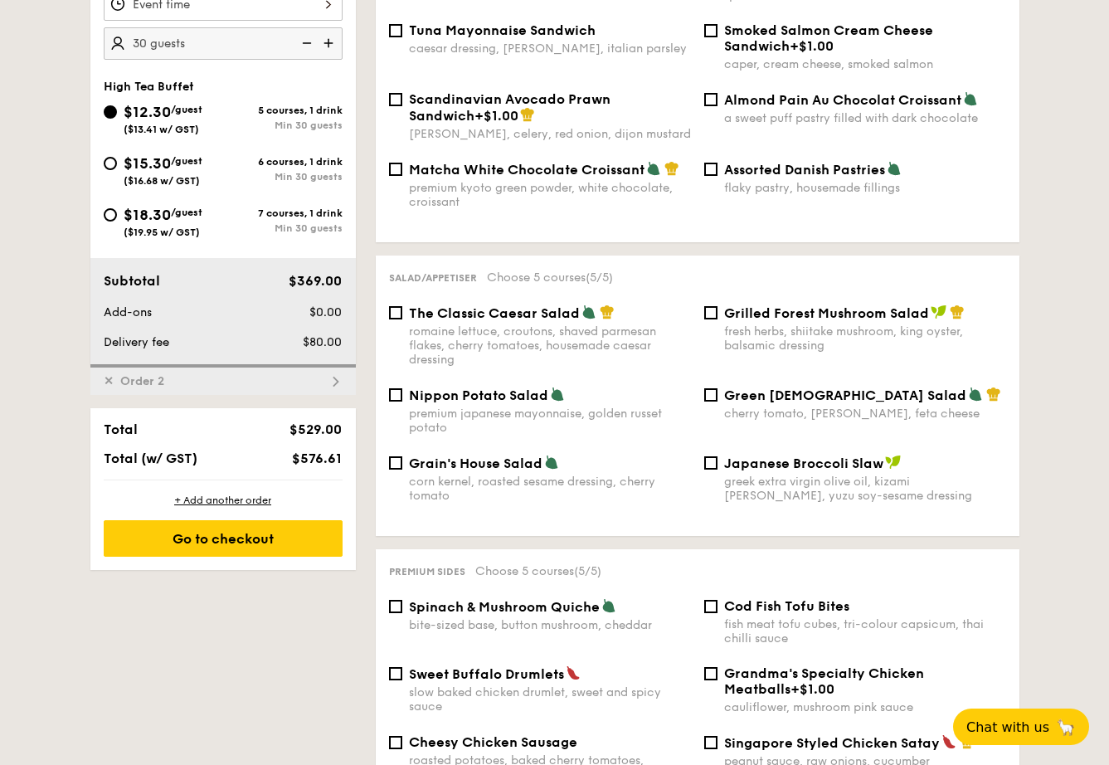
checkbox input "false"
radio input "true"
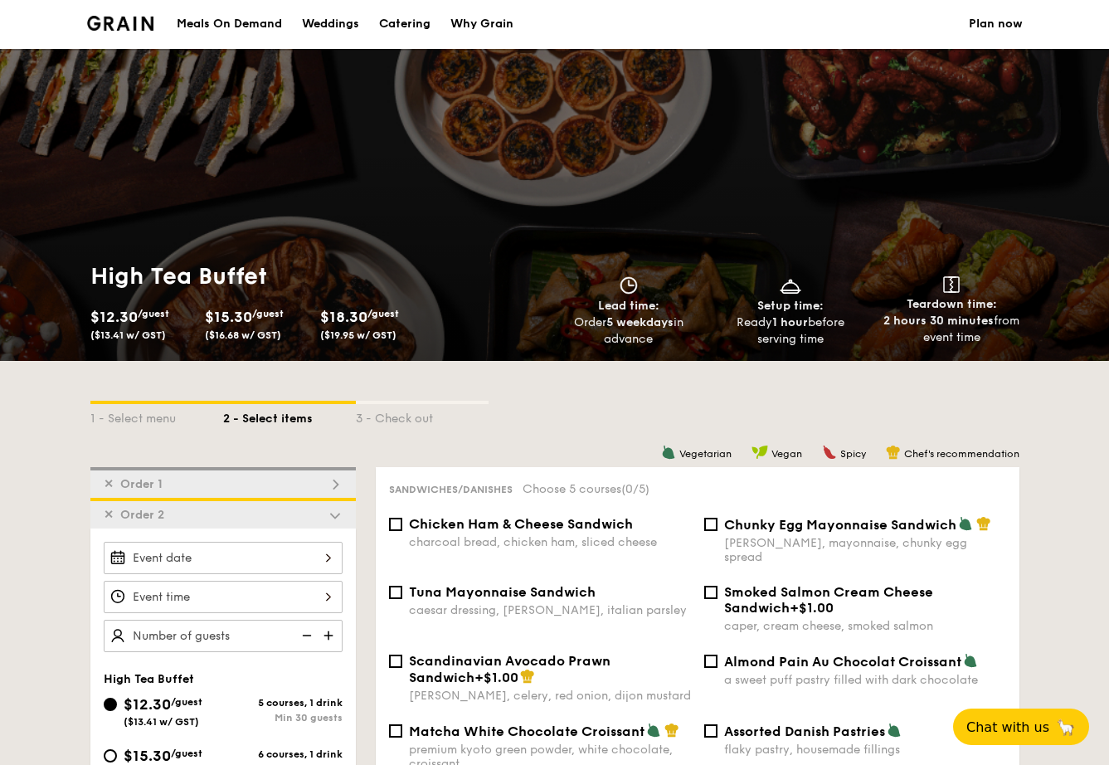
scroll to position [0, 0]
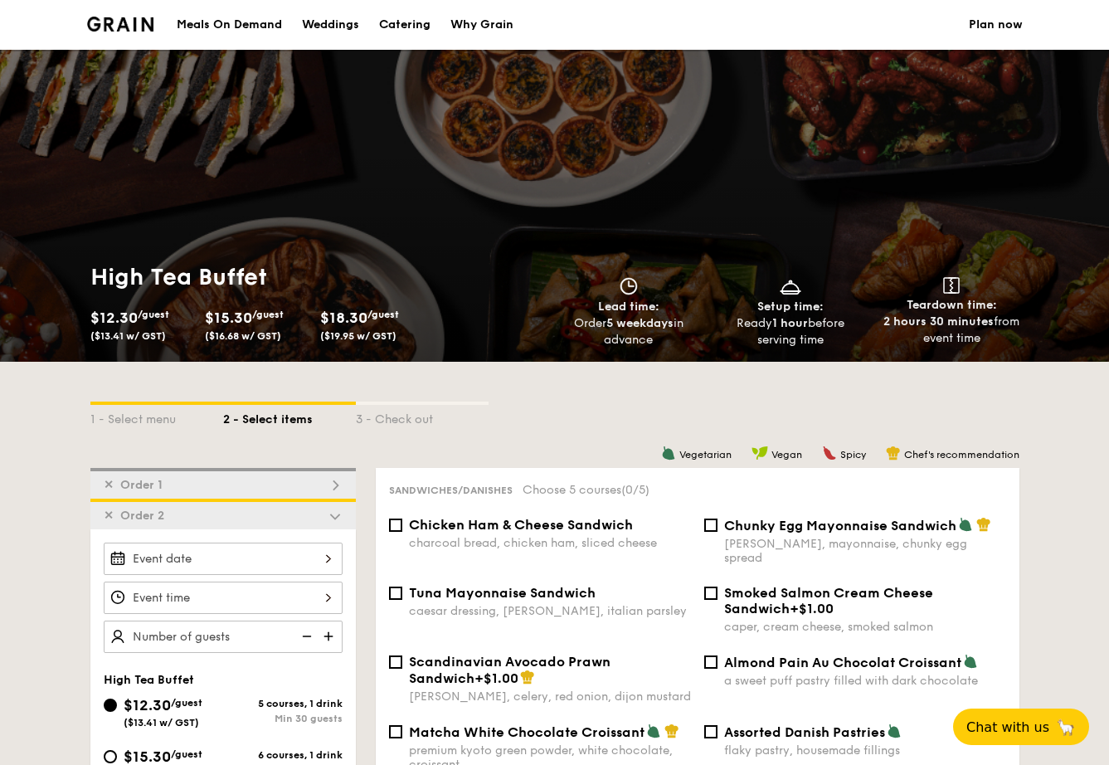
click at [206, 478] on div "✕ Order 1" at bounding box center [222, 483] width 265 height 31
checkbox input "true"
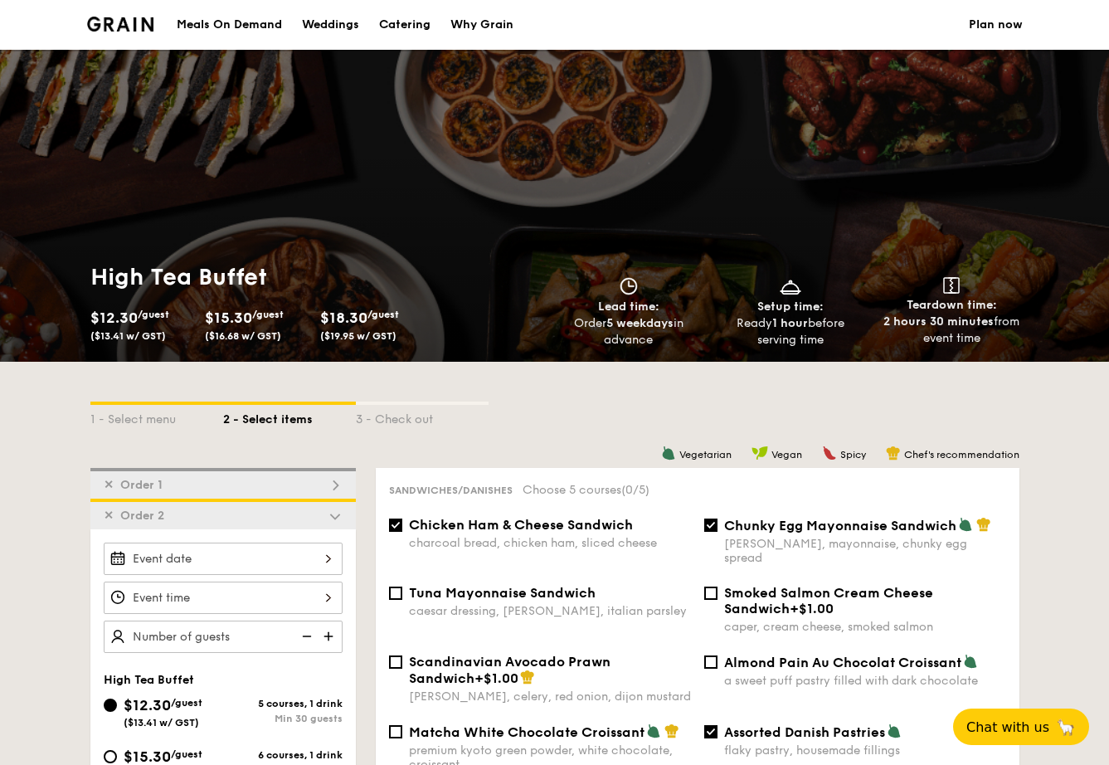
checkbox input "true"
radio input "false"
radio input "true"
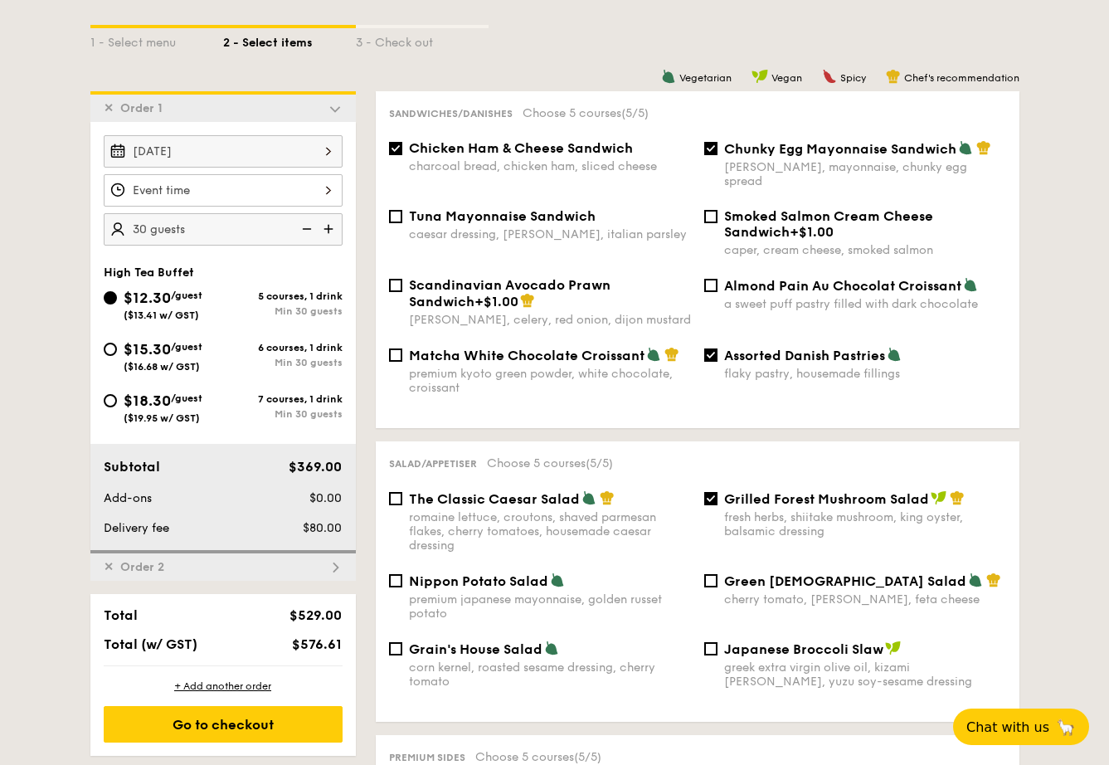
scroll to position [377, 0]
click at [104, 565] on span "✕" at bounding box center [109, 567] width 10 height 14
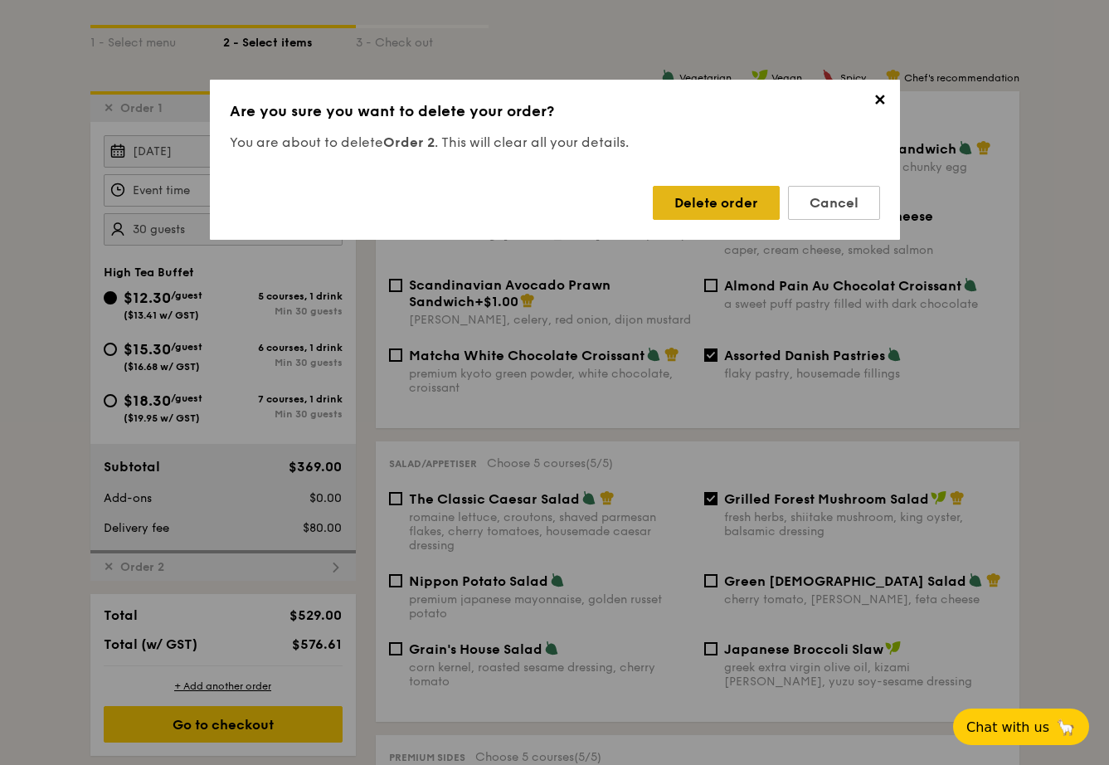
click at [689, 196] on div "Delete order" at bounding box center [716, 203] width 127 height 34
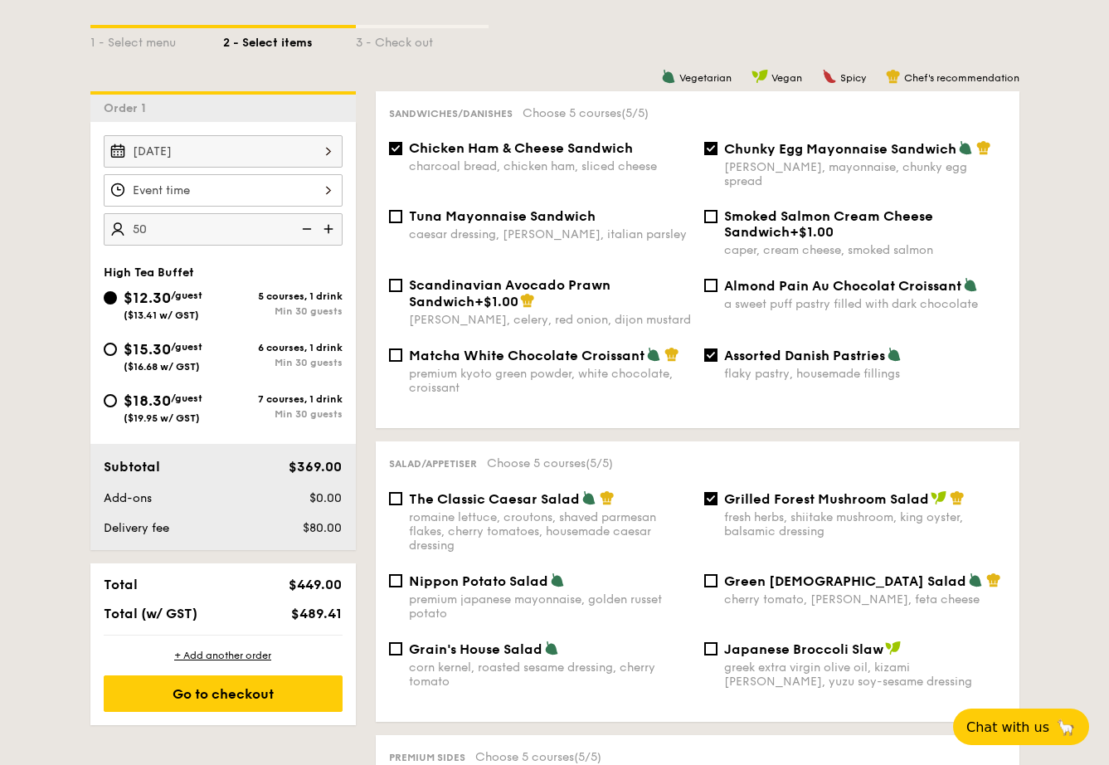
type input "50 guests"
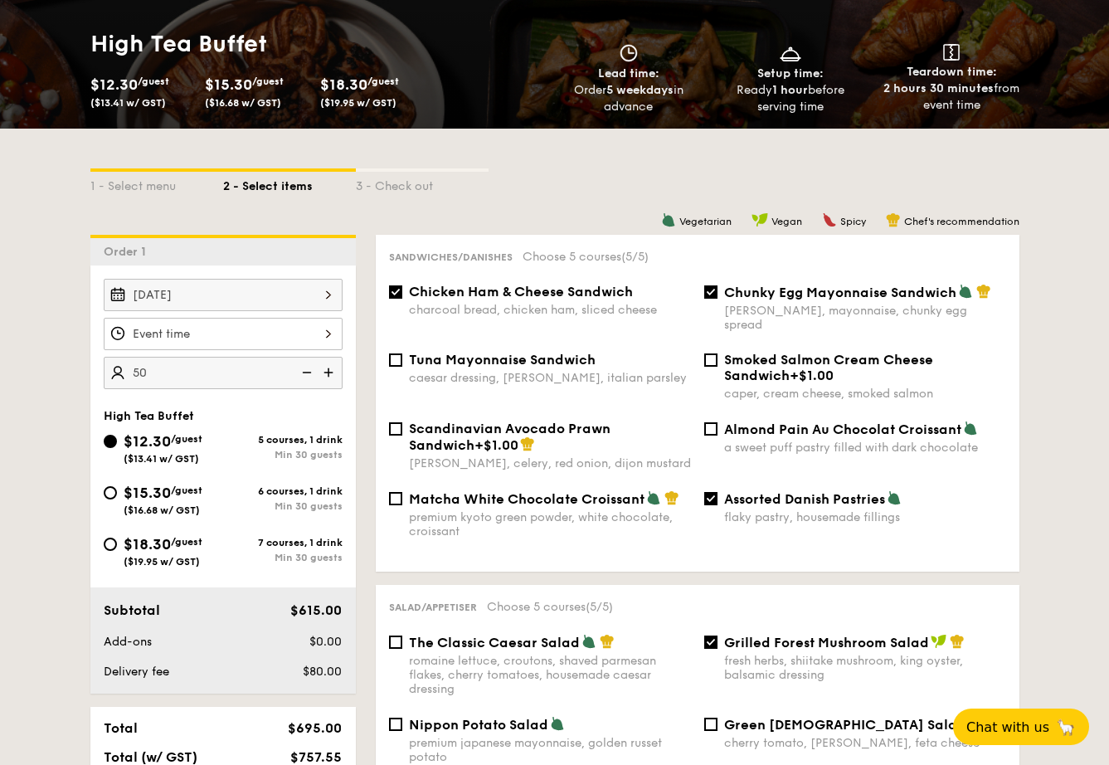
scroll to position [233, 0]
click at [732, 491] on span "Assorted Danish Pastries" at bounding box center [804, 499] width 161 height 16
click at [717, 492] on input "Assorted Danish Pastries flaky pastry, housemade fillings" at bounding box center [710, 498] width 13 height 13
checkbox input "false"
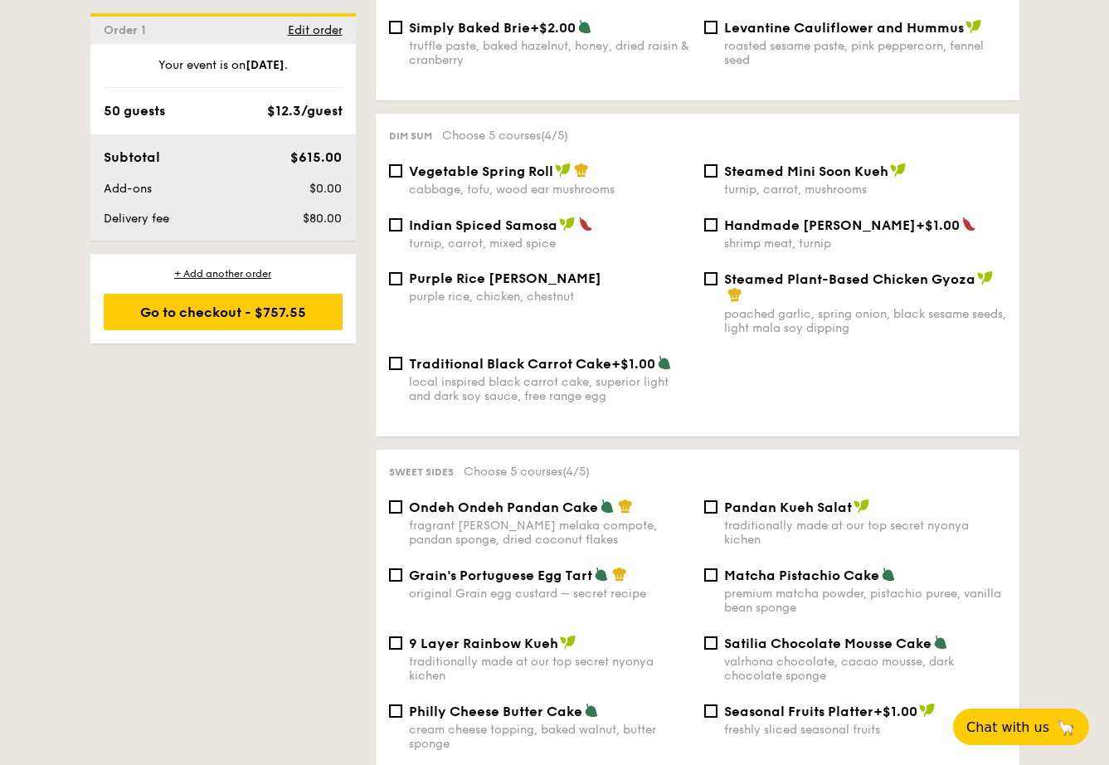
scroll to position [1533, 0]
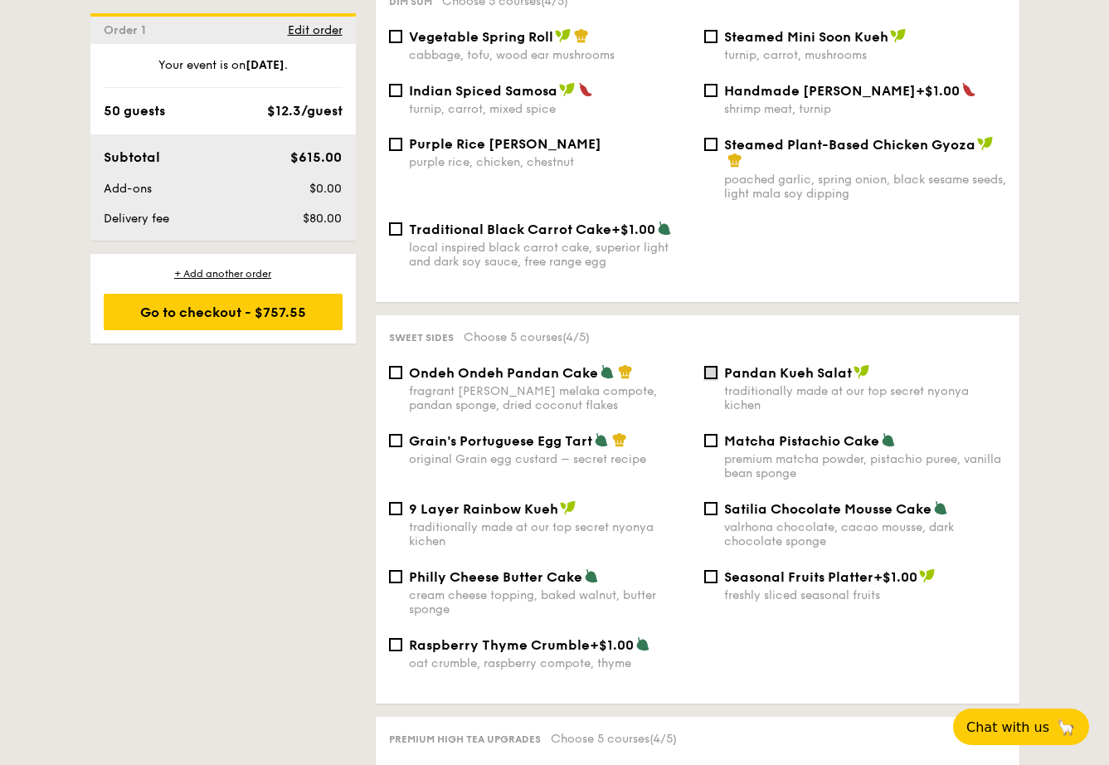
click at [711, 372] on input "Pandan Kueh Salat traditionally made at our top secret nyonya kichen" at bounding box center [710, 372] width 13 height 13
checkbox input "true"
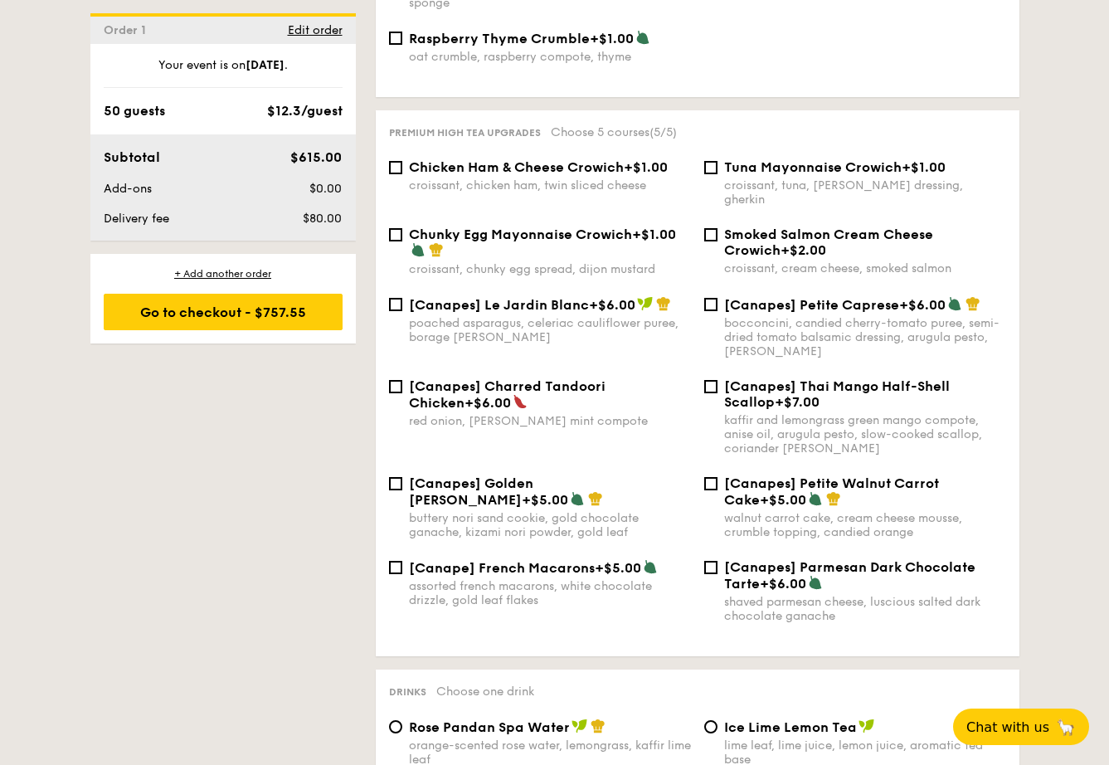
scroll to position [1958, 0]
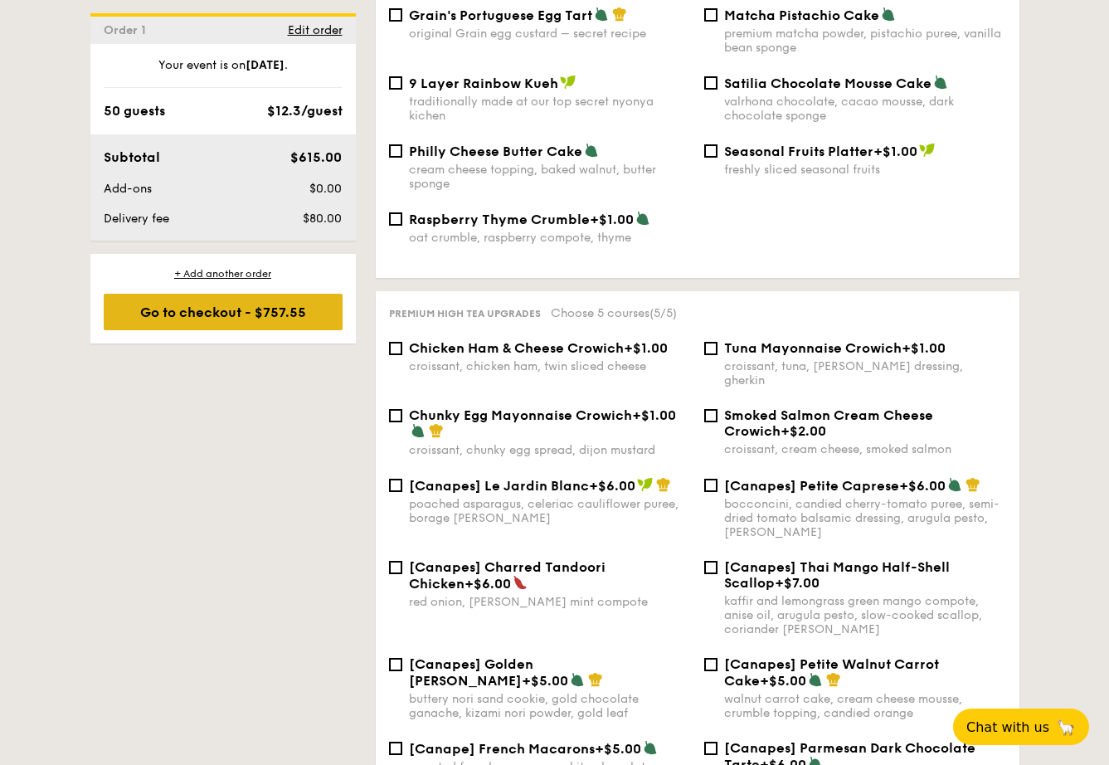
click at [304, 295] on div "Go to checkout - $757.55" at bounding box center [223, 312] width 239 height 36
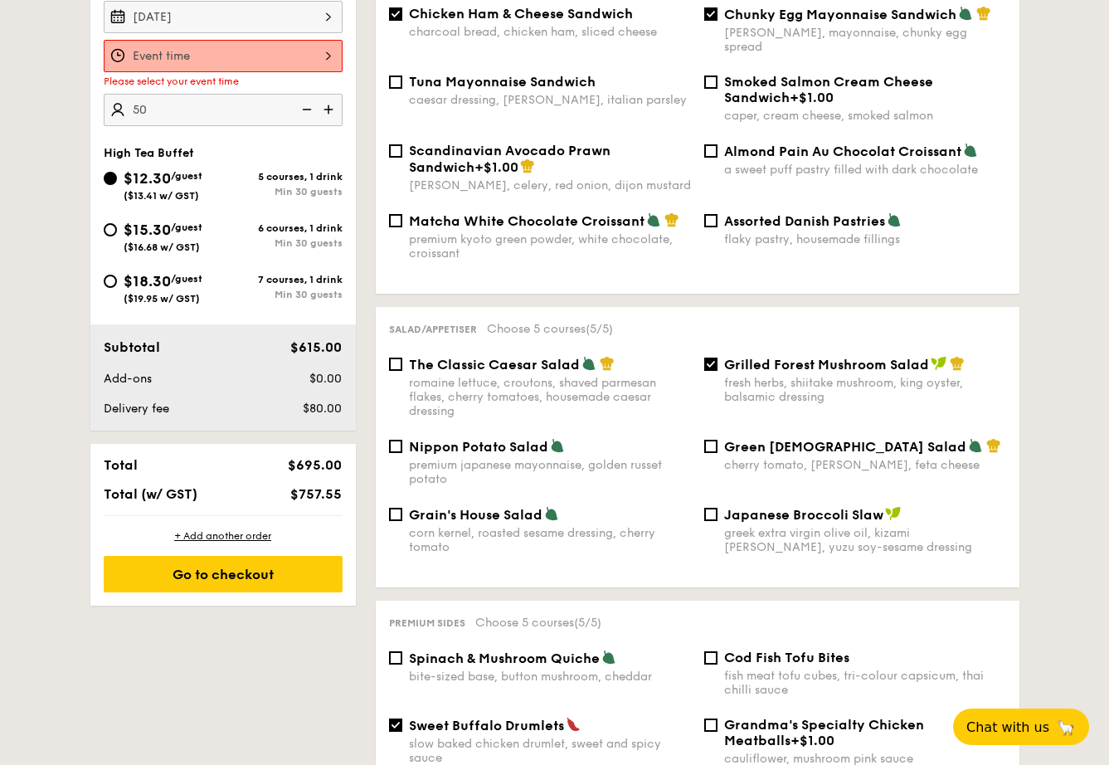
scroll to position [443, 0]
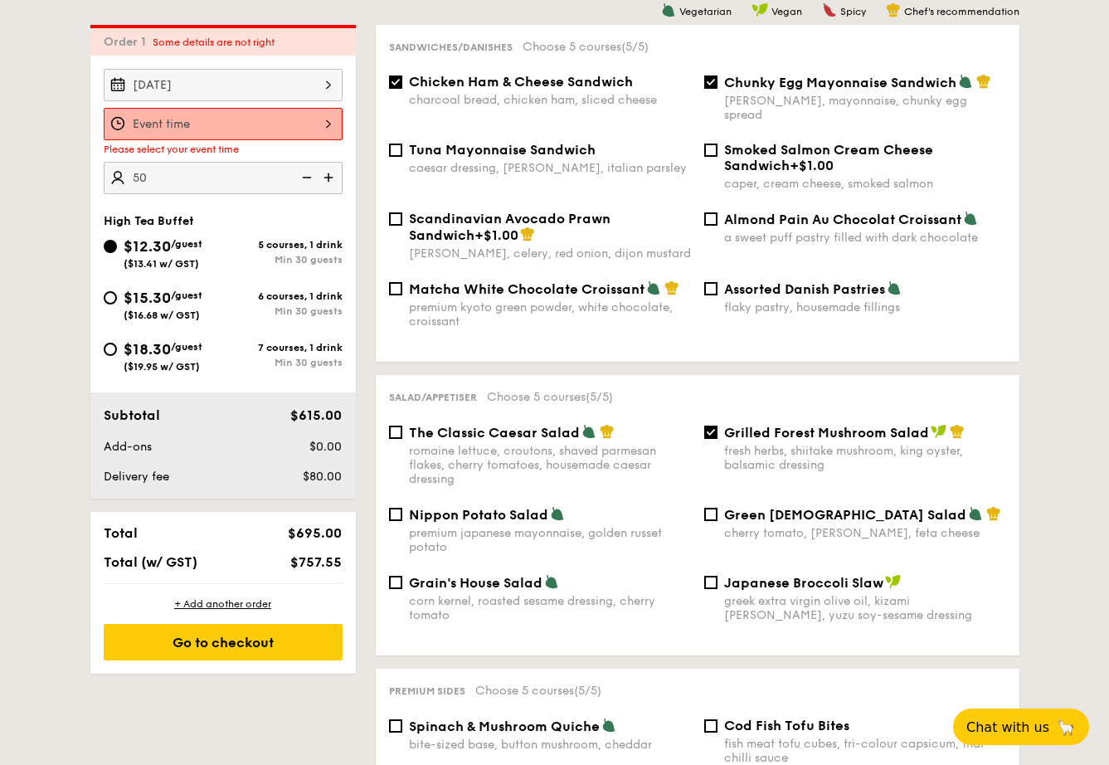
click at [264, 133] on div at bounding box center [223, 124] width 239 height 32
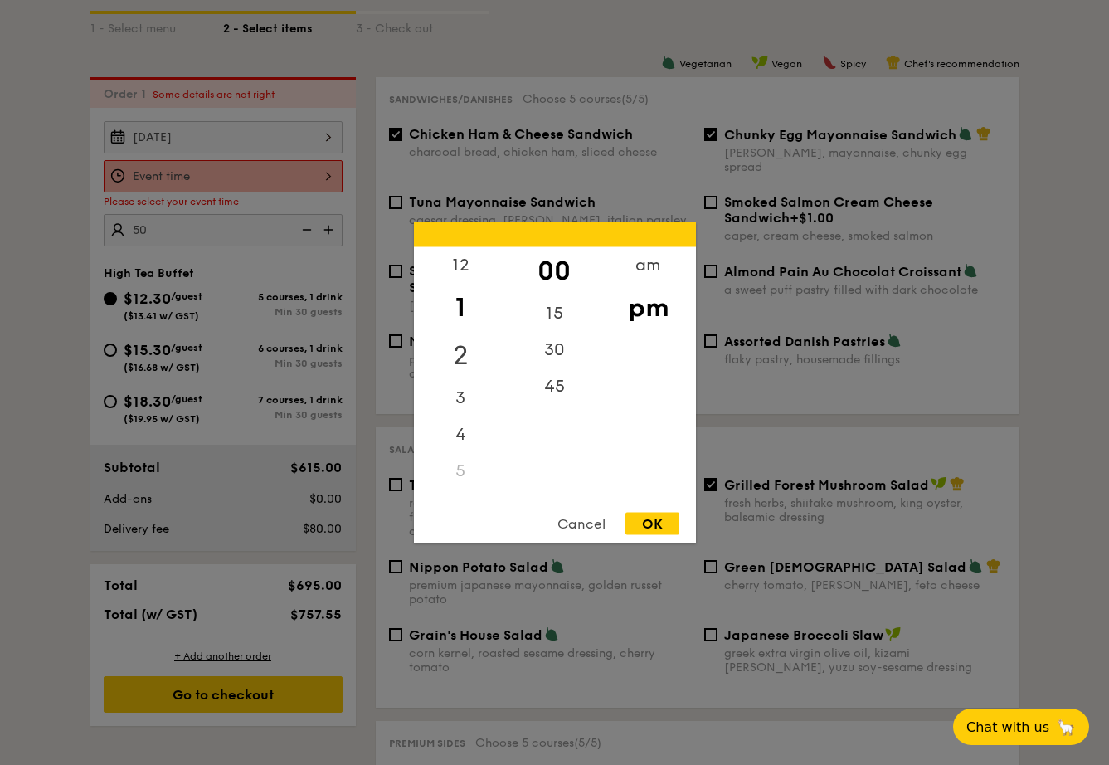
scroll to position [390, 0]
click at [643, 269] on div "am" at bounding box center [648, 271] width 94 height 48
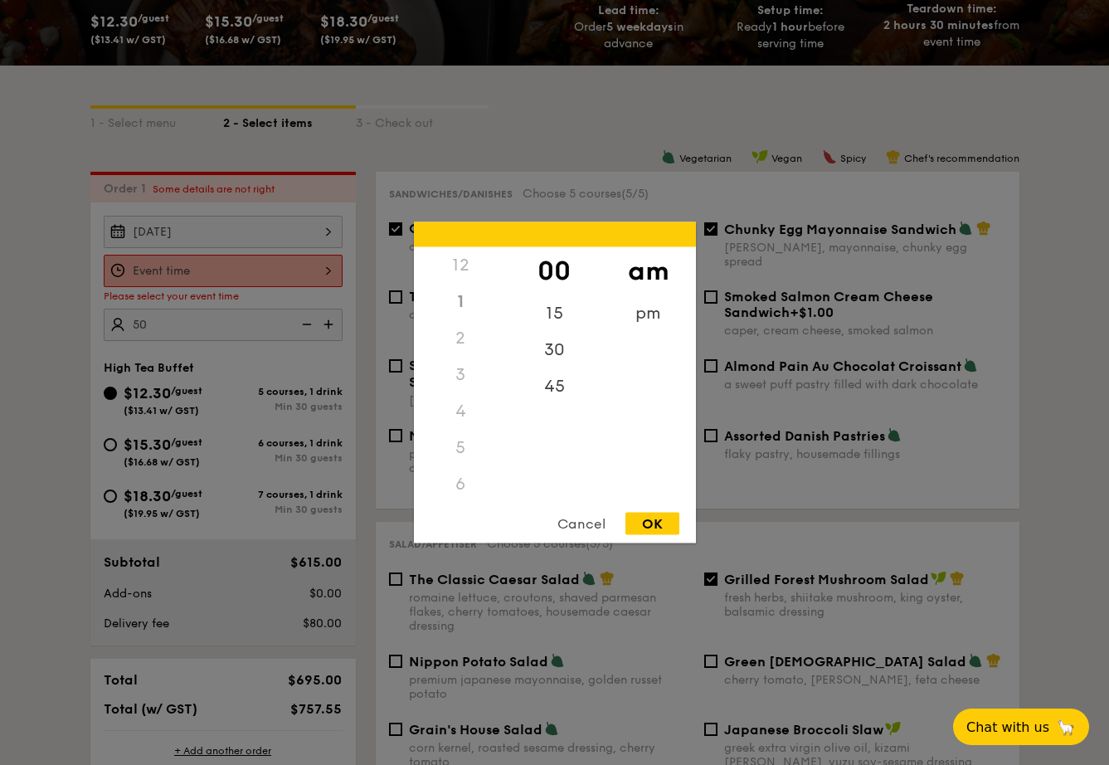
scroll to position [284, 0]
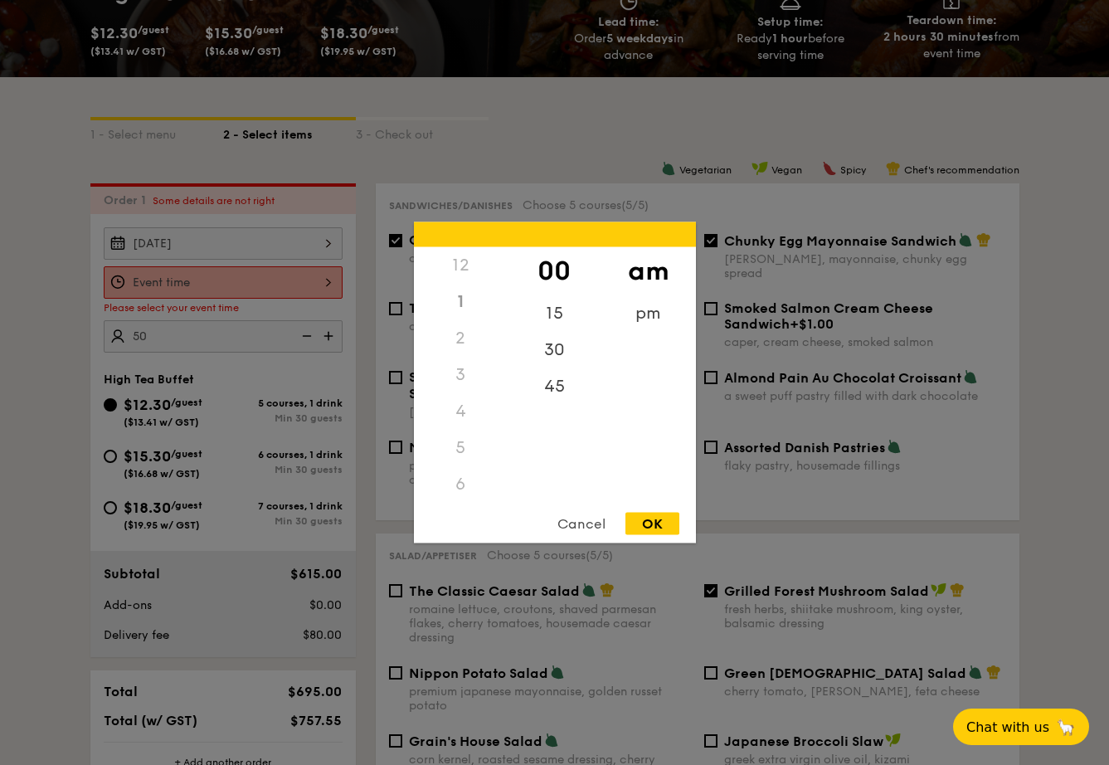
click at [464, 271] on div "12" at bounding box center [461, 265] width 94 height 36
click at [460, 263] on div "12" at bounding box center [461, 265] width 94 height 36
click at [460, 440] on div "10" at bounding box center [461, 442] width 94 height 48
click at [550, 364] on div "30" at bounding box center [555, 356] width 94 height 48
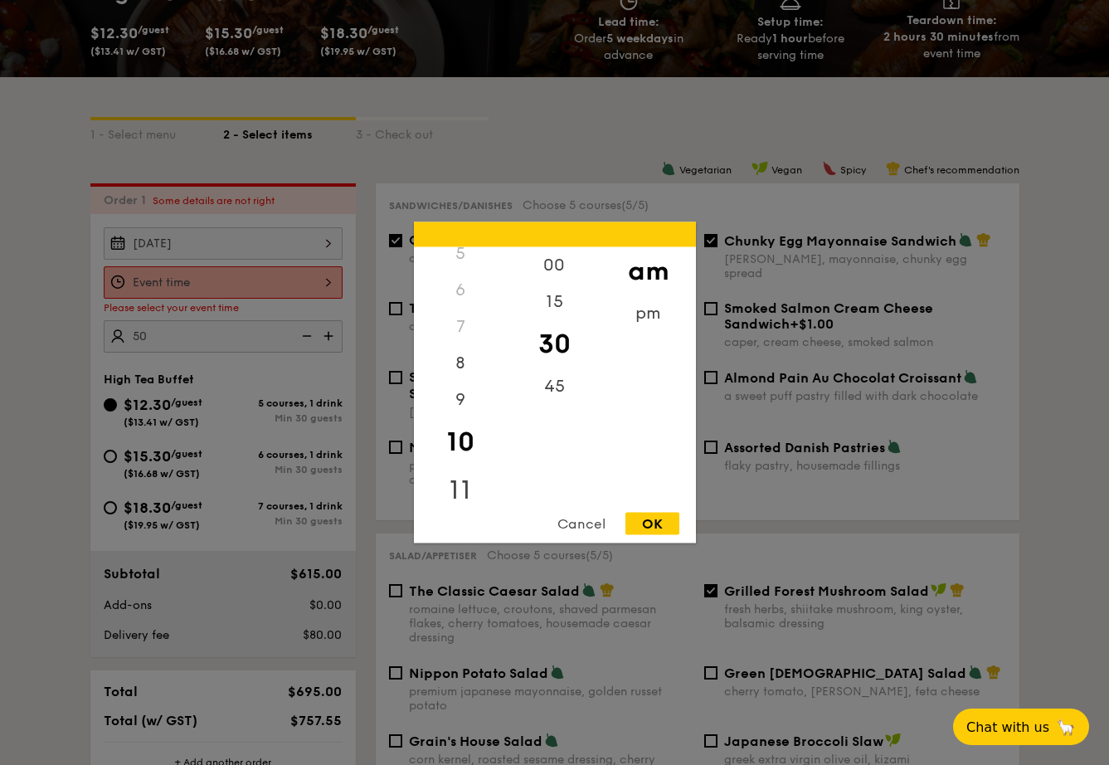
click at [466, 483] on div "11" at bounding box center [461, 490] width 94 height 48
click at [556, 273] on div "00" at bounding box center [555, 271] width 94 height 48
click at [644, 523] on div "OK" at bounding box center [652, 524] width 54 height 22
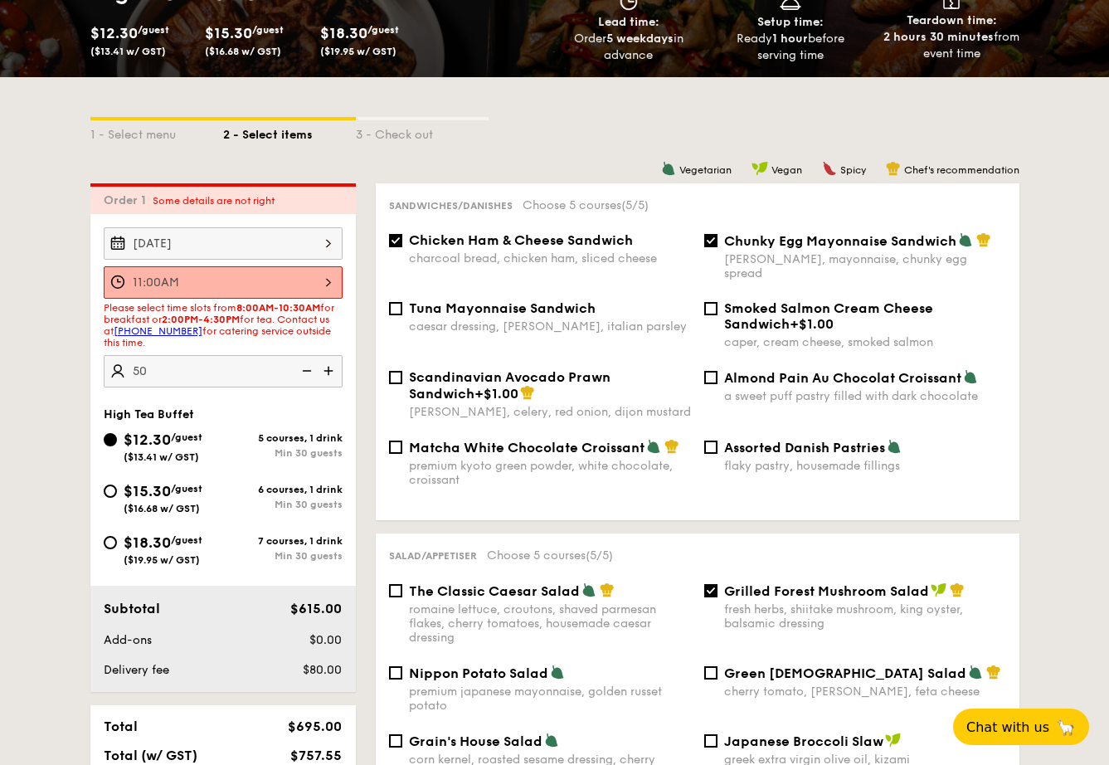
click at [284, 271] on div "11:00AM" at bounding box center [223, 282] width 239 height 32
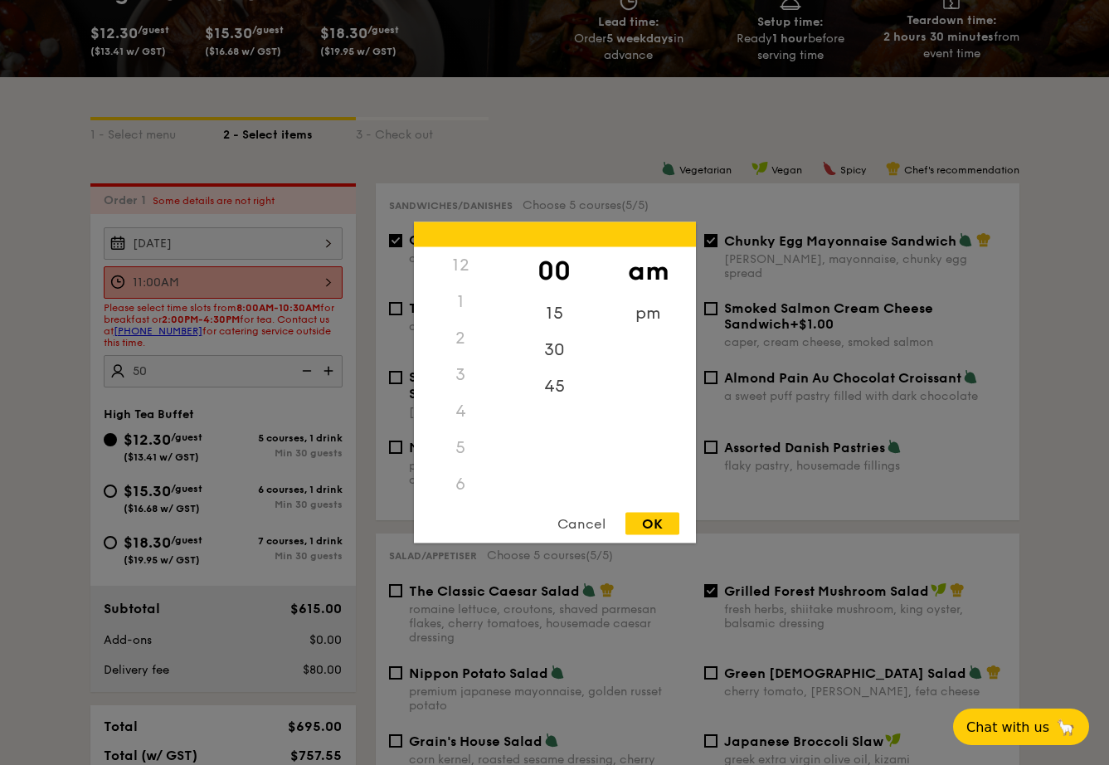
scroll to position [197, 0]
click at [445, 439] on div "10" at bounding box center [461, 439] width 94 height 48
click at [557, 356] on div "30" at bounding box center [555, 356] width 94 height 48
click at [643, 525] on div "OK" at bounding box center [652, 524] width 54 height 22
type input "10:30AM"
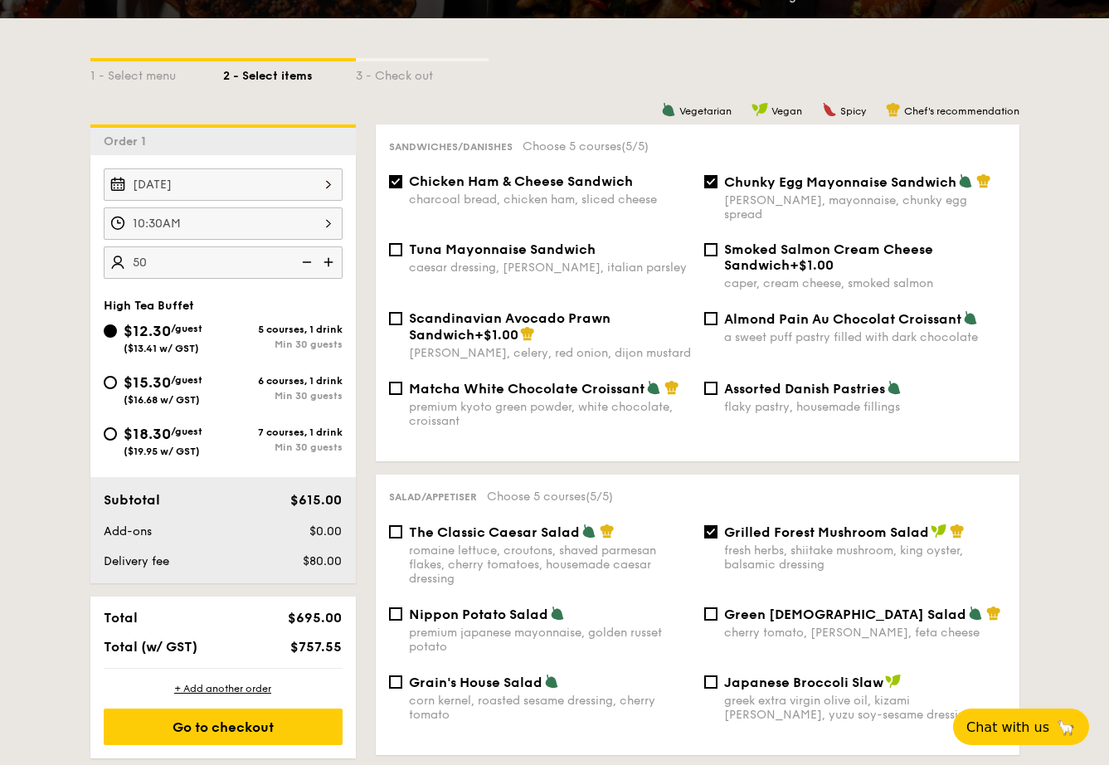
scroll to position [344, 0]
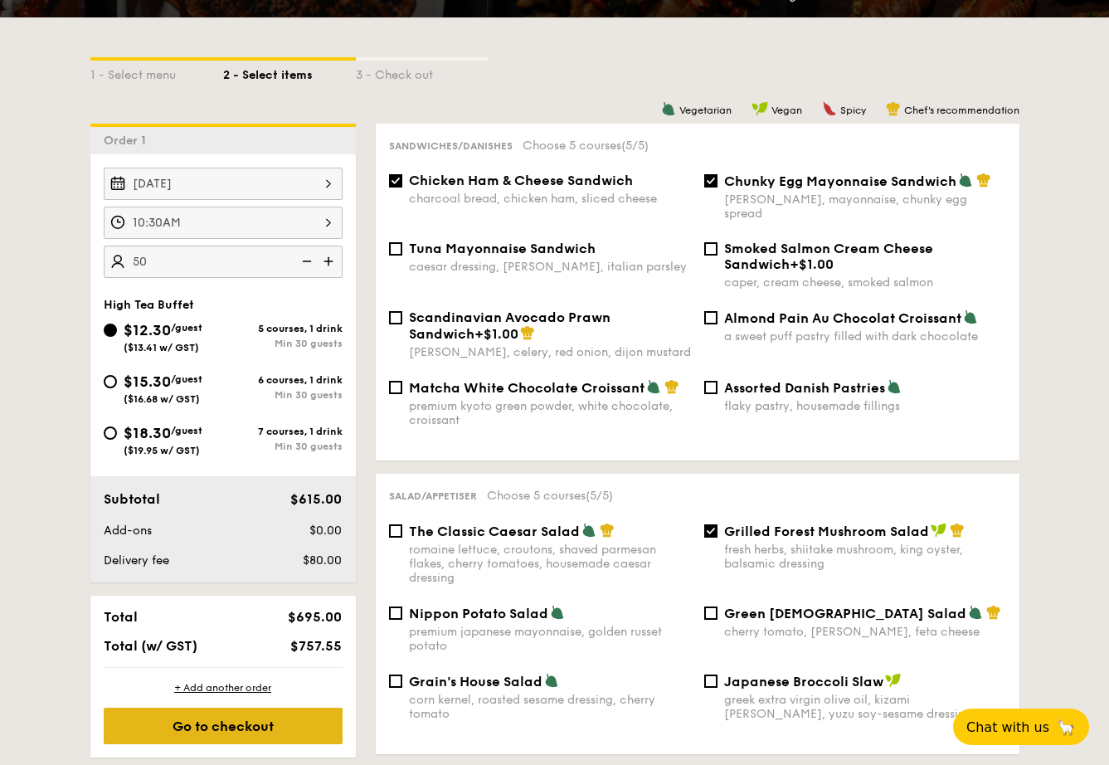
click at [301, 718] on div "Go to checkout" at bounding box center [223, 725] width 239 height 36
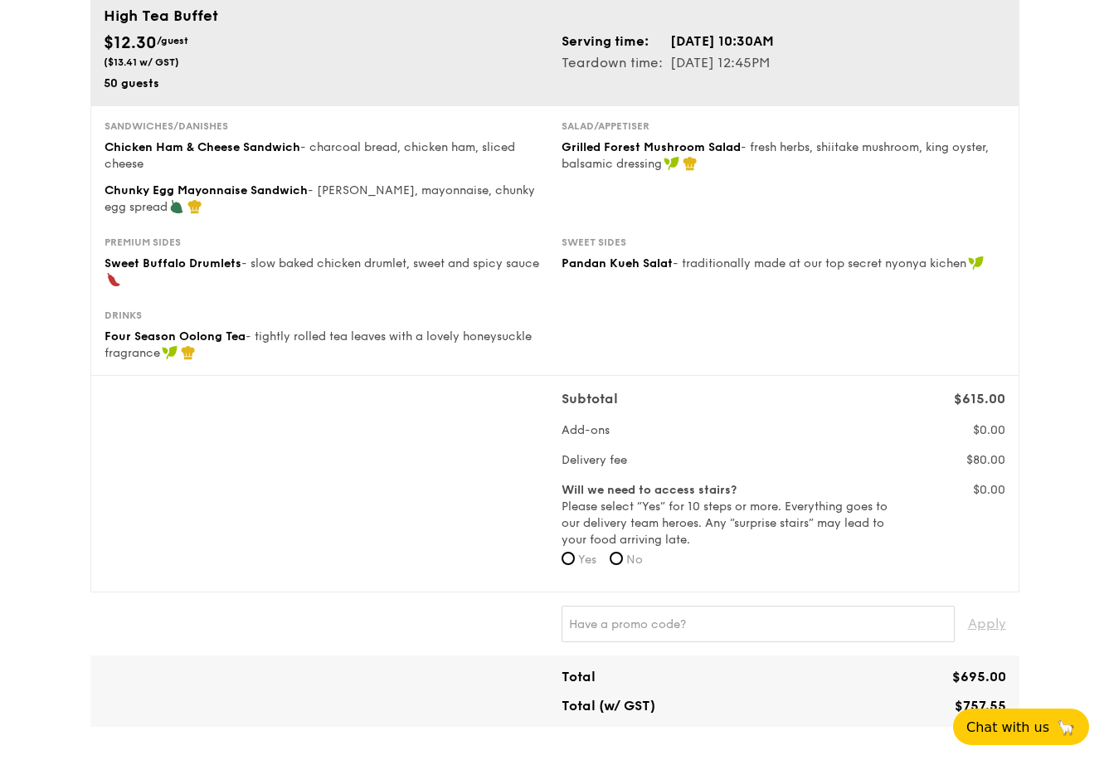
scroll to position [146, 0]
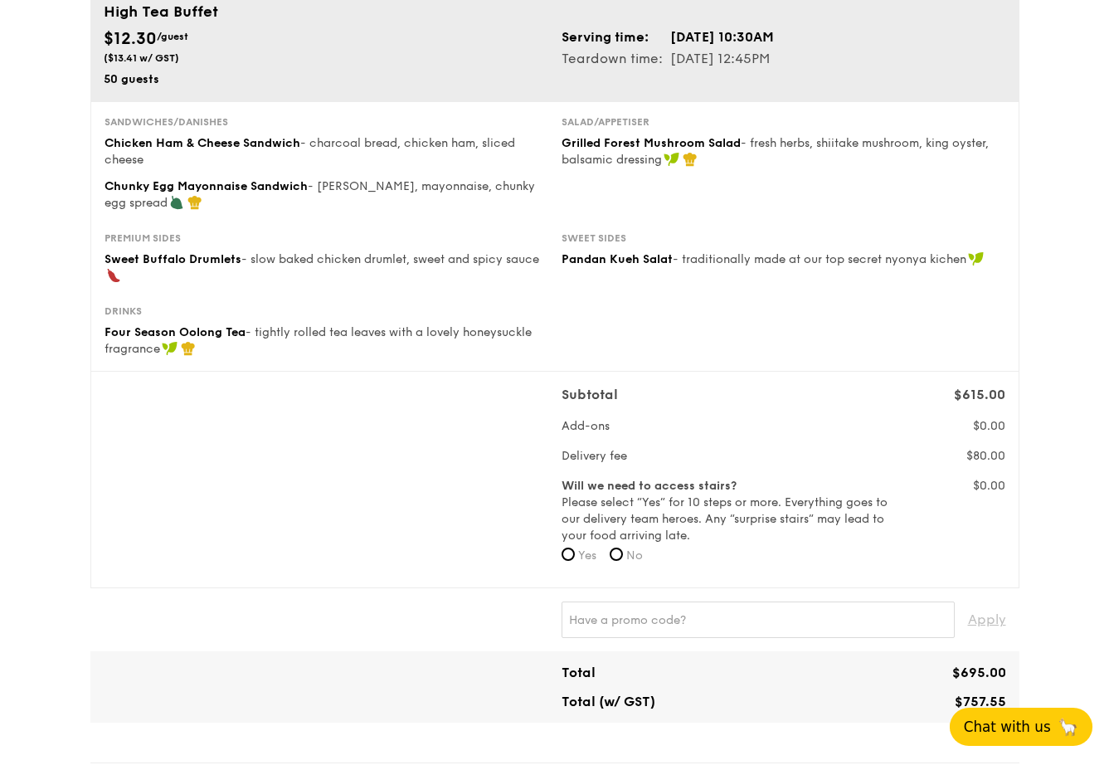
click at [1017, 709] on button "Chat with us 🦙" at bounding box center [1021, 726] width 143 height 38
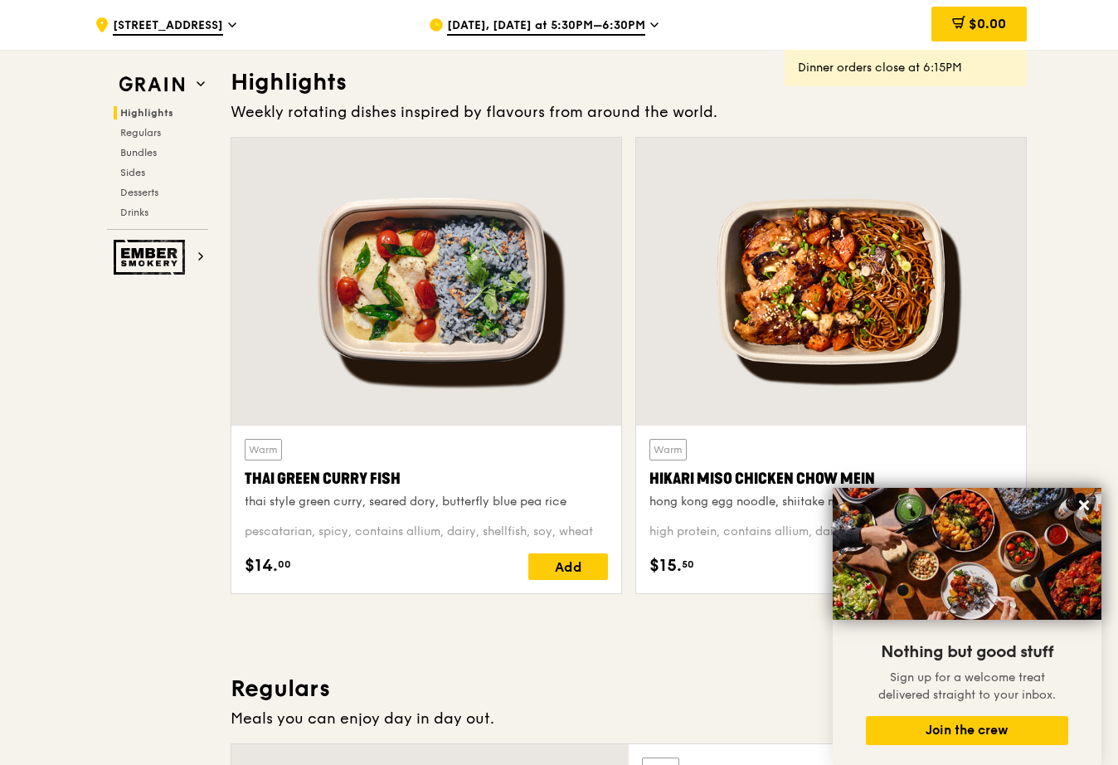
scroll to position [548, 0]
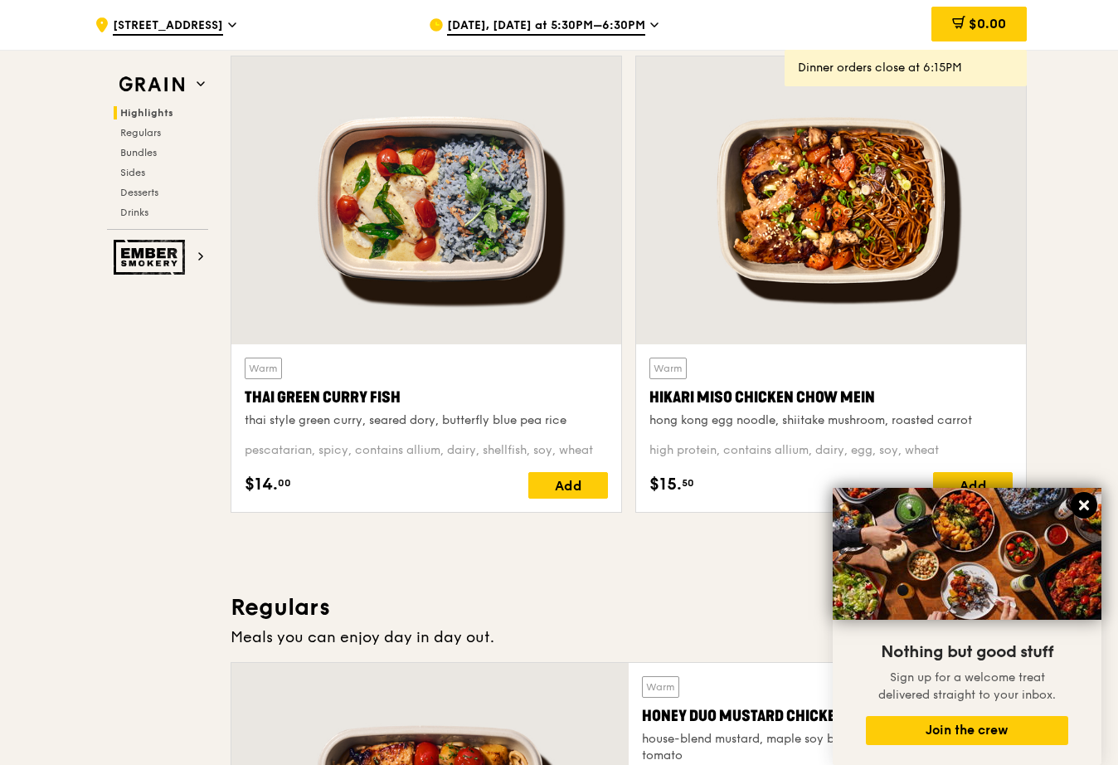
click at [1080, 504] on icon at bounding box center [1083, 505] width 15 height 15
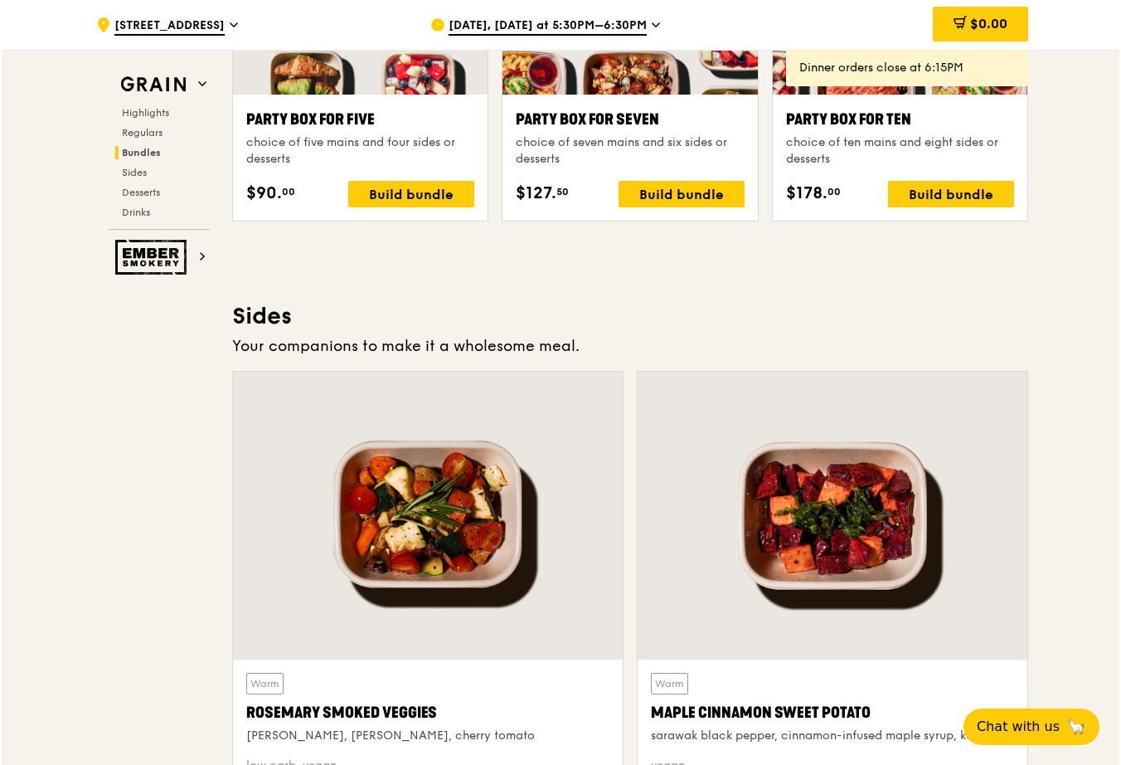
scroll to position [3113, 0]
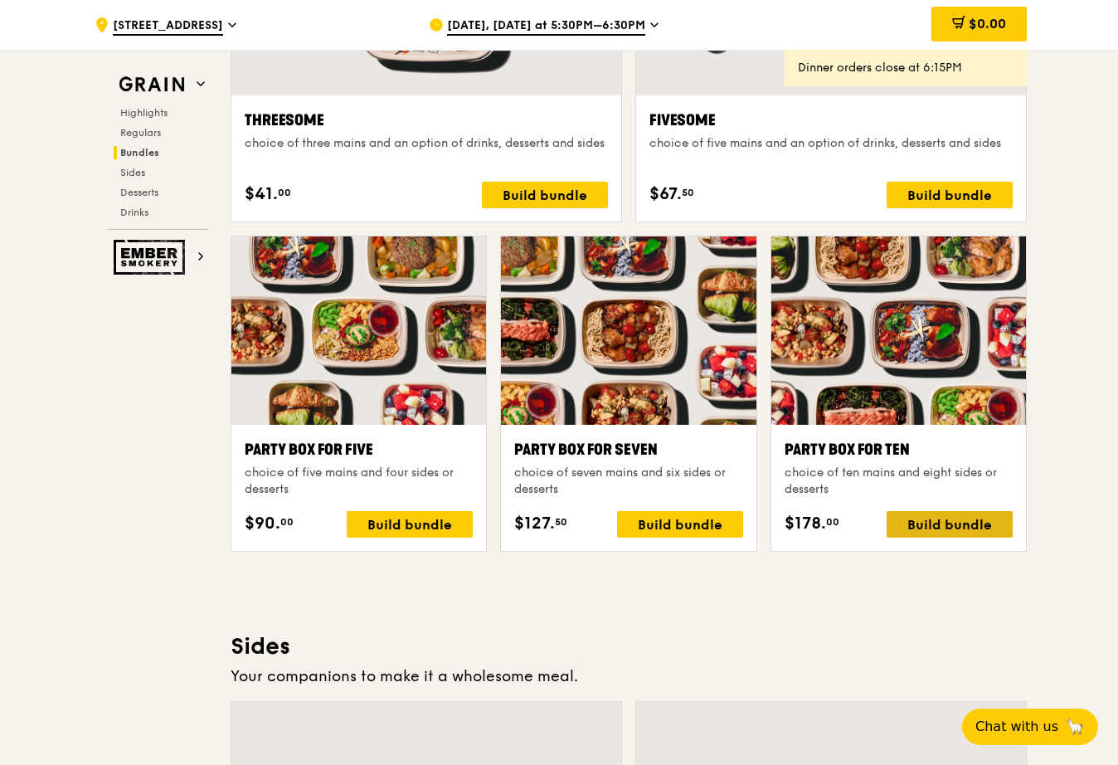
click at [954, 531] on div "Build bundle" at bounding box center [950, 524] width 126 height 27
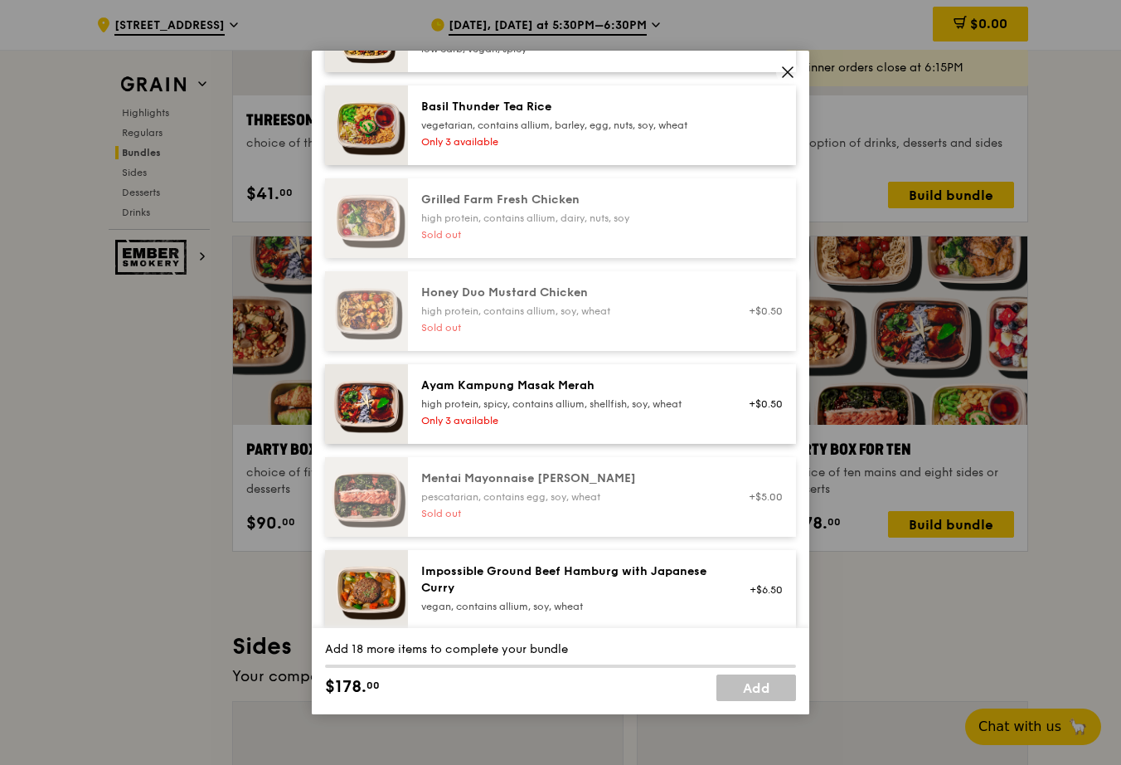
scroll to position [0, 0]
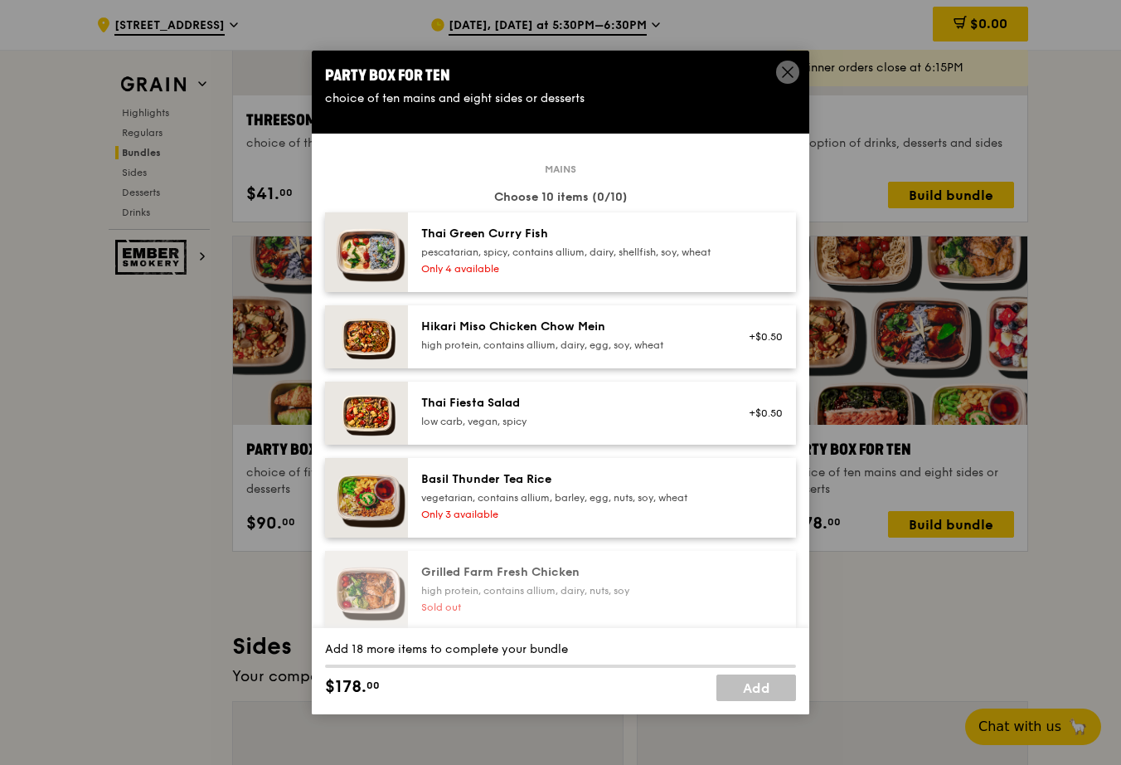
click at [524, 259] on div "pescatarian, spicy, contains allium, dairy, shellfish, soy, wheat" at bounding box center [570, 251] width 298 height 13
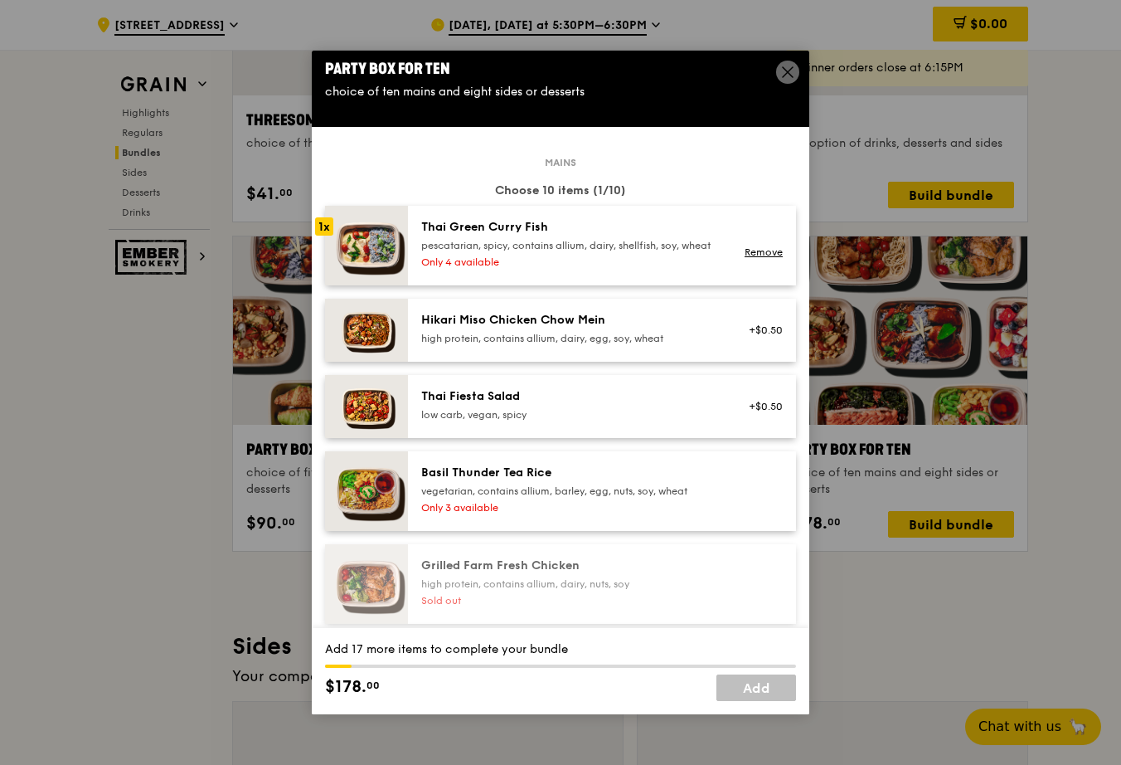
scroll to position [24, 0]
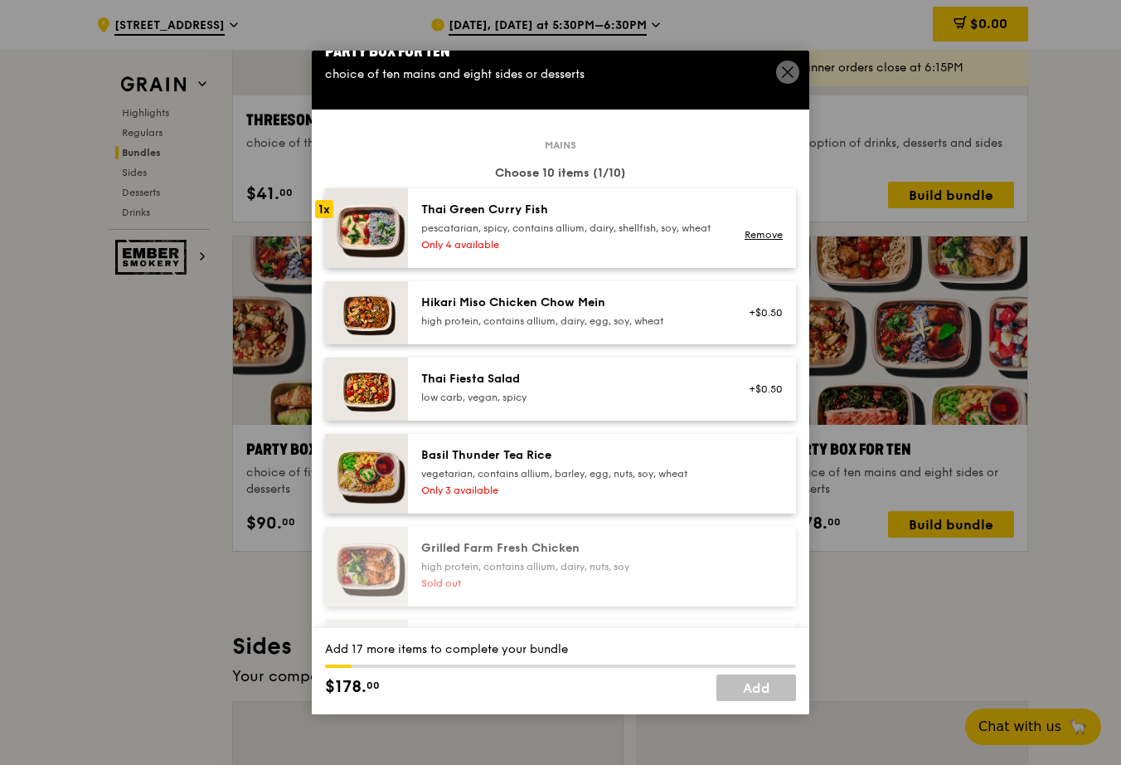
click at [454, 480] on div "vegetarian, contains allium, barley, egg, nuts, soy, wheat" at bounding box center [570, 473] width 298 height 13
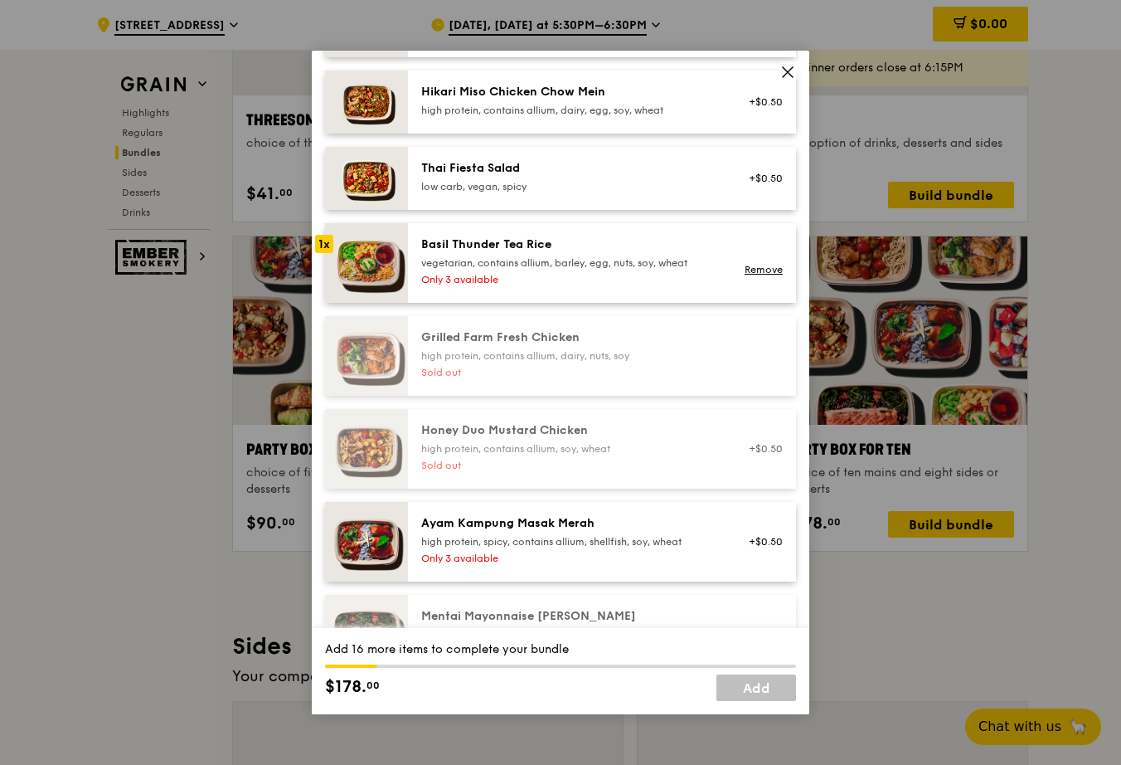
scroll to position [358, 0]
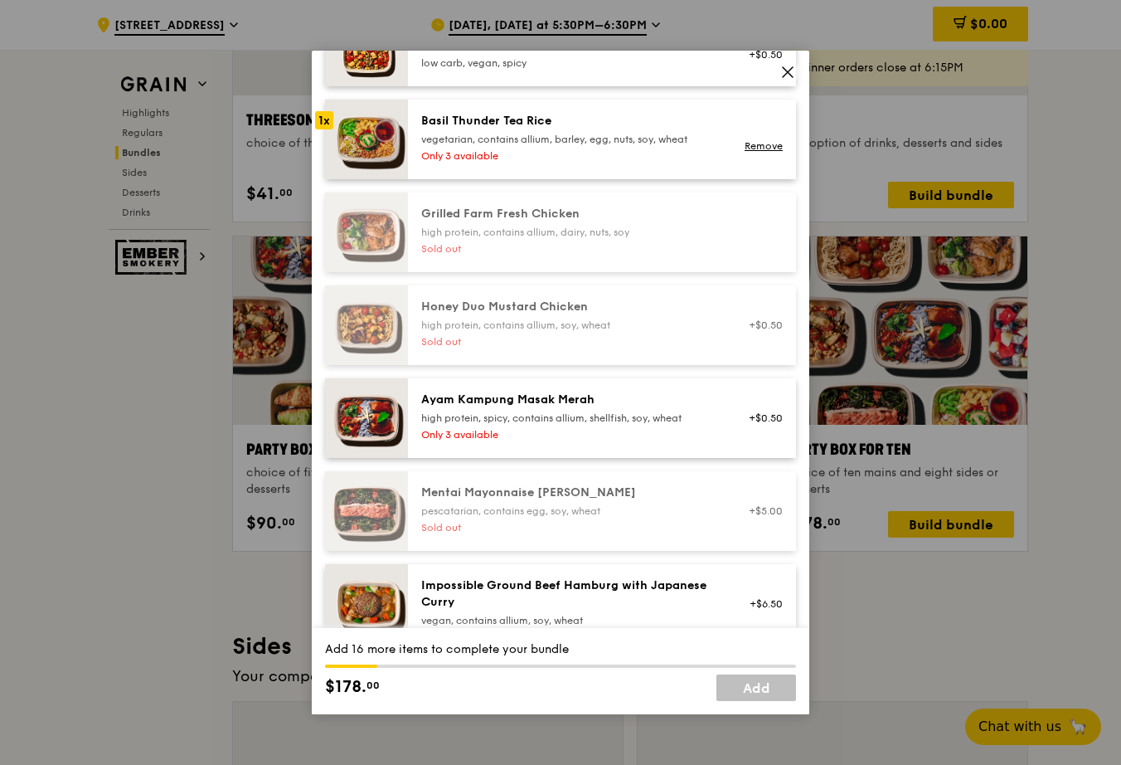
click at [473, 425] on div "high protein, spicy, contains allium, shellfish, soy, wheat" at bounding box center [570, 417] width 298 height 13
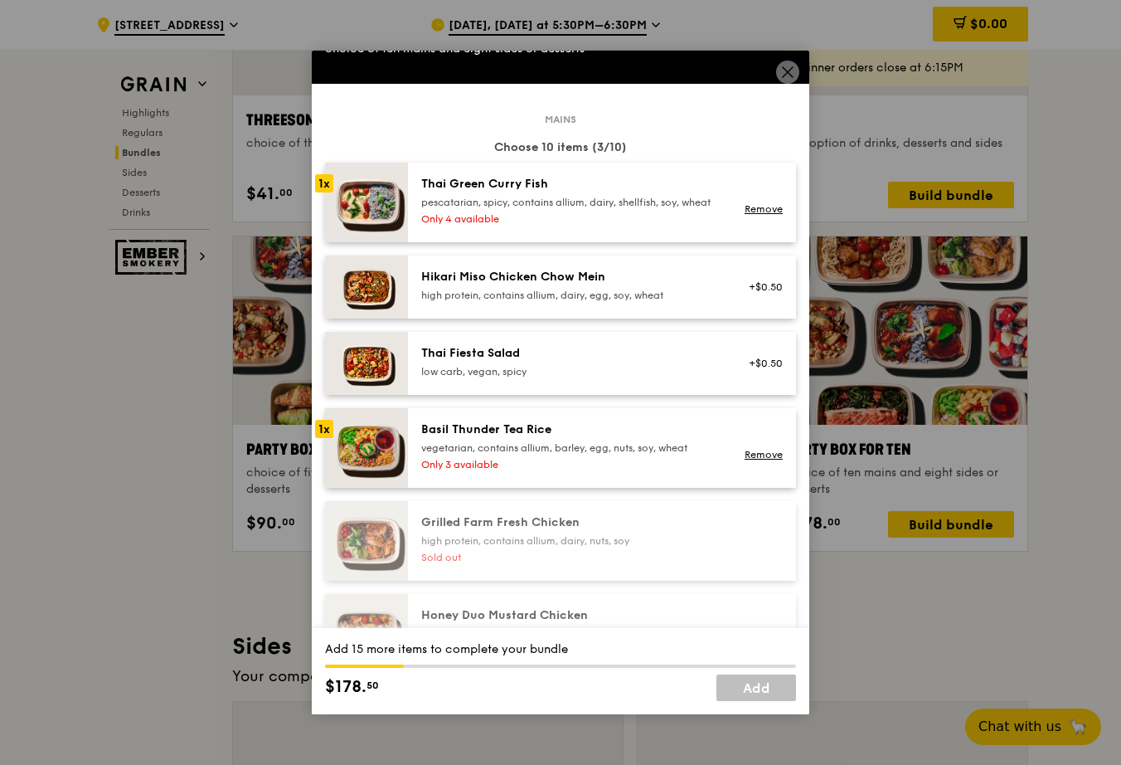
scroll to position [274, 0]
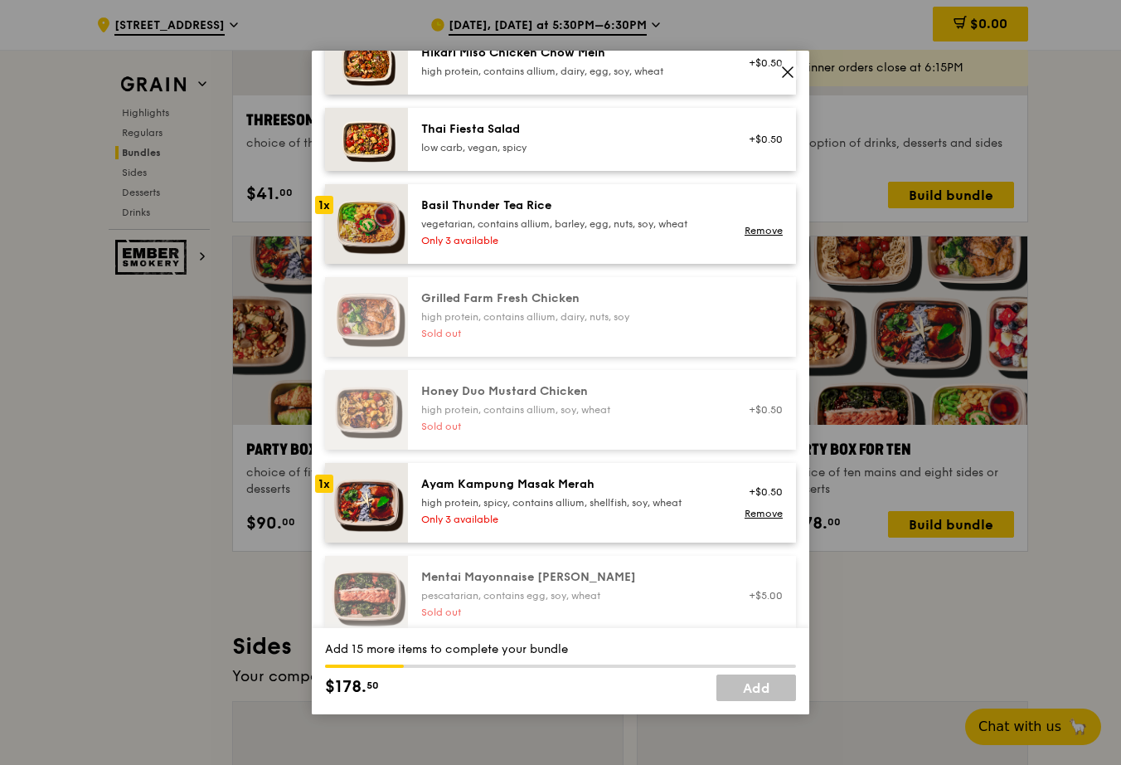
click at [445, 493] on div "Ayam Kampung Masak Merah" at bounding box center [570, 484] width 298 height 17
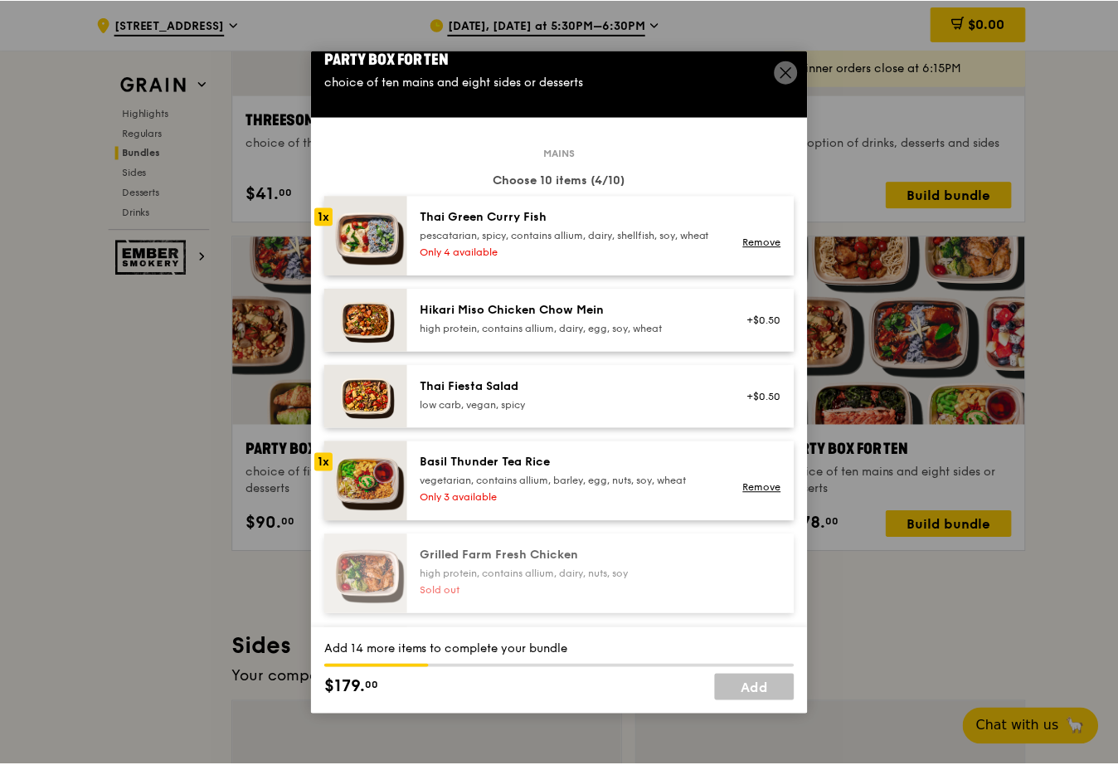
scroll to position [16, 0]
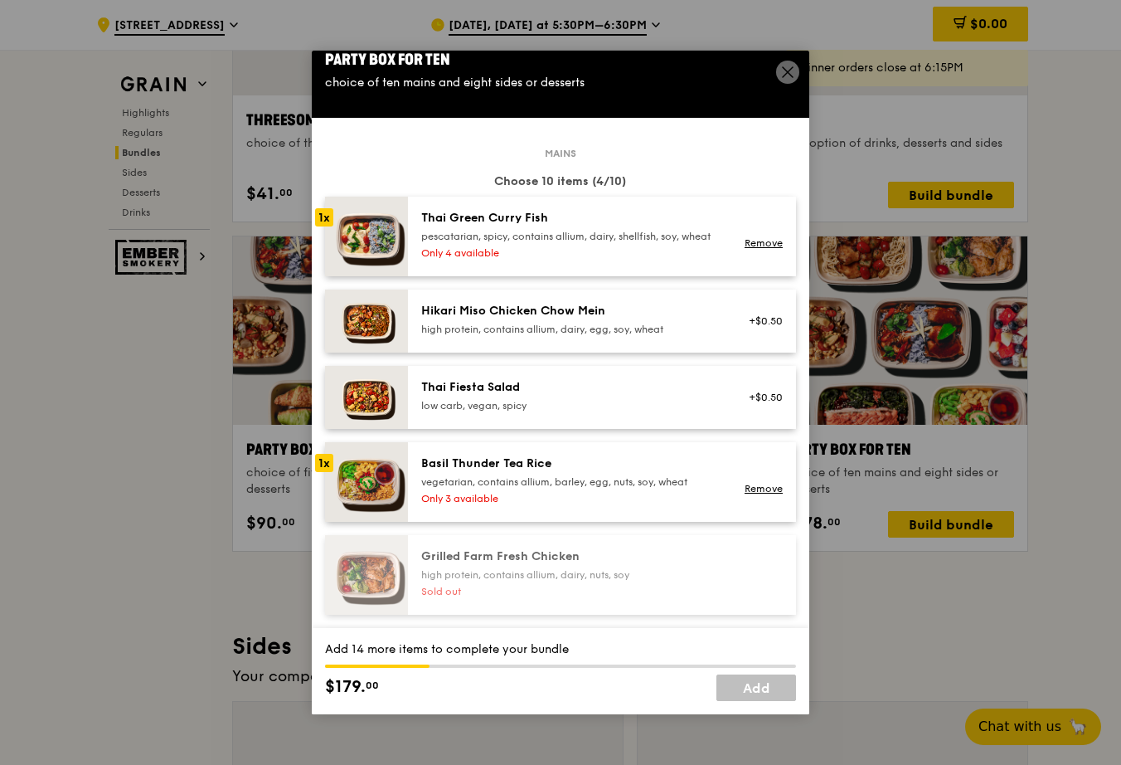
click at [626, 319] on div "Hikari Miso Chicken Chow Mein" at bounding box center [570, 311] width 298 height 17
click at [620, 389] on div "Thai Fiesta Salad low carb, vegan, spicy +$0.50" at bounding box center [602, 397] width 388 height 63
click at [620, 389] on div "Thai Fiesta Salad low carb, vegan, spicy +$0.50 Remove" at bounding box center [602, 397] width 388 height 63
click at [621, 336] on div "high protein, contains allium, dairy, egg, soy, wheat" at bounding box center [570, 329] width 298 height 13
click at [785, 72] on icon at bounding box center [787, 72] width 15 height 15
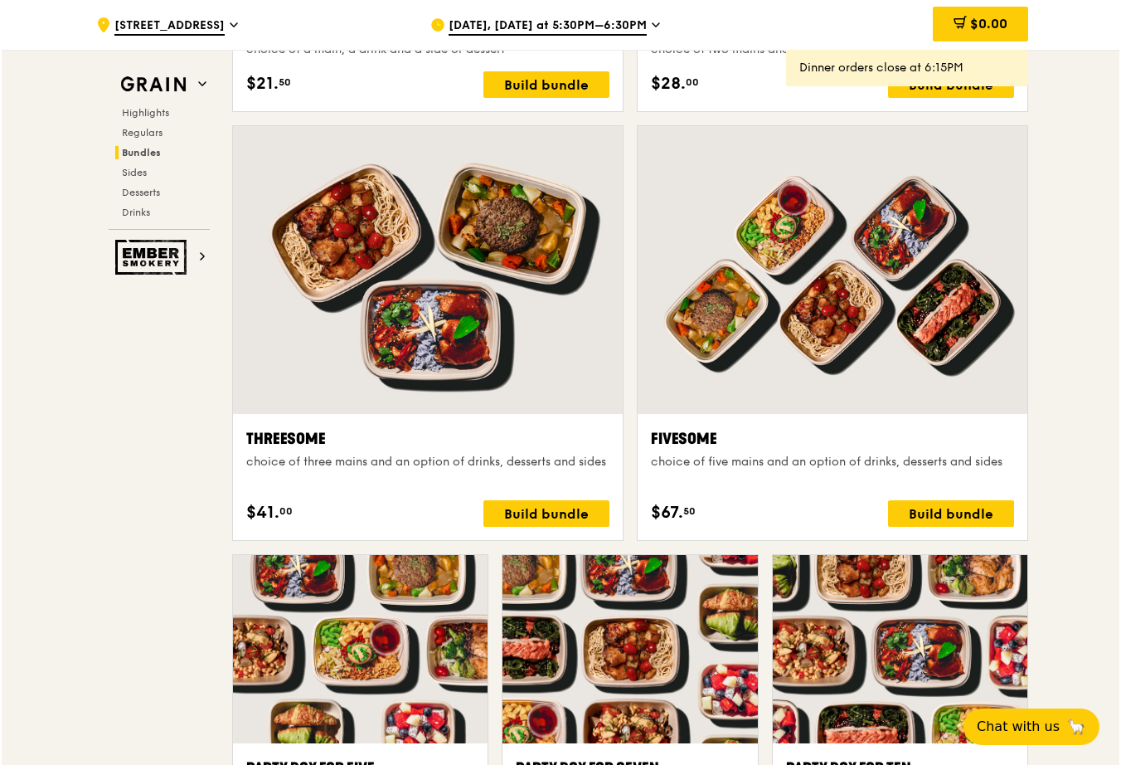
scroll to position [2787, 0]
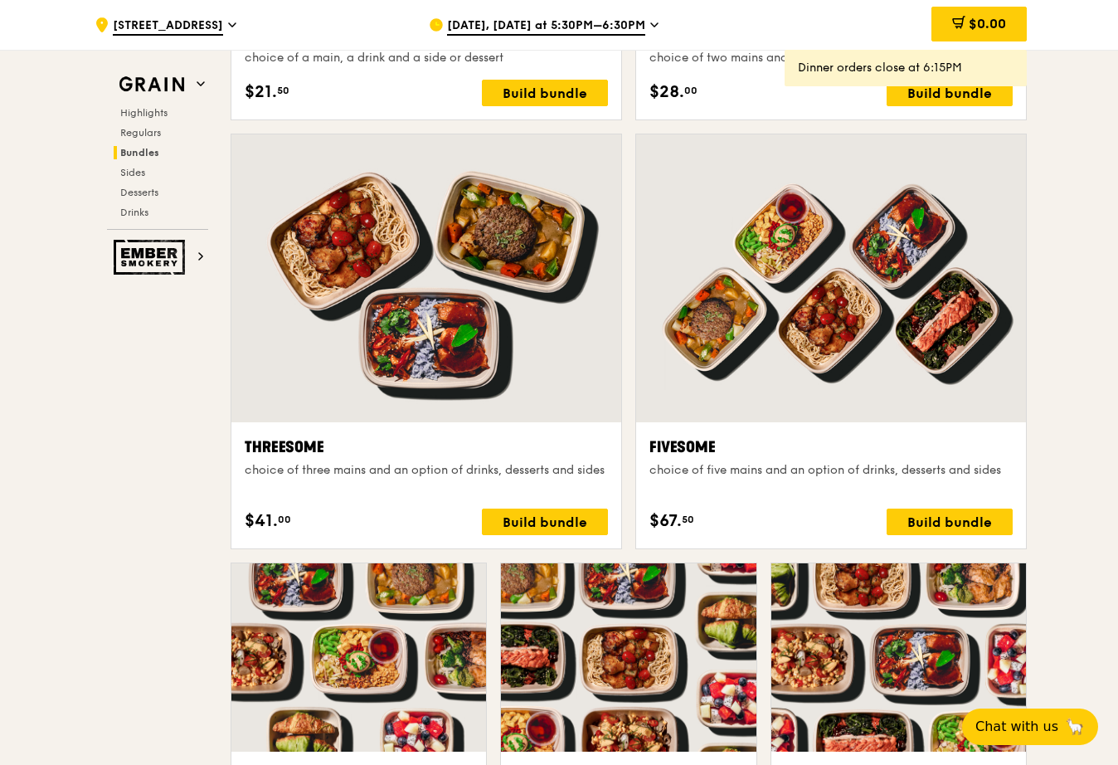
click at [716, 314] on div at bounding box center [831, 278] width 390 height 288
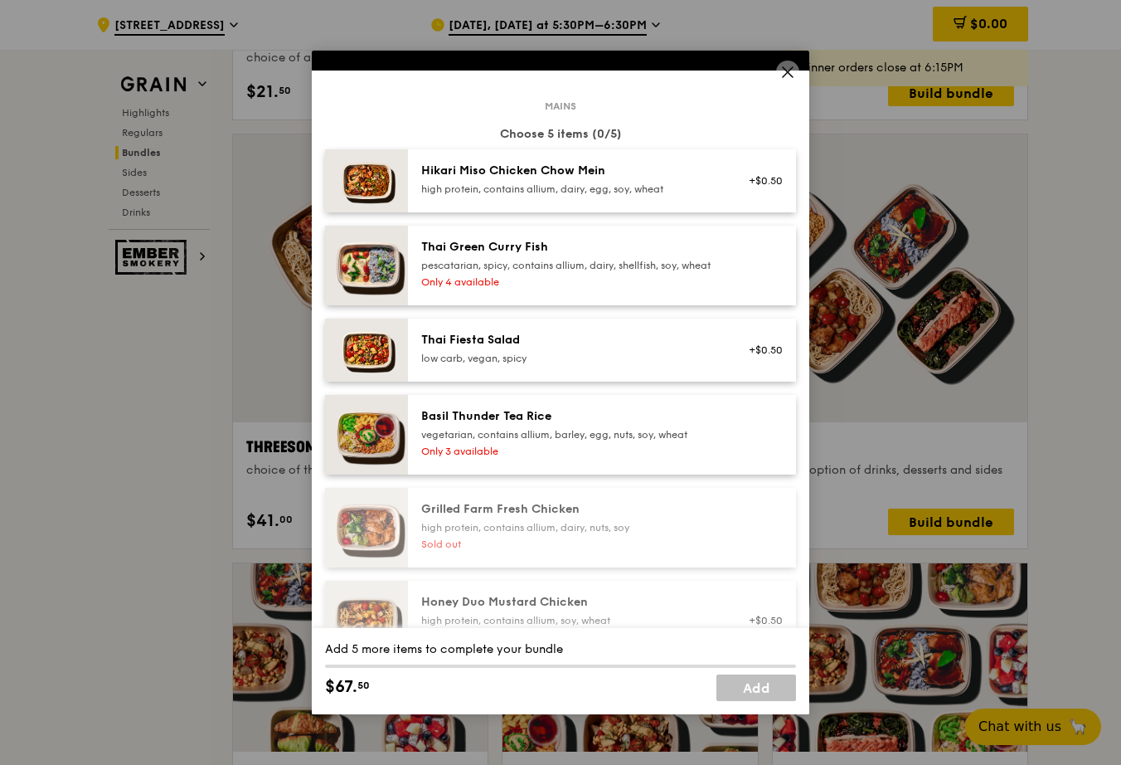
scroll to position [136, 0]
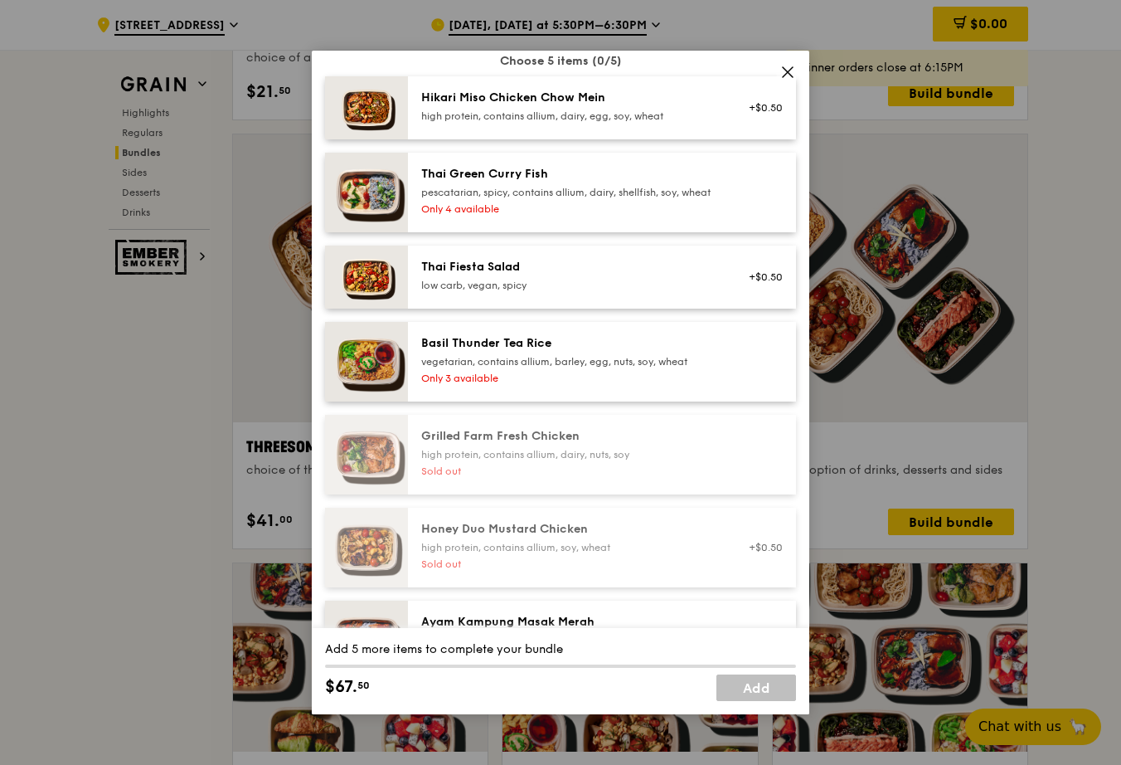
click at [550, 352] on div "Basil Thunder Tea Rice" at bounding box center [570, 343] width 298 height 17
click at [446, 188] on div "pescatarian, spicy, contains allium, dairy, shellfish, soy, wheat" at bounding box center [570, 192] width 298 height 13
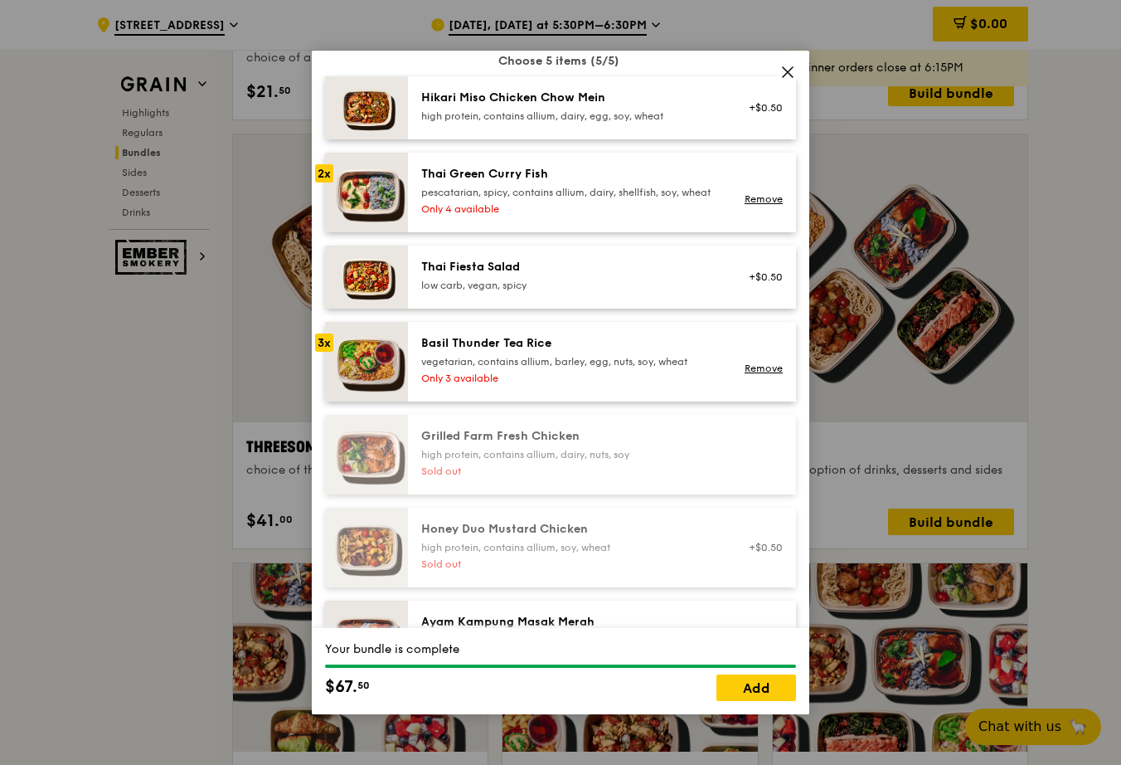
click at [446, 188] on div "pescatarian, spicy, contains allium, dairy, shellfish, soy, wheat" at bounding box center [570, 192] width 298 height 13
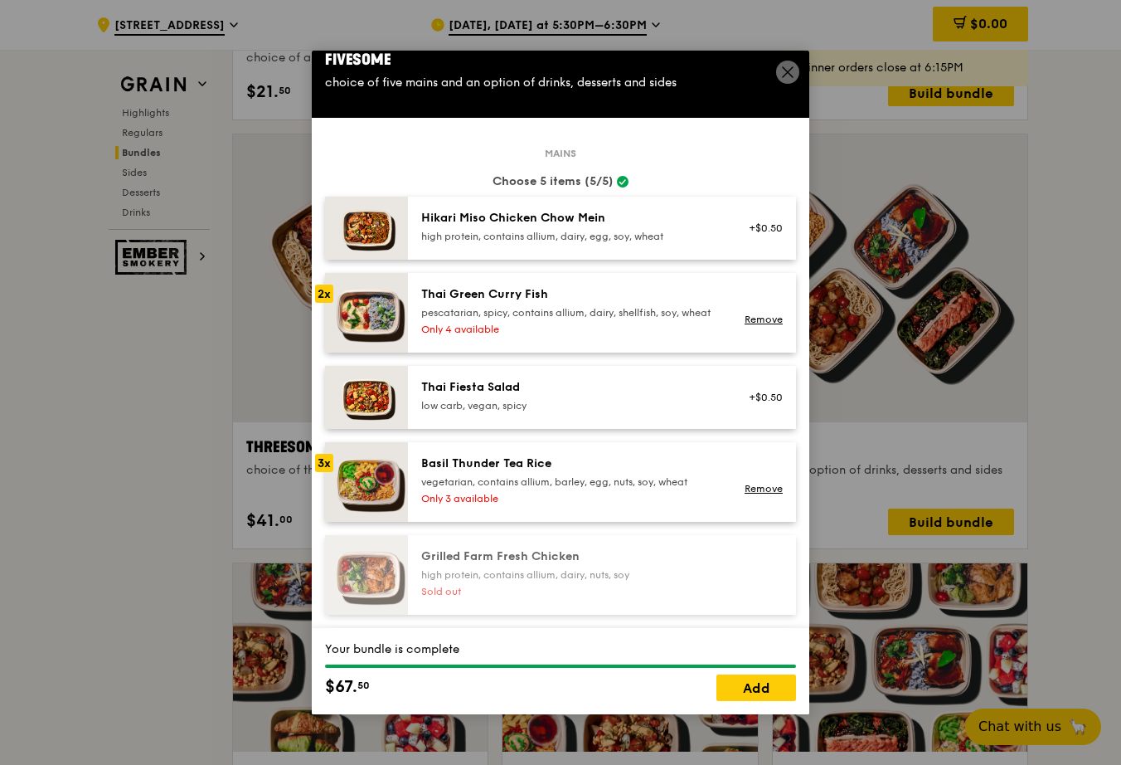
scroll to position [0, 0]
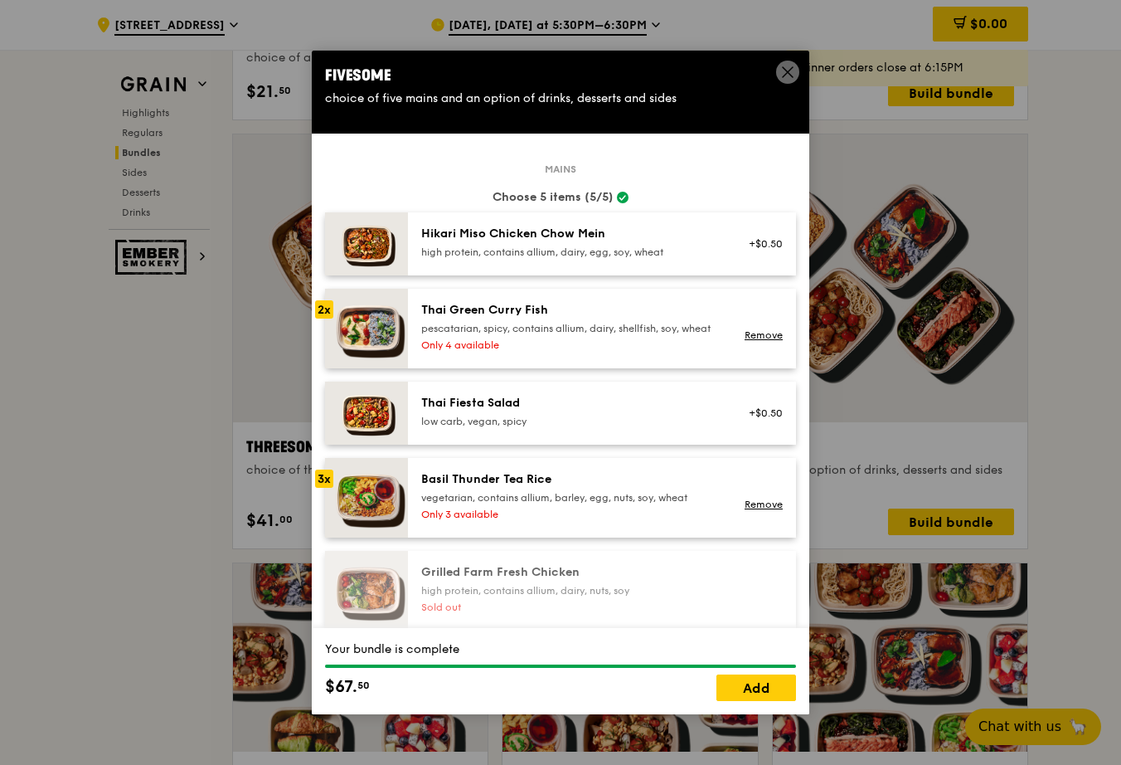
click at [509, 335] on div "pescatarian, spicy, contains allium, dairy, shellfish, soy, wheat" at bounding box center [570, 328] width 298 height 13
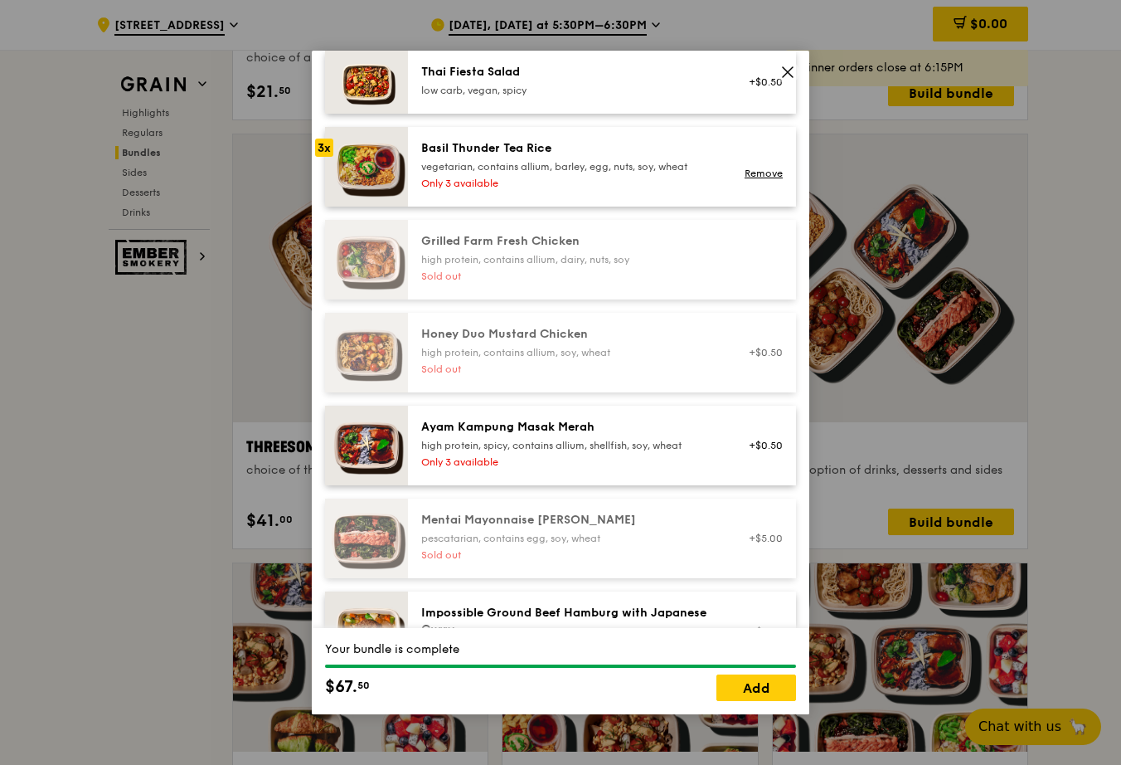
click at [481, 435] on div "Ayam Kampung Masak Merah" at bounding box center [570, 427] width 298 height 17
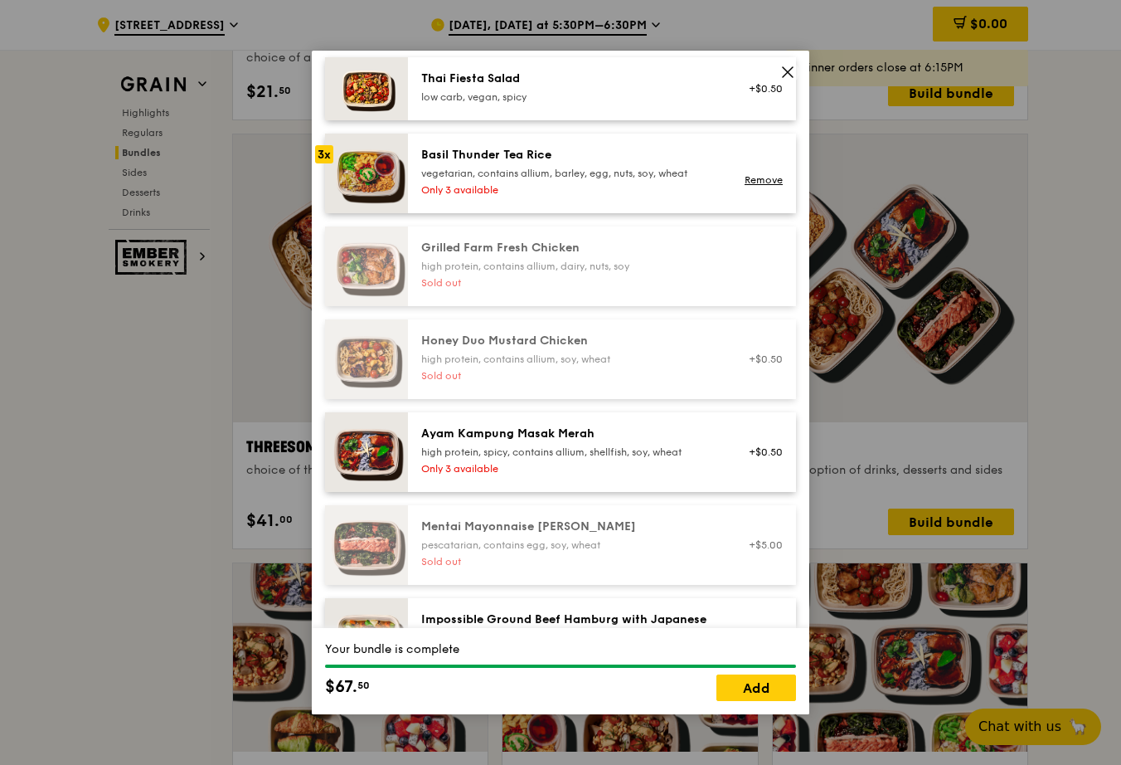
scroll to position [323, 0]
click at [487, 443] on div "Ayam Kampung Masak Merah" at bounding box center [570, 434] width 298 height 17
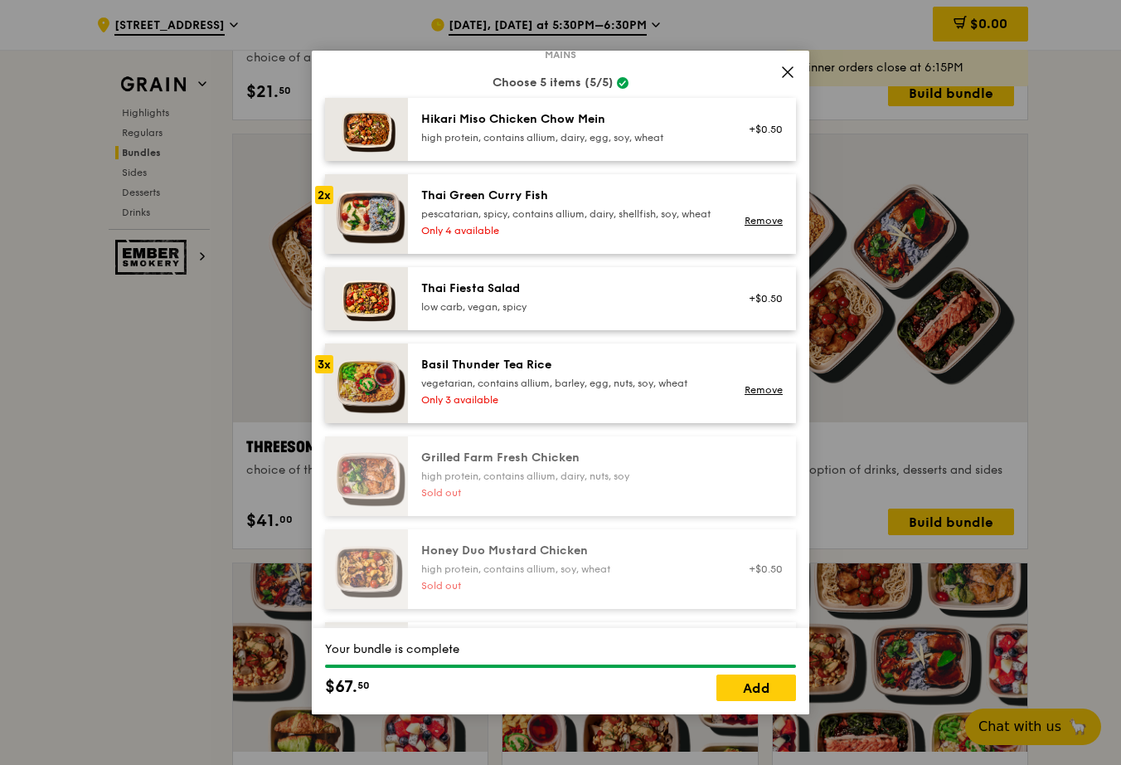
scroll to position [69, 0]
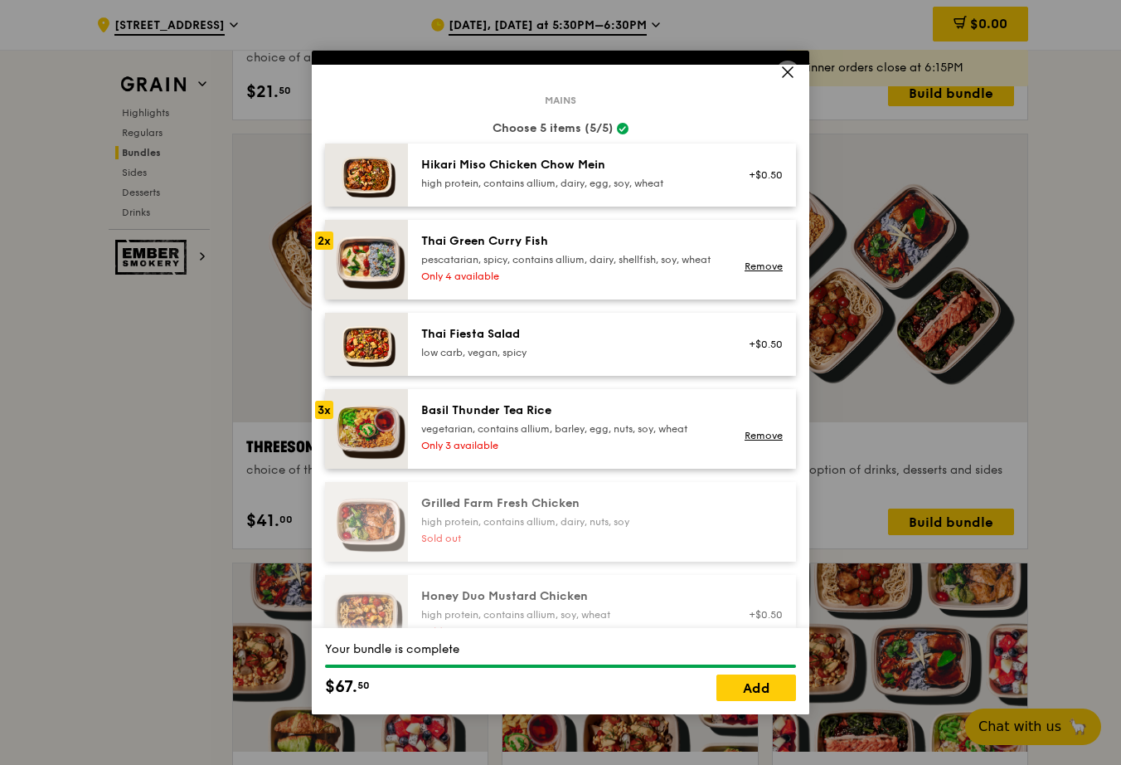
click at [780, 74] on icon at bounding box center [787, 72] width 15 height 15
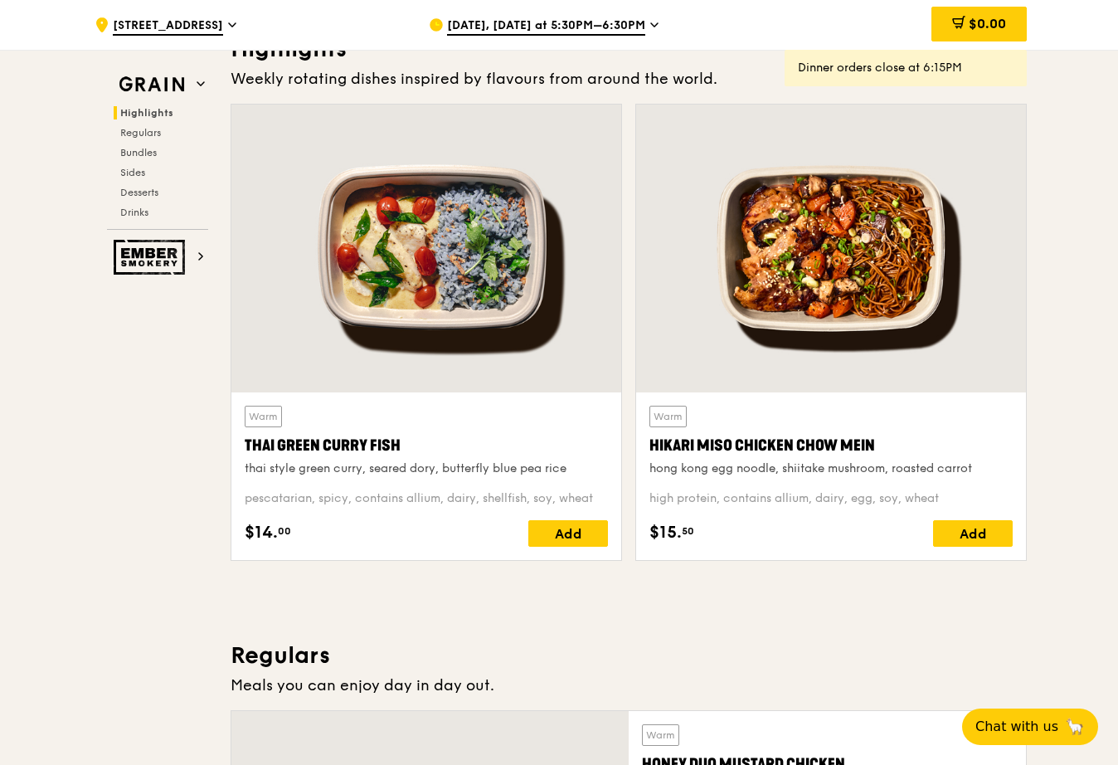
scroll to position [0, 0]
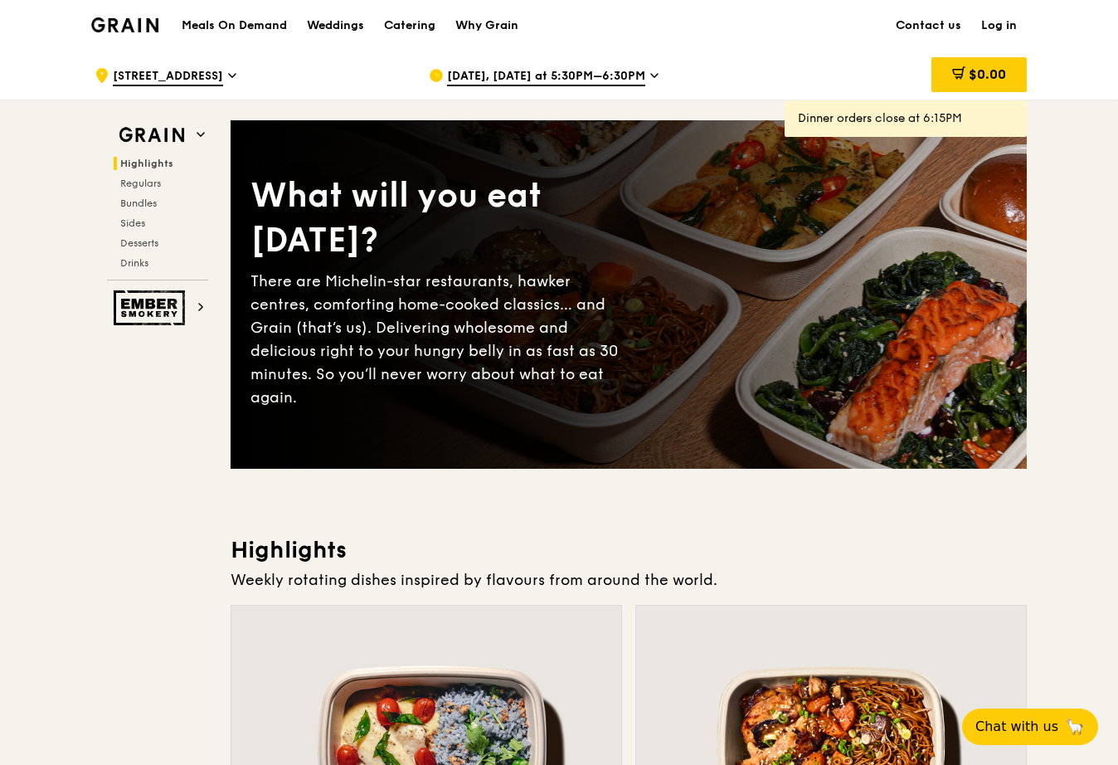
click at [271, 27] on h1 "Meals On Demand" at bounding box center [234, 25] width 105 height 17
click at [420, 34] on div "Catering" at bounding box center [409, 26] width 51 height 50
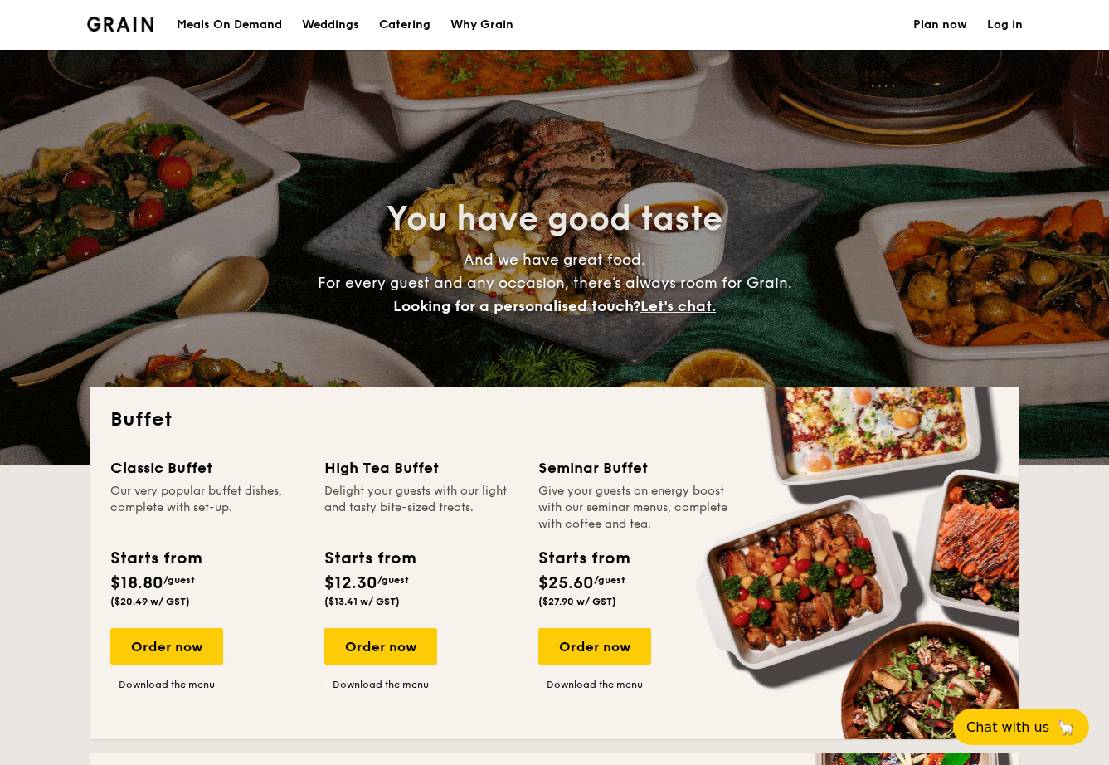
select select
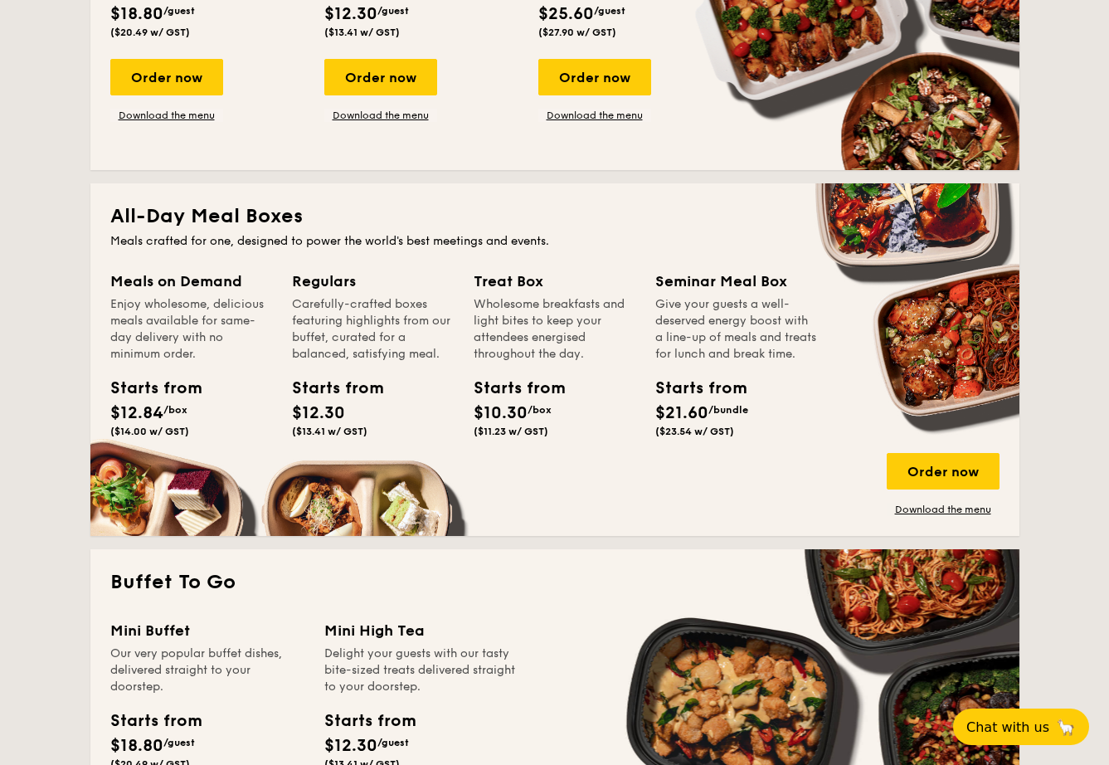
scroll to position [568, 0]
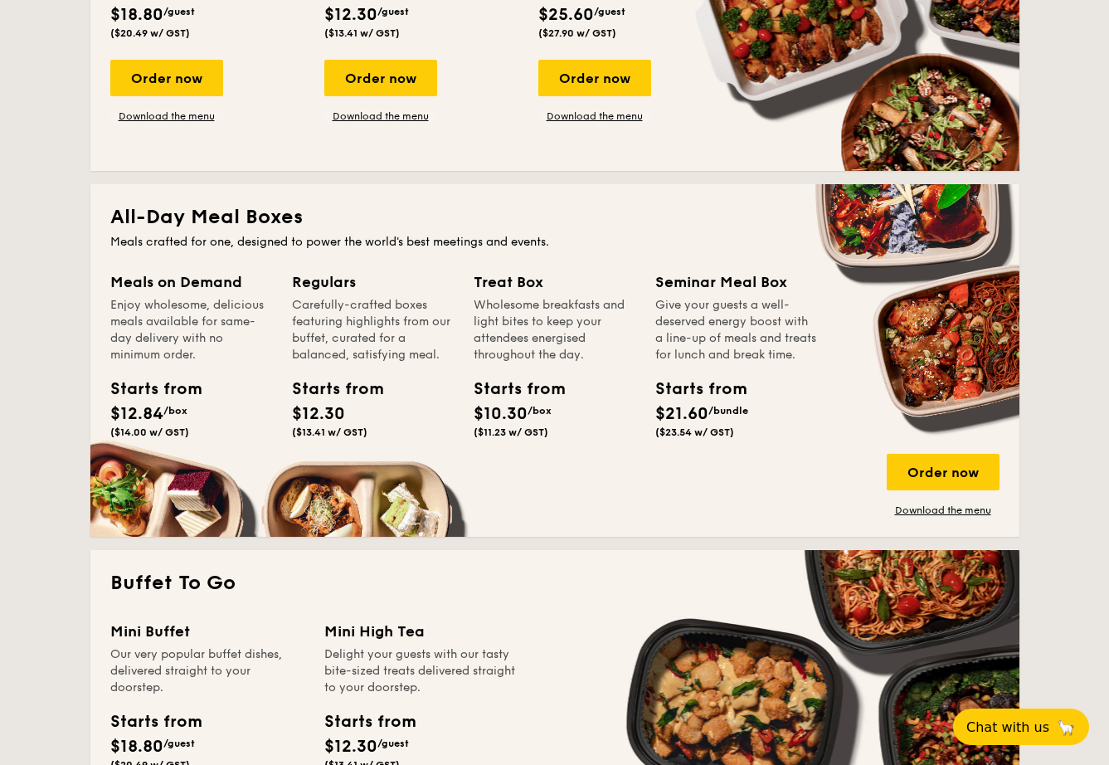
click at [378, 339] on div "Carefully-crafted boxes featuring highlights from our buffet, curated for a bal…" at bounding box center [373, 330] width 162 height 66
drag, startPoint x: 320, startPoint y: 403, endPoint x: 356, endPoint y: 435, distance: 47.6
click at [356, 435] on div "Starts from $12.30 ($13.41 w/ GST)" at bounding box center [329, 407] width 75 height 61
click at [989, 474] on div "Order now" at bounding box center [943, 472] width 113 height 36
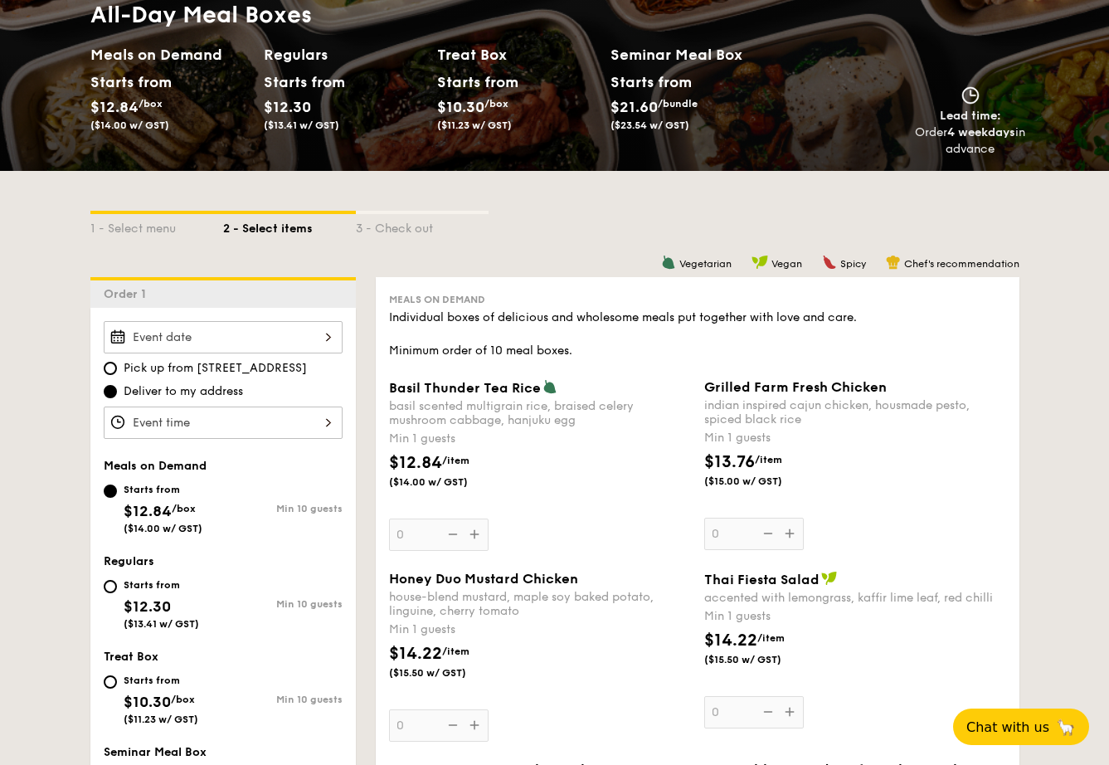
scroll to position [359, 0]
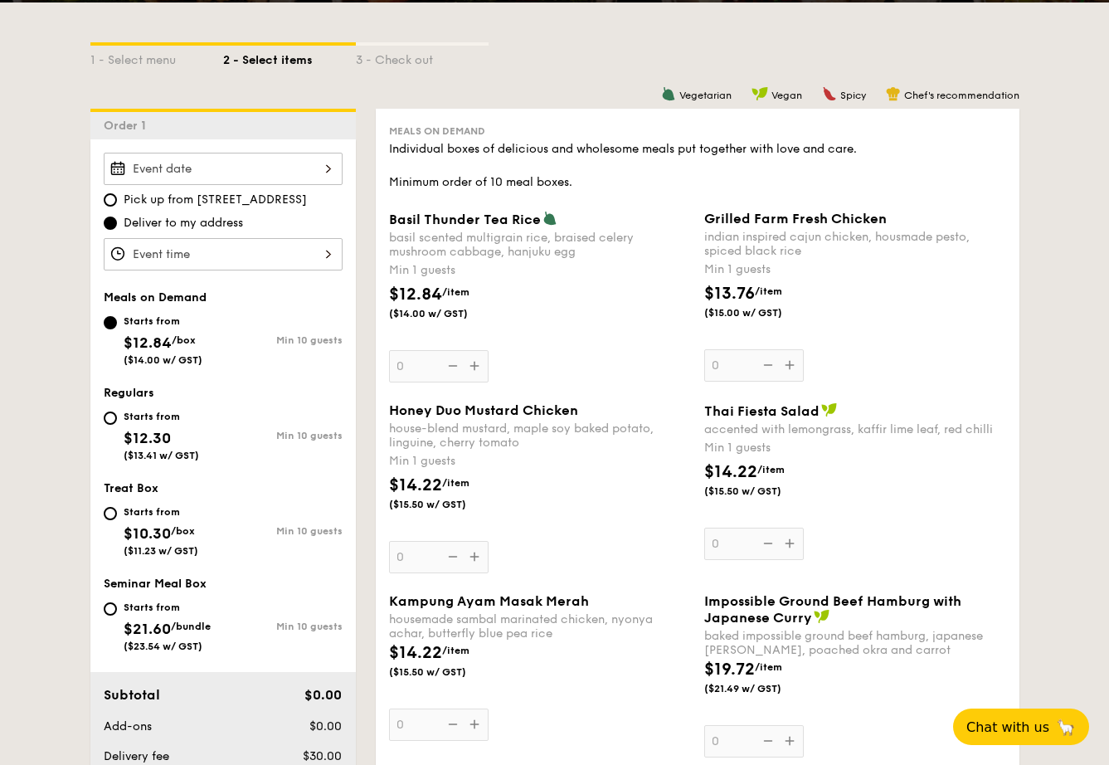
click at [241, 167] on div at bounding box center [223, 169] width 239 height 32
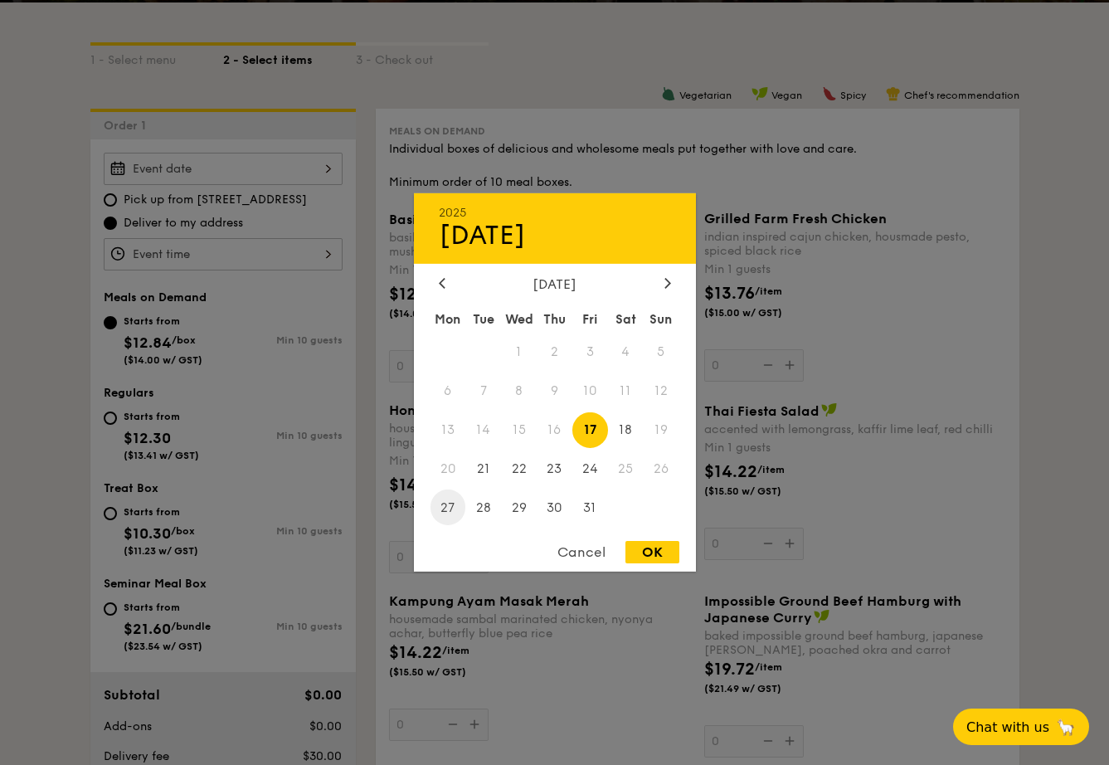
click at [445, 511] on span "27" at bounding box center [448, 507] width 36 height 36
click at [645, 556] on div "OK" at bounding box center [652, 552] width 54 height 22
type input "[DATE]"
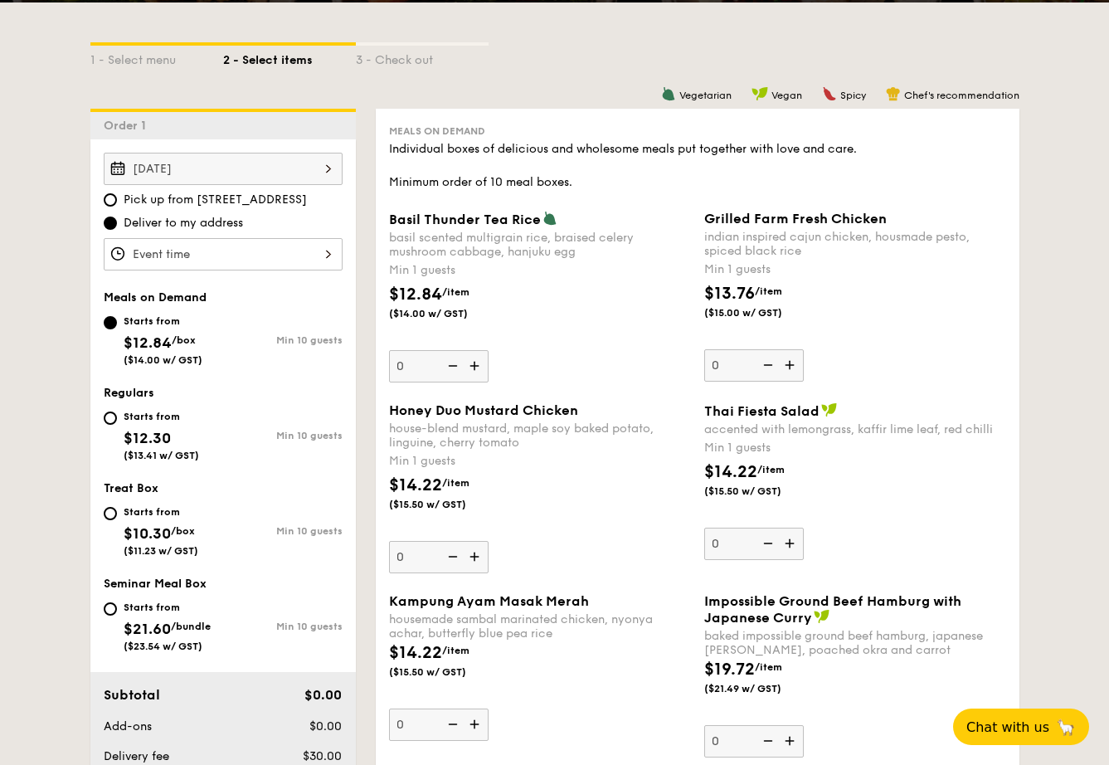
click at [160, 262] on div at bounding box center [223, 254] width 239 height 32
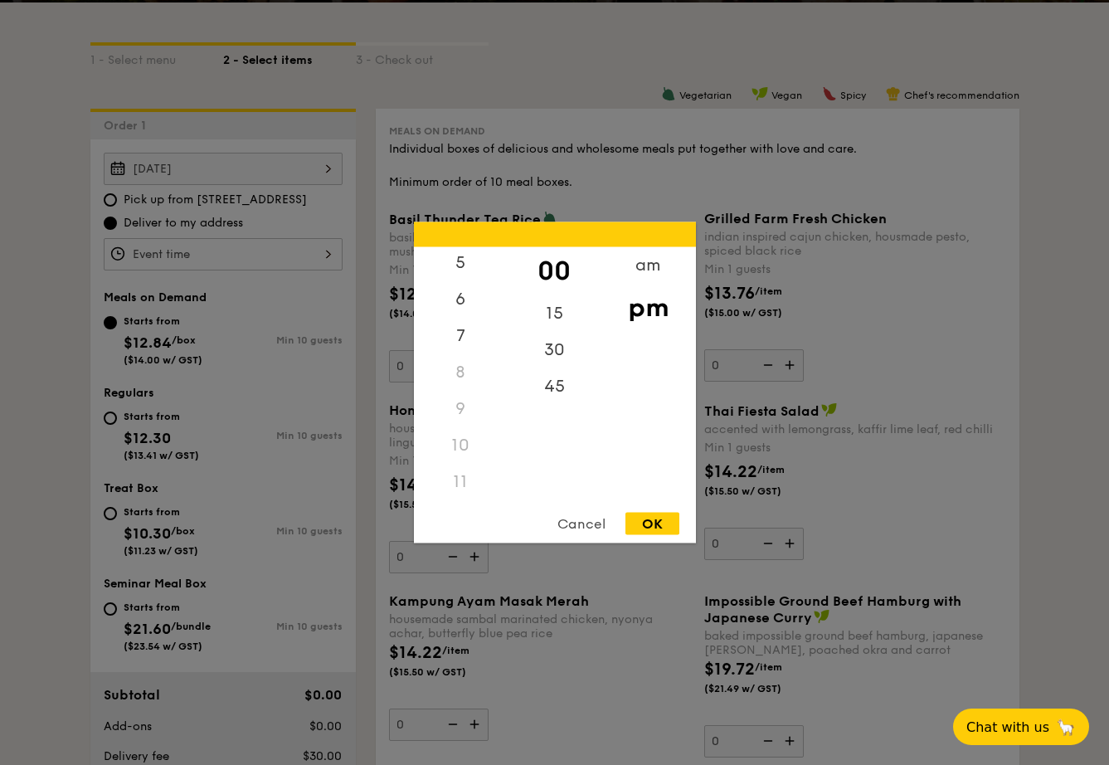
scroll to position [197, 0]
click at [464, 448] on div "10" at bounding box center [461, 445] width 94 height 36
click at [459, 443] on div "10" at bounding box center [461, 445] width 94 height 36
click at [537, 360] on div "30" at bounding box center [555, 356] width 94 height 48
click at [634, 270] on div "am" at bounding box center [648, 271] width 94 height 48
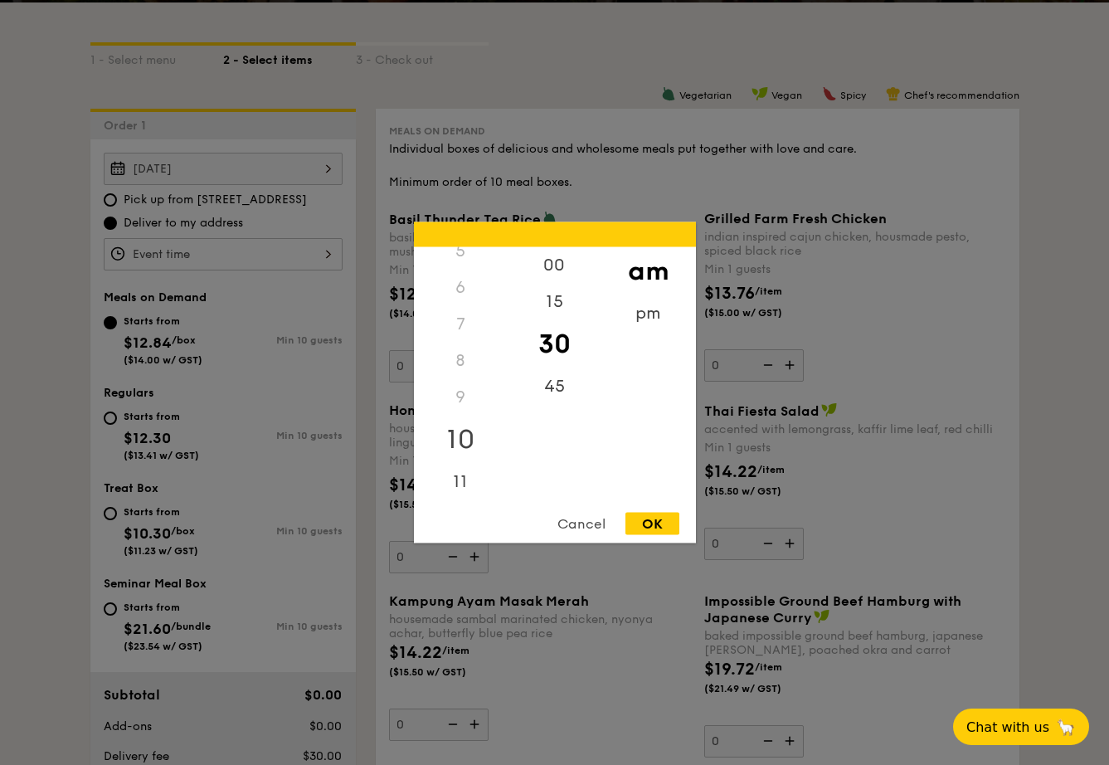
click at [470, 440] on div "10" at bounding box center [461, 439] width 94 height 48
click at [647, 519] on div "OK" at bounding box center [652, 524] width 54 height 22
type input "10:30AM"
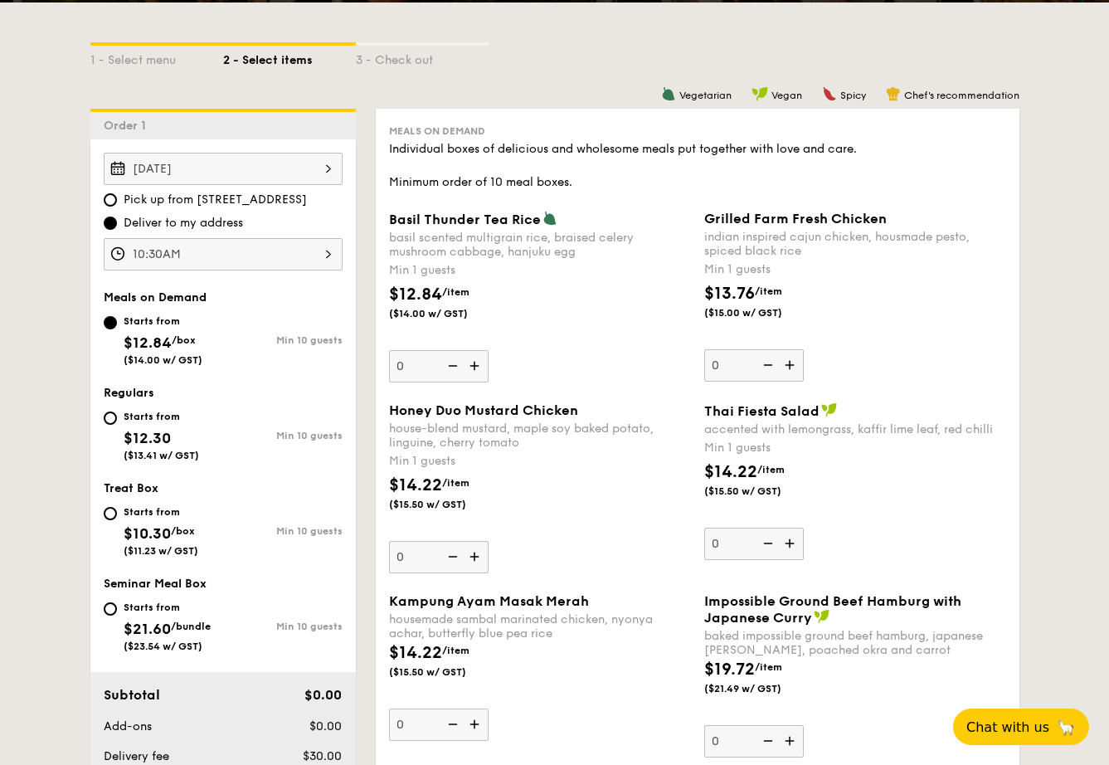
click at [218, 239] on div "10:30AM 12 1 2 3 4 5 6 7 8 9 10 11 00 15 30 45 am pm Cancel OK" at bounding box center [223, 254] width 239 height 32
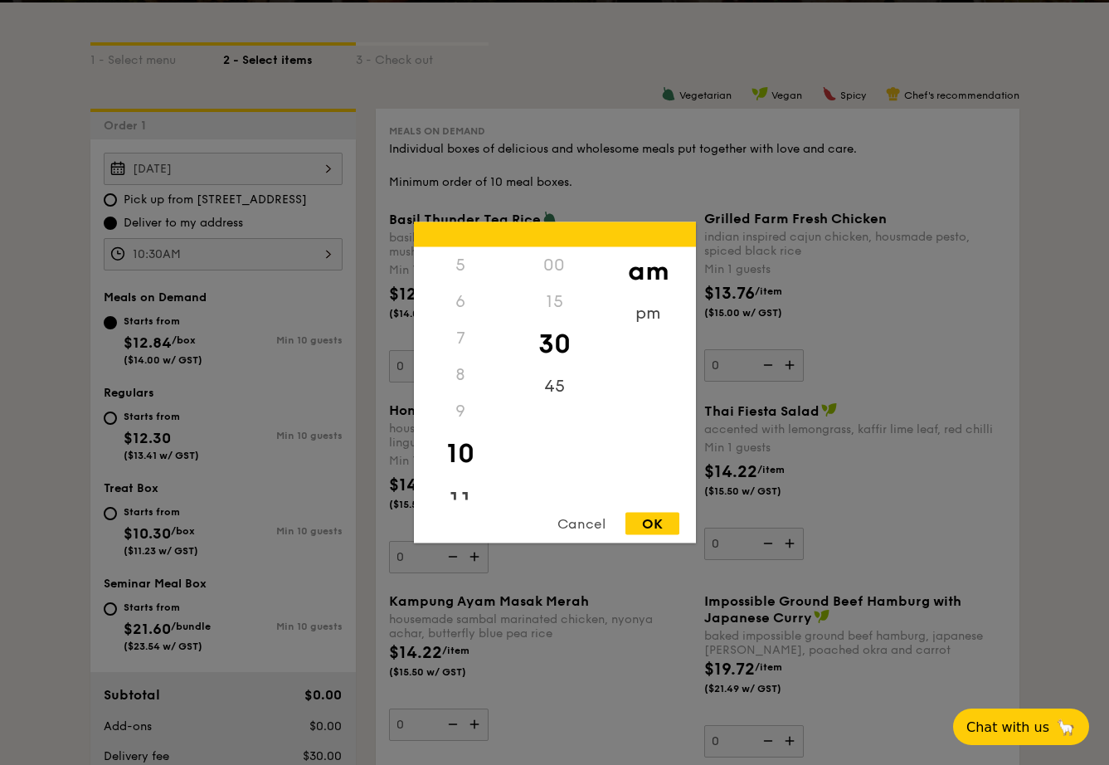
click at [456, 496] on div "11" at bounding box center [461, 502] width 94 height 48
click at [453, 444] on div "10" at bounding box center [461, 454] width 94 height 48
click at [654, 532] on div "OK" at bounding box center [652, 524] width 54 height 22
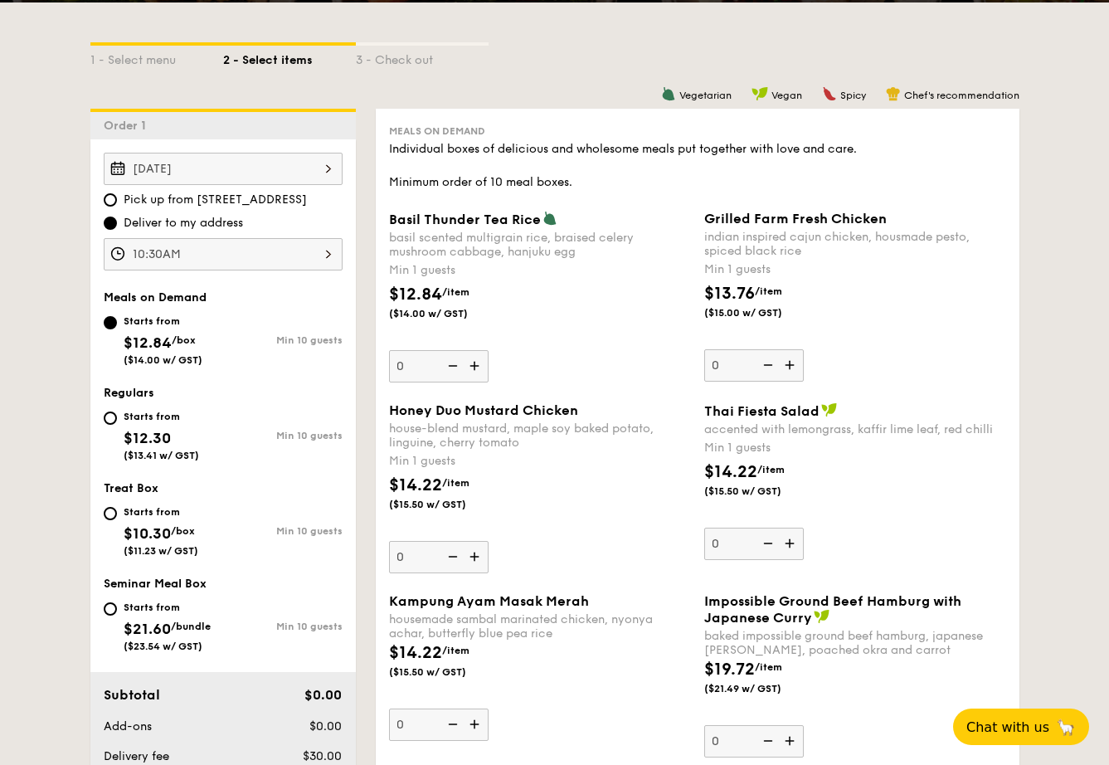
click at [533, 504] on div "$14.22 /item ($15.50 w/ GST)" at bounding box center [539, 502] width 315 height 58
click at [488, 541] on input "0" at bounding box center [439, 557] width 100 height 32
click at [782, 366] on img at bounding box center [791, 365] width 25 height 32
click at [782, 366] on input "0" at bounding box center [754, 365] width 100 height 32
click at [786, 369] on img at bounding box center [791, 365] width 25 height 32
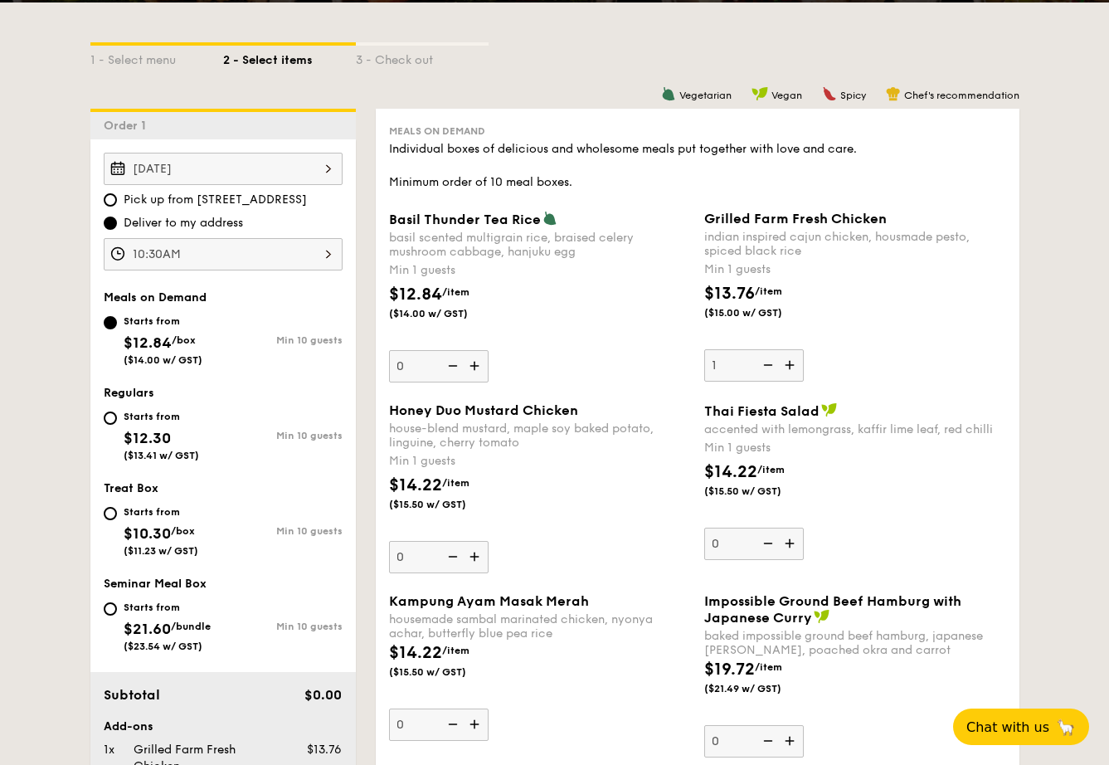
click at [786, 369] on input "1" at bounding box center [754, 365] width 100 height 32
click at [786, 371] on img at bounding box center [791, 365] width 25 height 32
click at [786, 371] on input "2" at bounding box center [754, 365] width 100 height 32
click at [717, 371] on input "3" at bounding box center [754, 365] width 100 height 32
drag, startPoint x: 734, startPoint y: 362, endPoint x: 686, endPoint y: 360, distance: 48.1
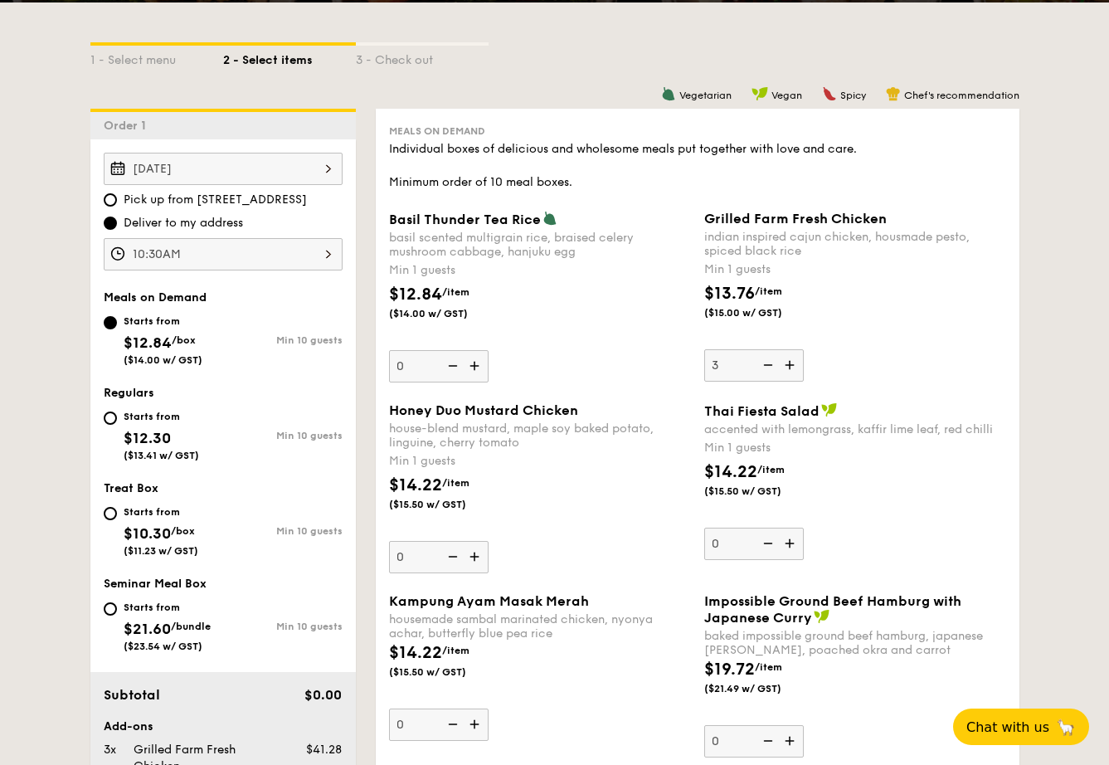
click at [686, 360] on div "Basil Thunder Tea [PERSON_NAME] scented multigrain rice, braised celery mushroo…" at bounding box center [697, 307] width 630 height 192
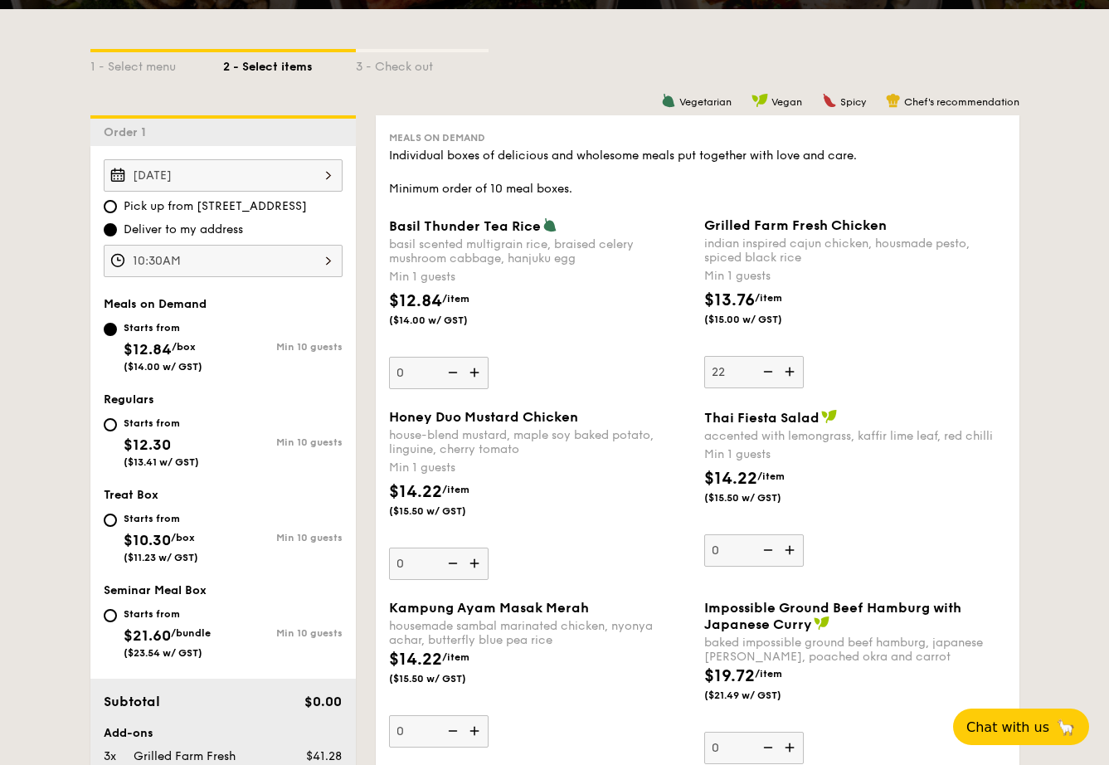
scroll to position [318, 0]
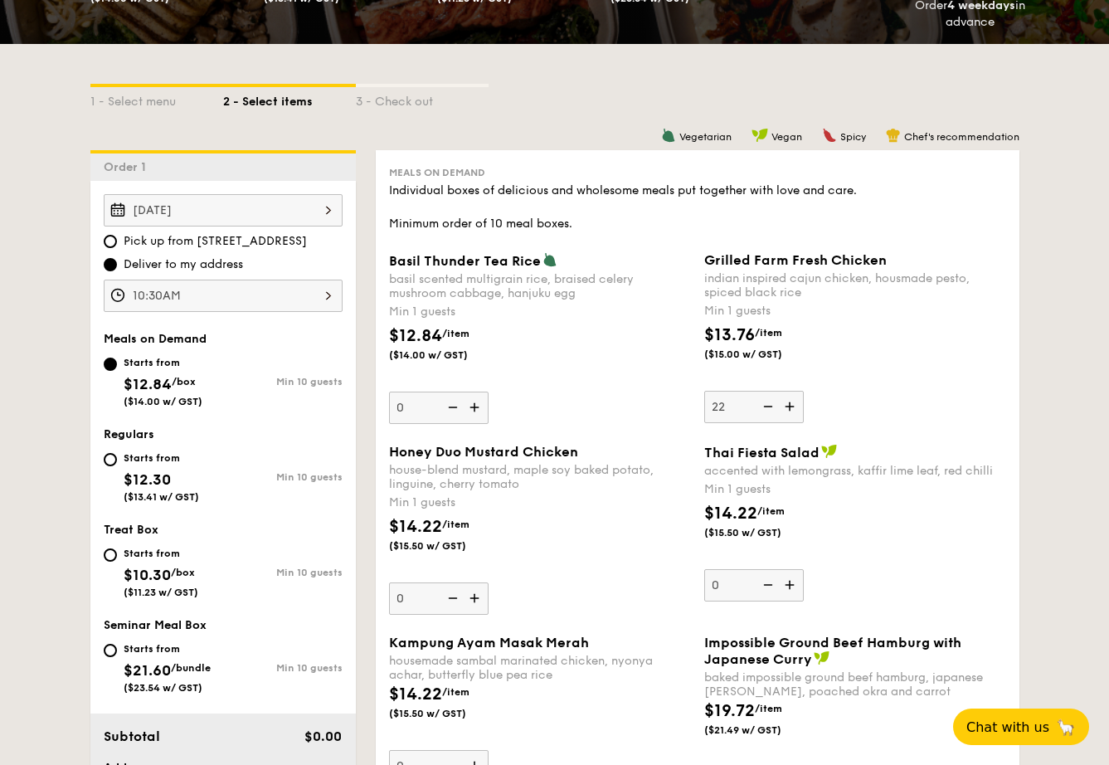
type input "2"
type input "10"
drag, startPoint x: 419, startPoint y: 402, endPoint x: 410, endPoint y: 406, distance: 9.7
type input "5"
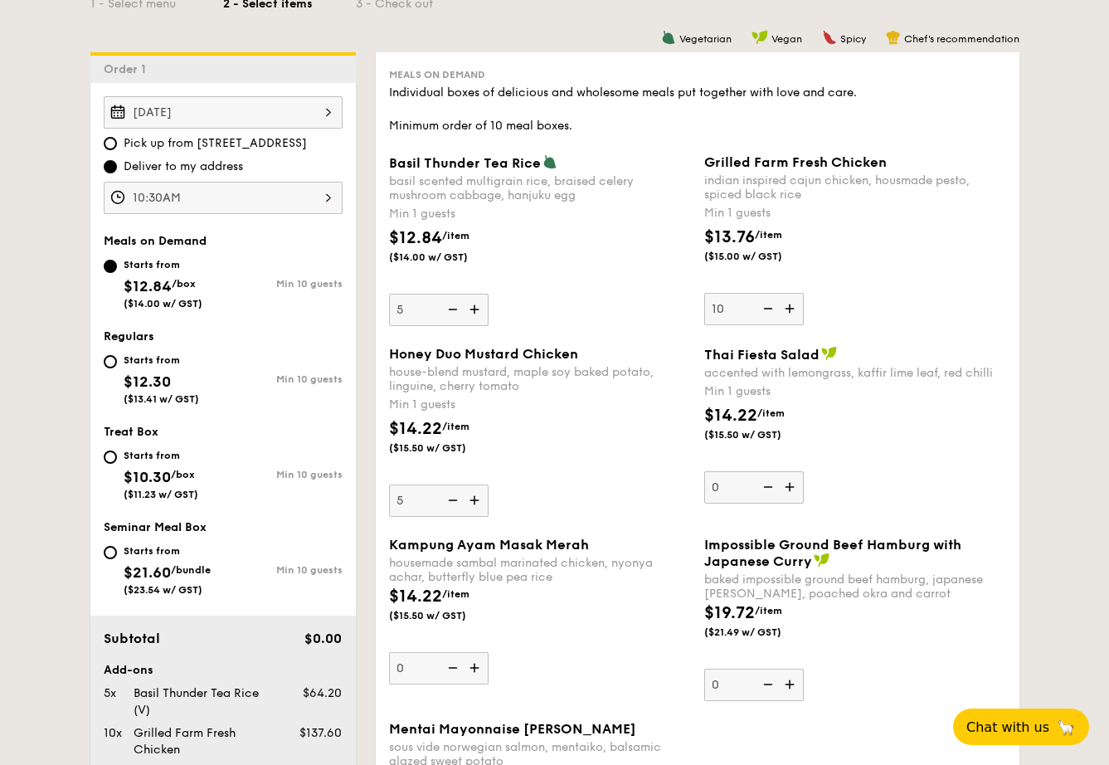
scroll to position [464, 0]
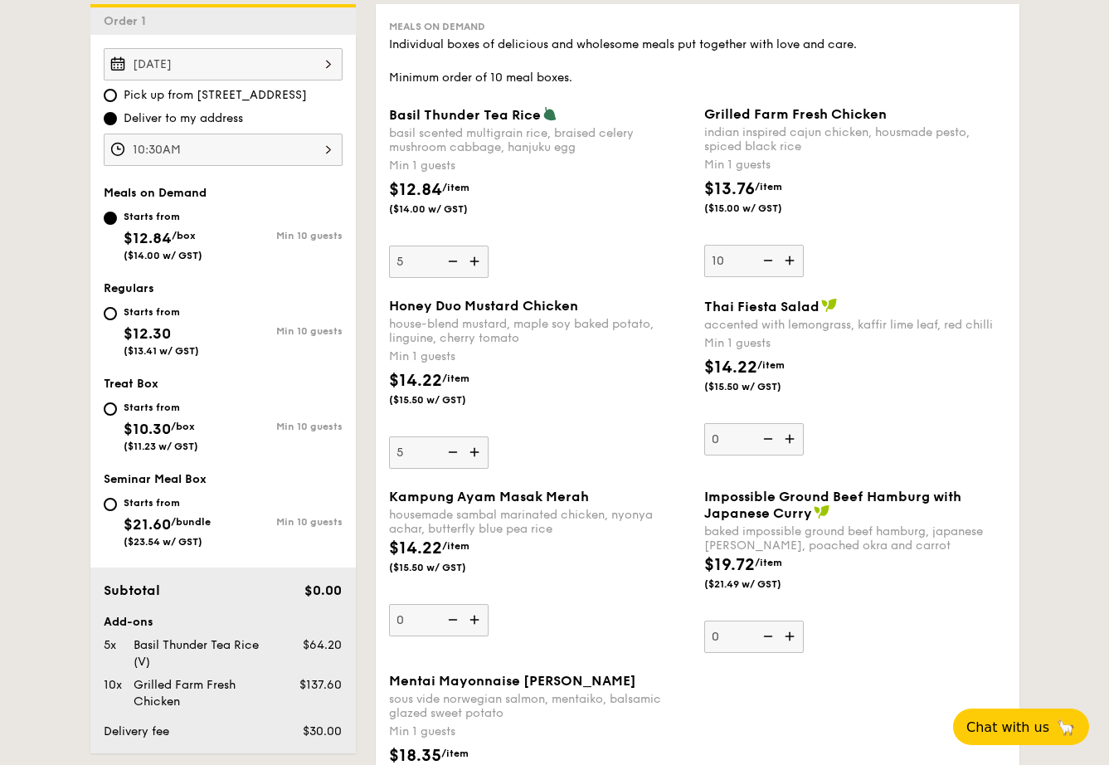
type input "5"
drag, startPoint x: 420, startPoint y: 625, endPoint x: 396, endPoint y: 625, distance: 24.1
drag, startPoint x: 406, startPoint y: 624, endPoint x: 396, endPoint y: 622, distance: 10.1
click at [396, 622] on input "0" at bounding box center [439, 620] width 100 height 32
type input "5"
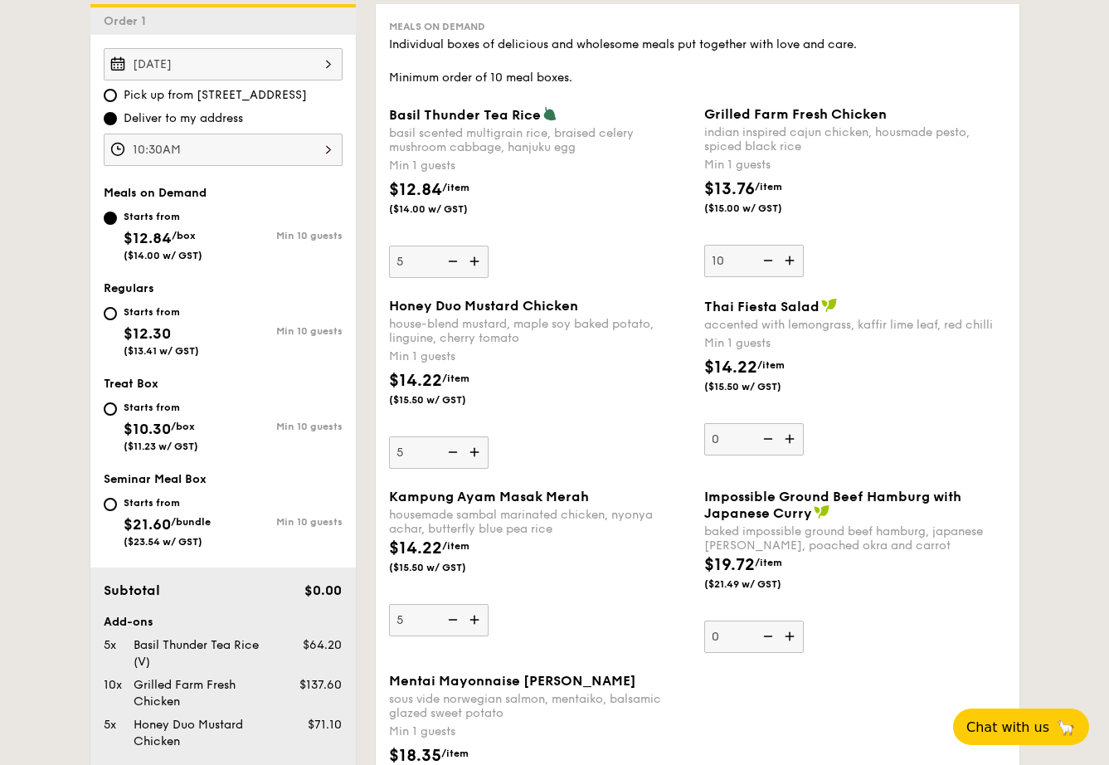
click at [630, 555] on div "$14.22 /item ($15.50 w/ GST)" at bounding box center [539, 565] width 315 height 58
click at [488, 604] on input "5" at bounding box center [439, 620] width 100 height 32
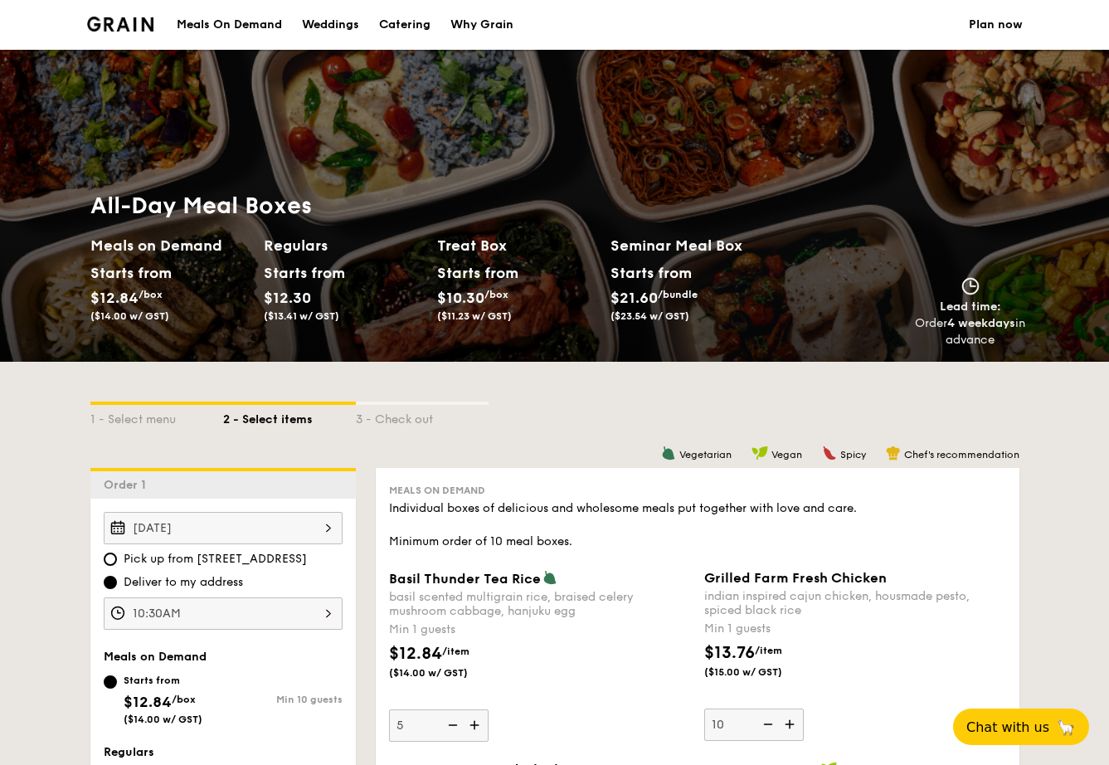
scroll to position [27, 0]
